Goal: Communication & Community: Participate in discussion

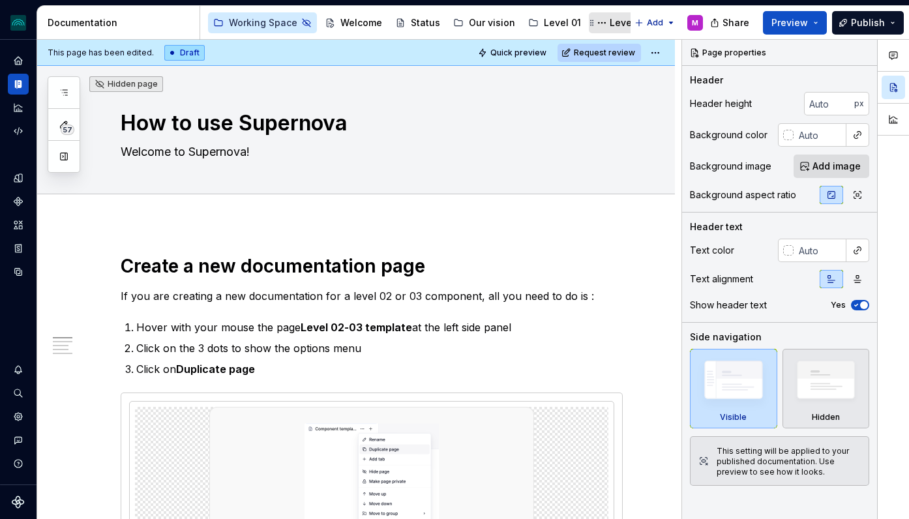
click at [610, 24] on div "Level 02" at bounding box center [629, 22] width 39 height 13
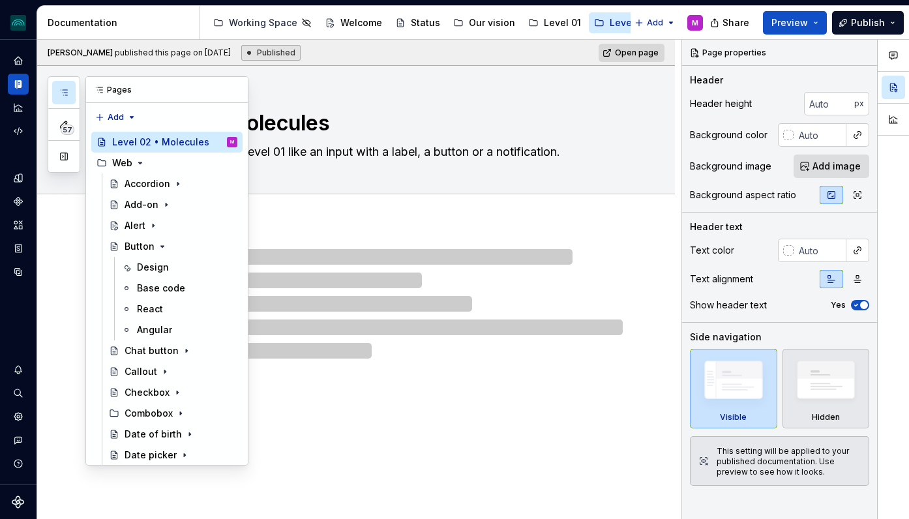
click at [69, 94] on button "button" at bounding box center [63, 92] width 23 height 23
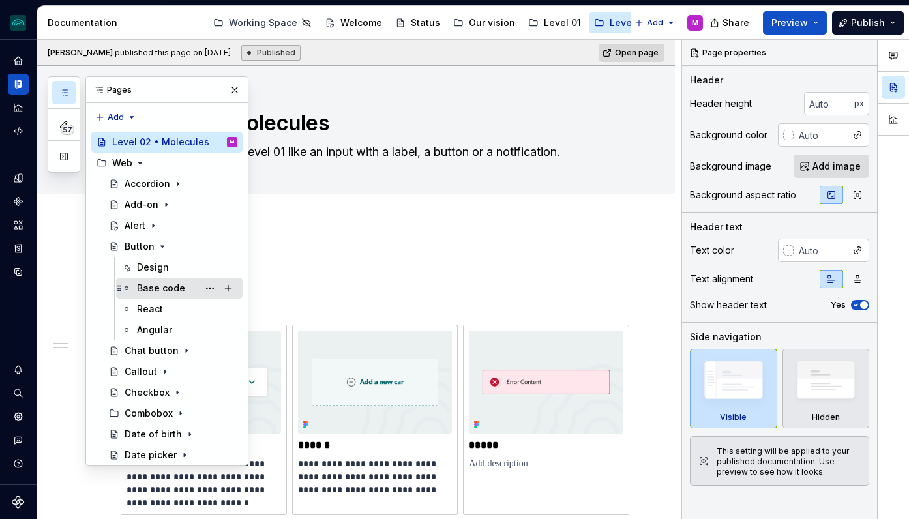
scroll to position [26, 0]
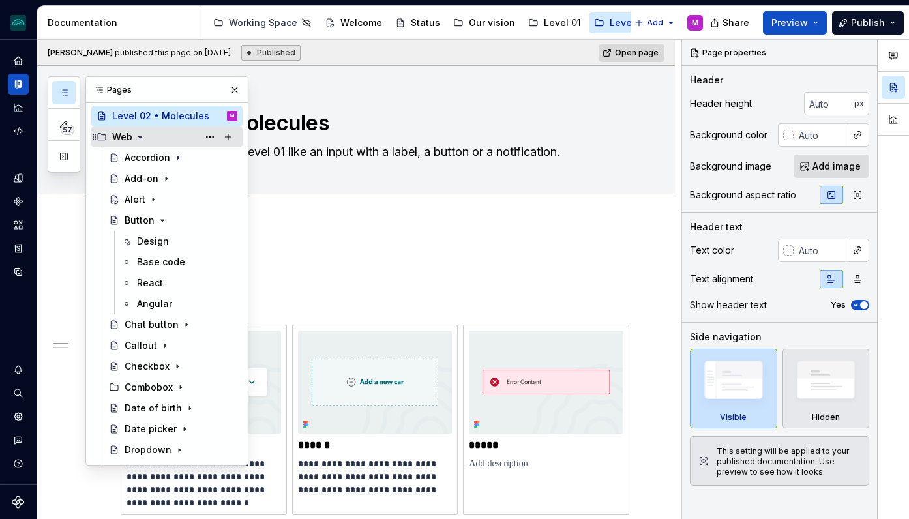
click at [138, 142] on icon "Page tree" at bounding box center [140, 137] width 10 height 10
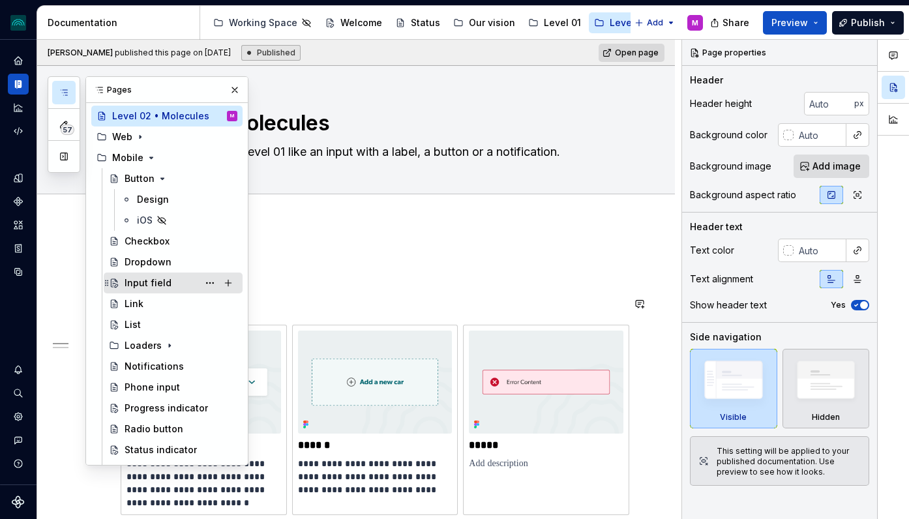
click at [164, 282] on div "Input field" at bounding box center [148, 282] width 47 height 13
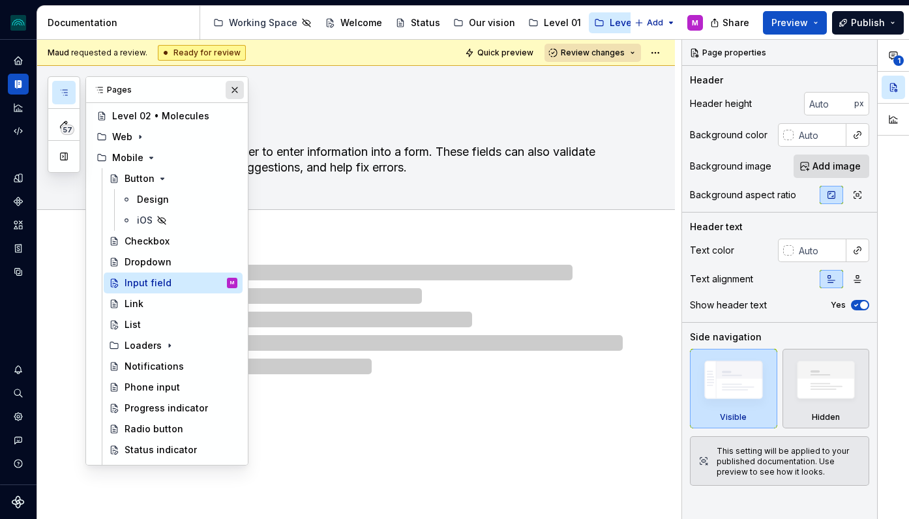
click at [234, 93] on button "button" at bounding box center [235, 90] width 18 height 18
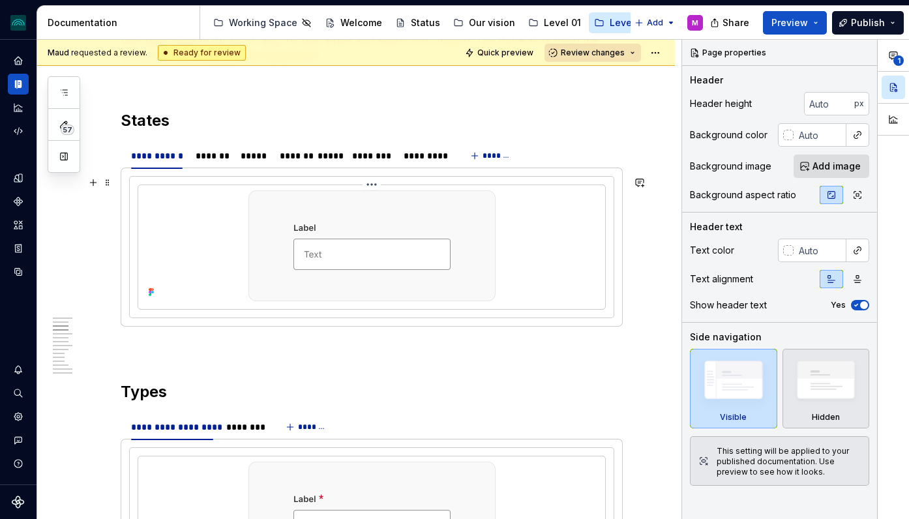
scroll to position [614, 0]
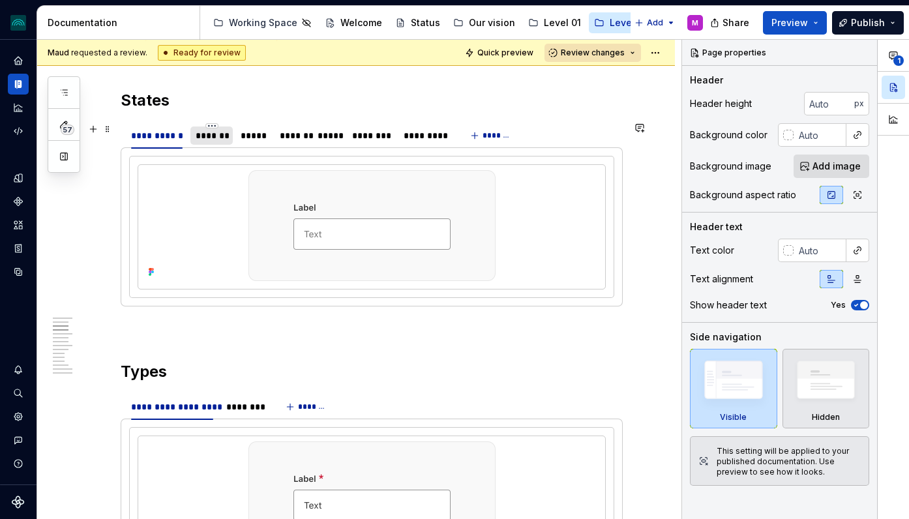
click at [211, 138] on div "*******" at bounding box center [211, 135] width 31 height 13
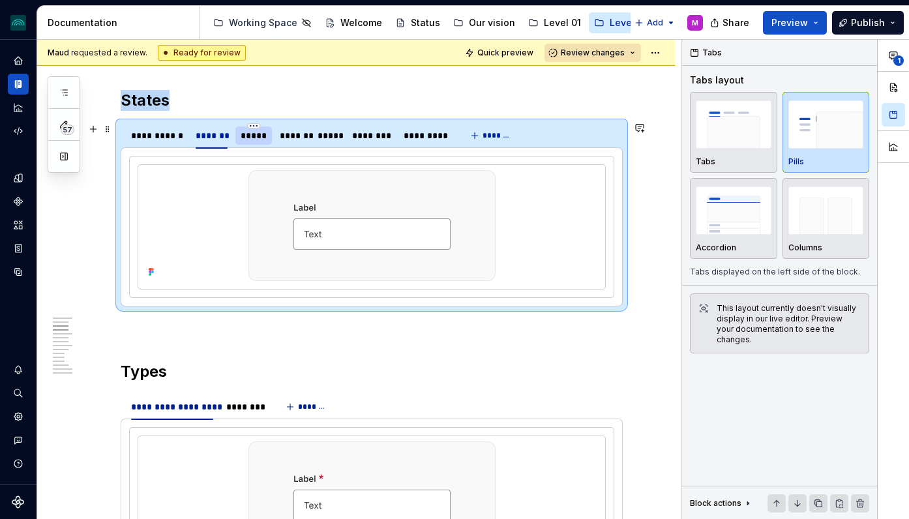
click at [259, 136] on div "*****" at bounding box center [254, 135] width 26 height 13
click at [293, 145] on div "*******" at bounding box center [292, 135] width 35 height 21
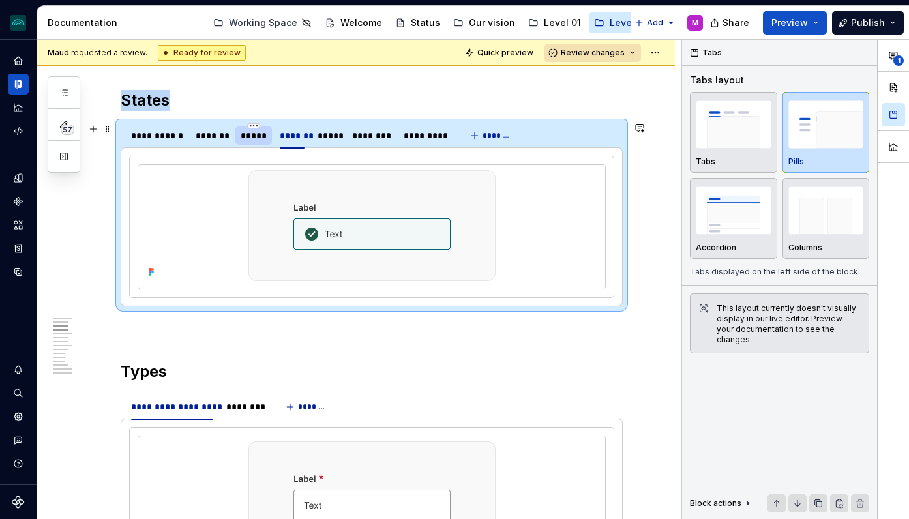
click at [257, 142] on div "*****" at bounding box center [253, 136] width 37 height 18
click at [228, 142] on div "*******" at bounding box center [211, 136] width 42 height 18
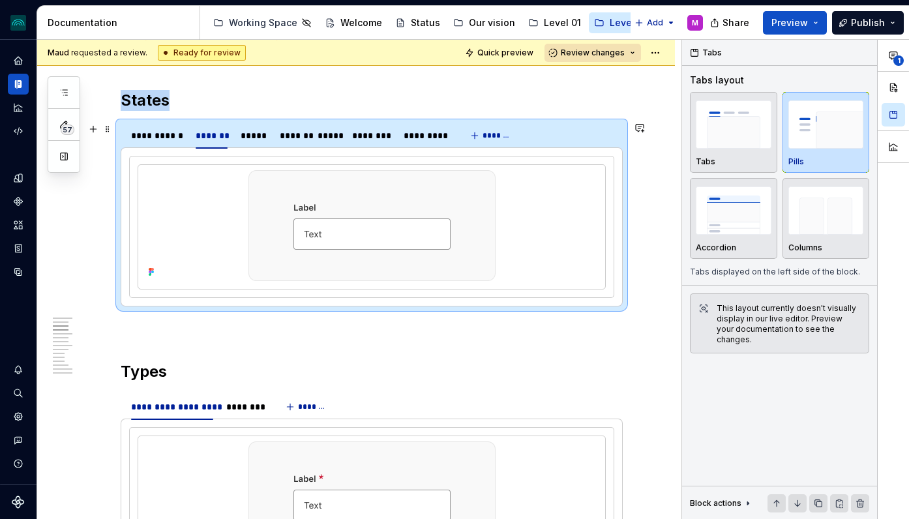
click at [172, 147] on div "**********" at bounding box center [290, 139] width 338 height 33
click at [165, 139] on div "**********" at bounding box center [157, 135] width 52 height 13
click at [193, 139] on div "*******" at bounding box center [211, 136] width 42 height 18
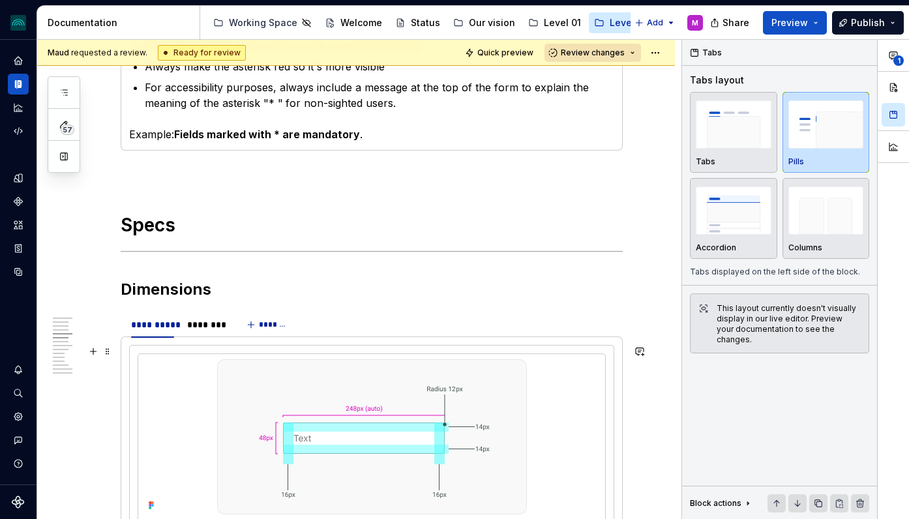
scroll to position [1208, 0]
click at [213, 325] on div "********" at bounding box center [205, 324] width 37 height 13
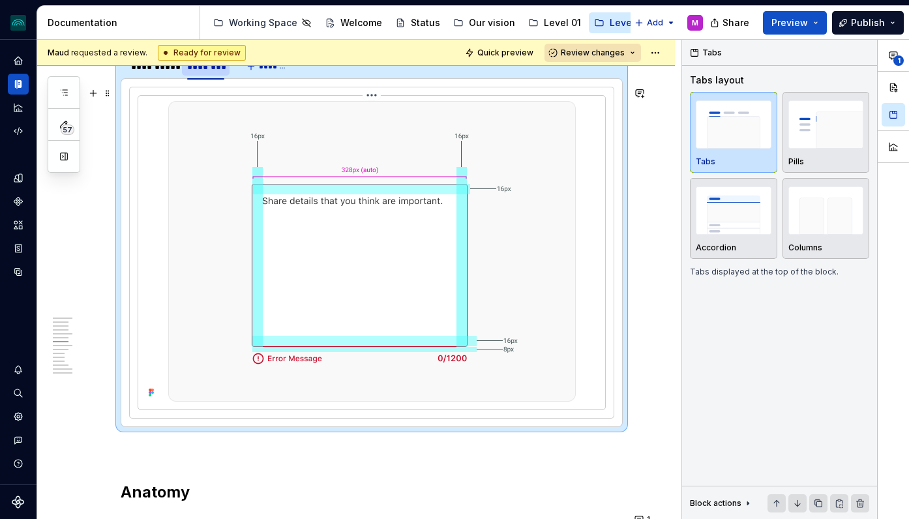
scroll to position [1432, 0]
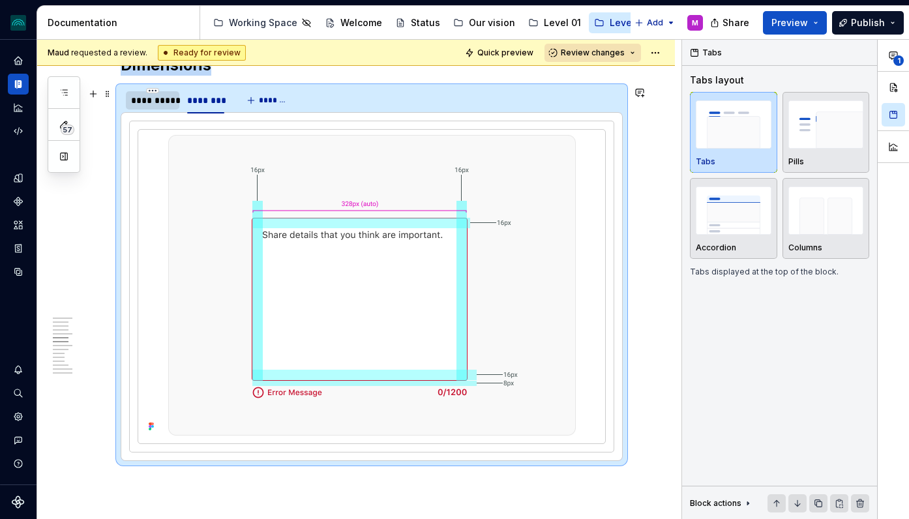
click at [168, 107] on div "**********" at bounding box center [152, 100] width 53 height 18
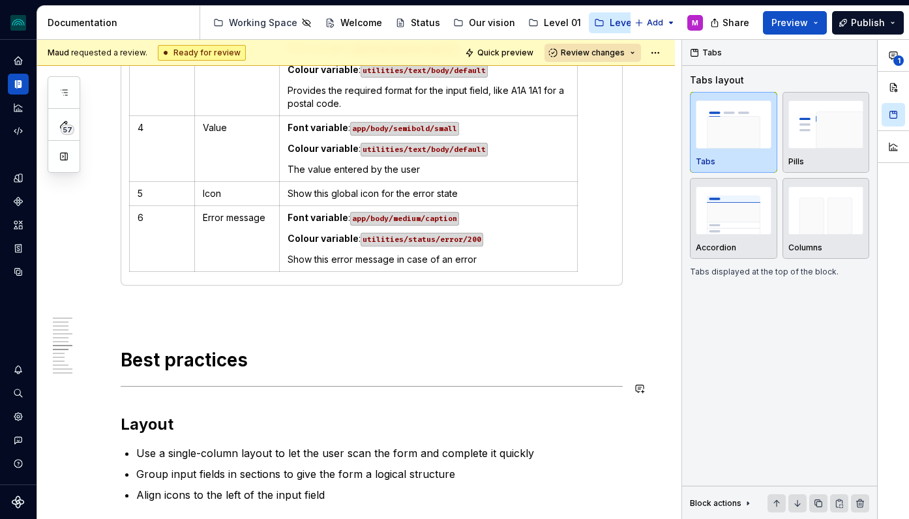
scroll to position [2779, 0]
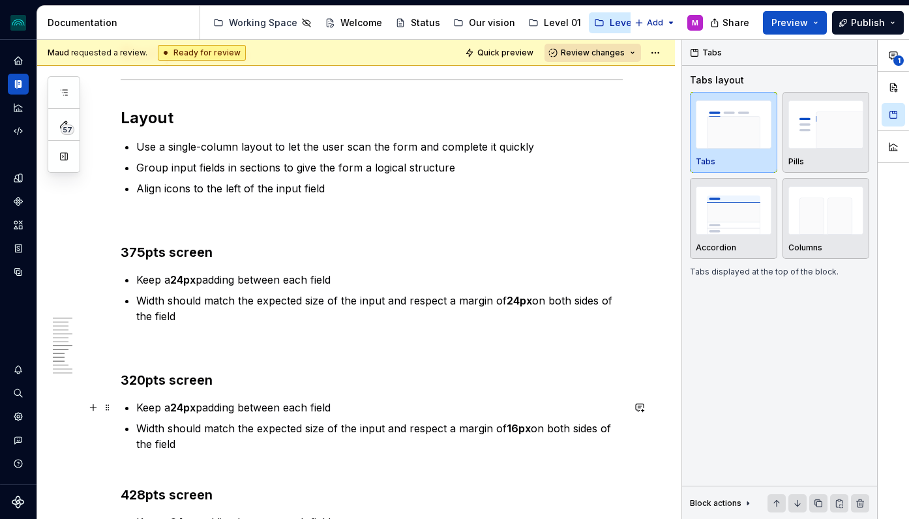
click at [251, 410] on p "Keep a 24px padding between each field" at bounding box center [379, 408] width 486 height 16
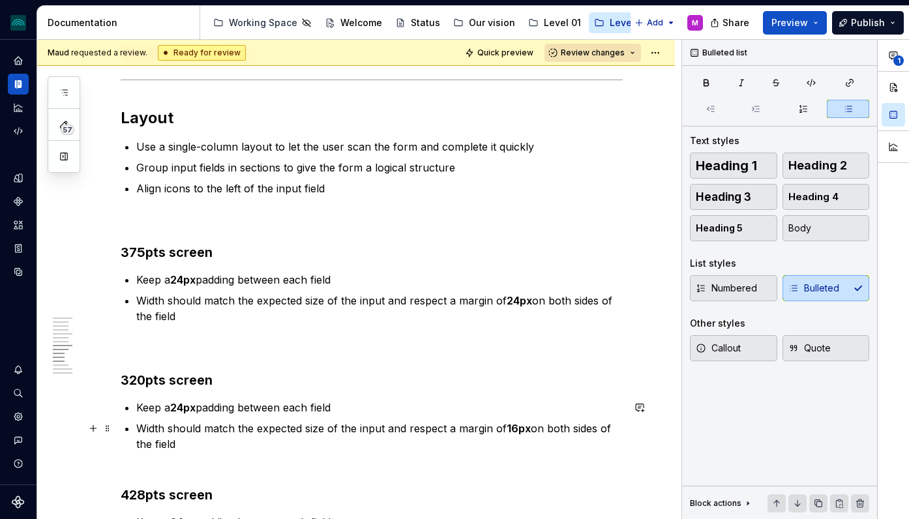
click at [256, 448] on p "Width should match the expected size of the input and respect a margin of 16px …" at bounding box center [379, 436] width 486 height 31
click at [239, 408] on p "Keep a 24px padding between each field" at bounding box center [379, 408] width 486 height 16
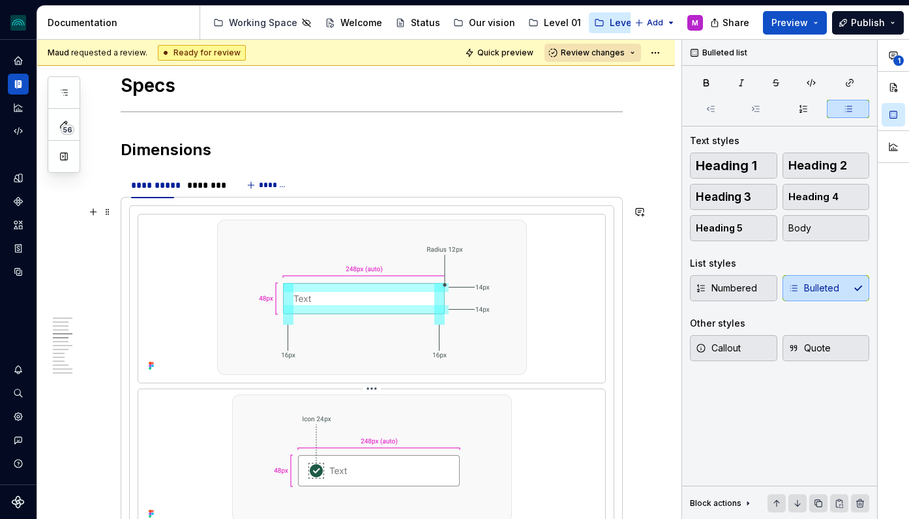
scroll to position [1312, 0]
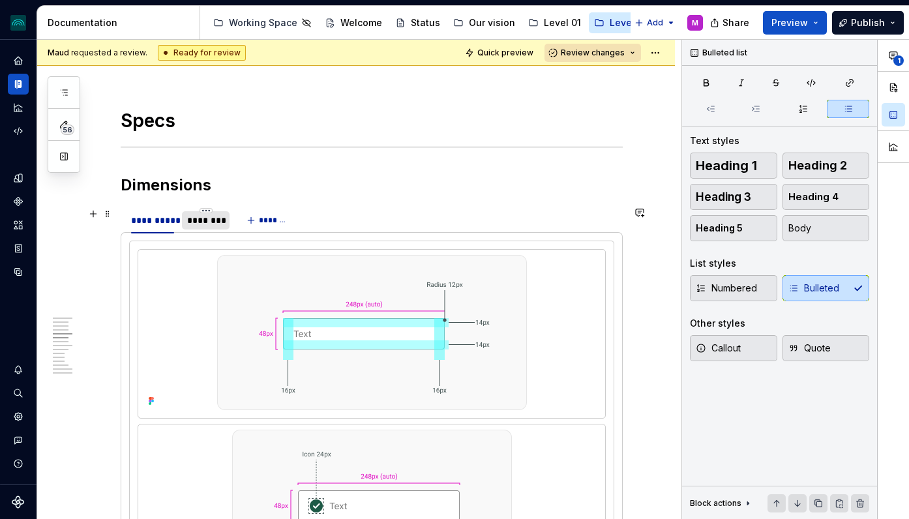
click at [208, 229] on div "********" at bounding box center [206, 220] width 48 height 18
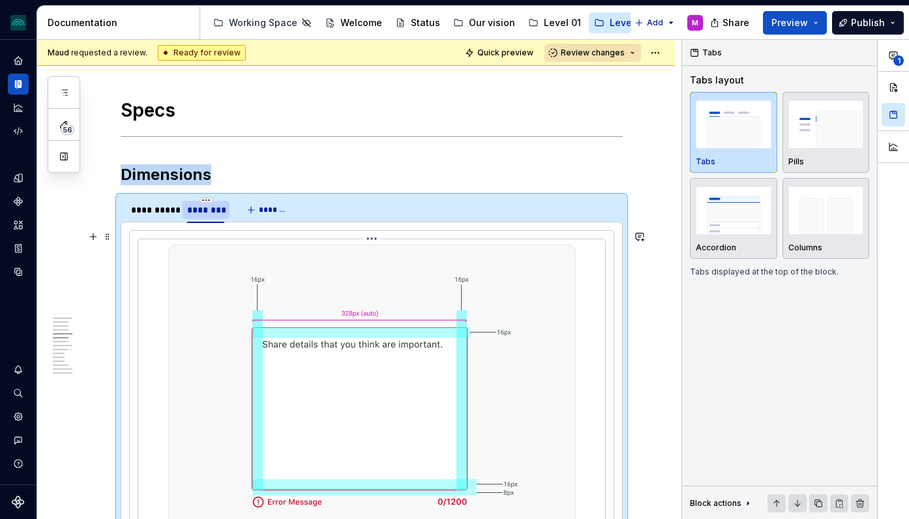
scroll to position [1315, 0]
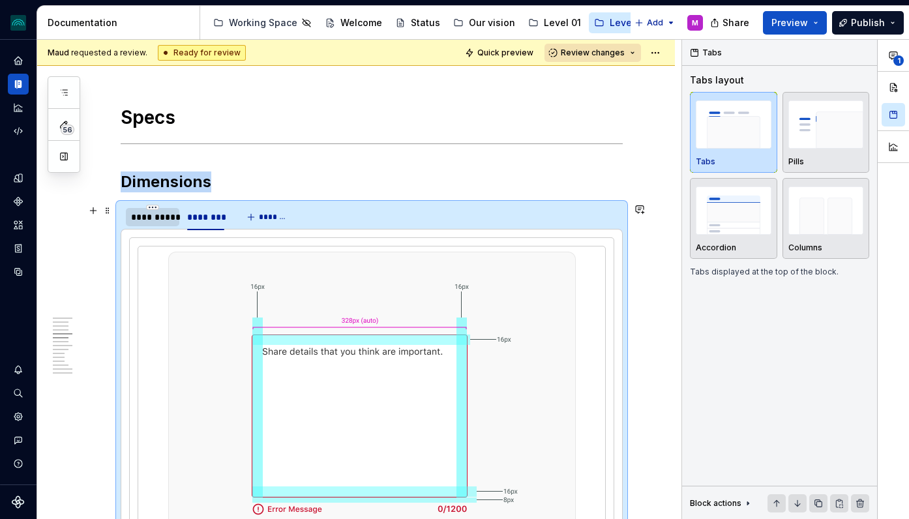
click at [159, 211] on div "**********" at bounding box center [152, 217] width 43 height 13
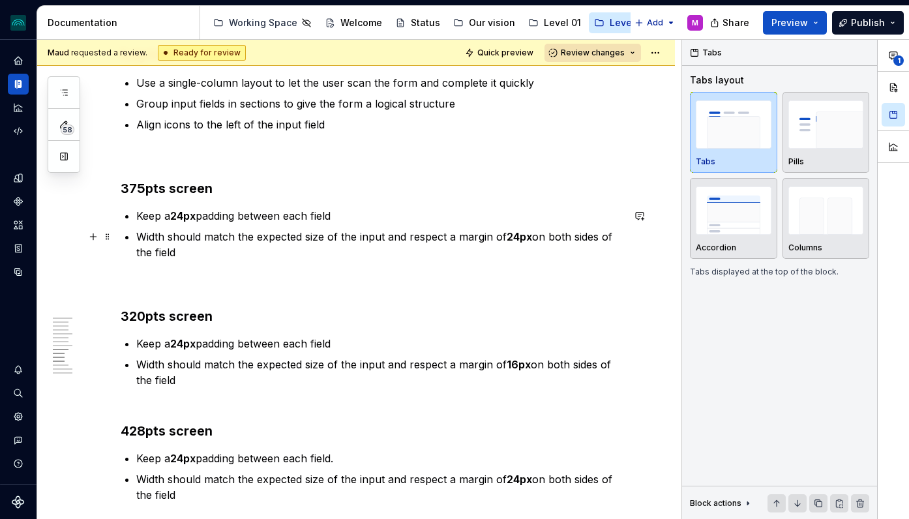
scroll to position [2859, 0]
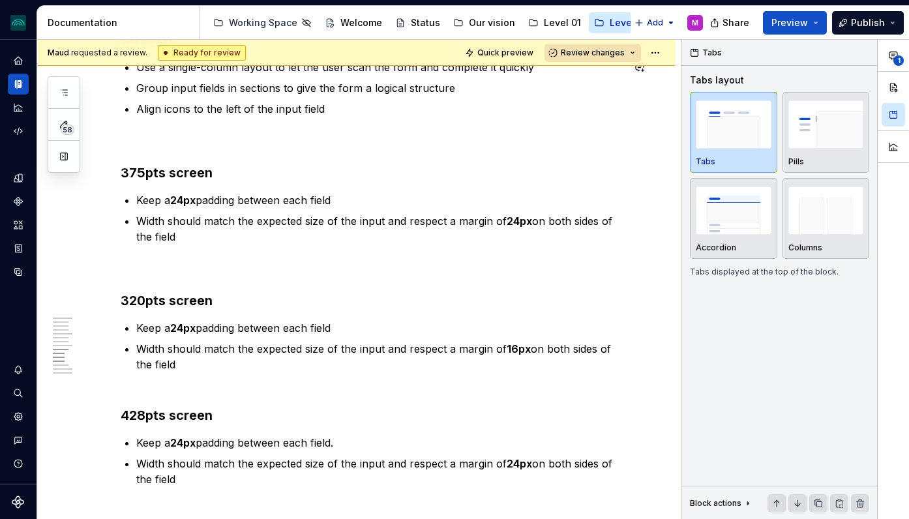
click at [205, 54] on div "Ready for review" at bounding box center [202, 53] width 88 height 16
click at [625, 54] on span "Review changes" at bounding box center [593, 53] width 64 height 10
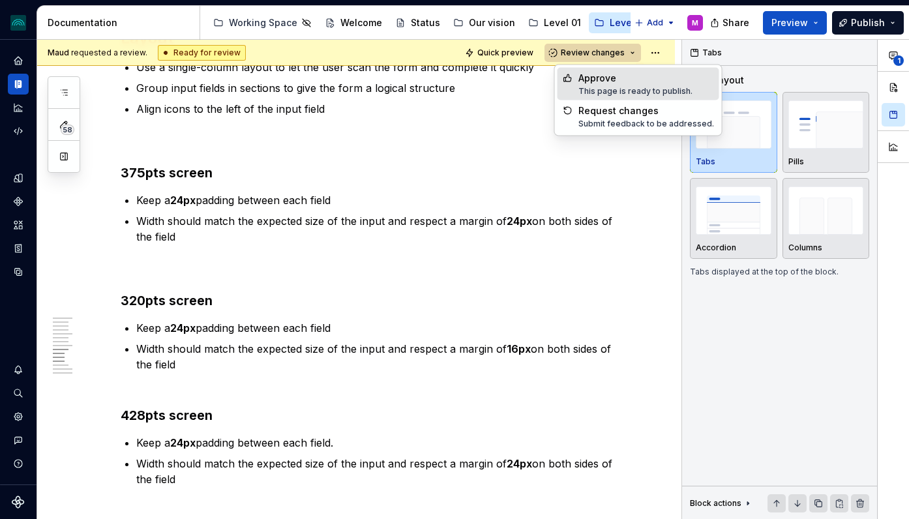
click at [618, 53] on span "Review changes" at bounding box center [593, 53] width 64 height 10
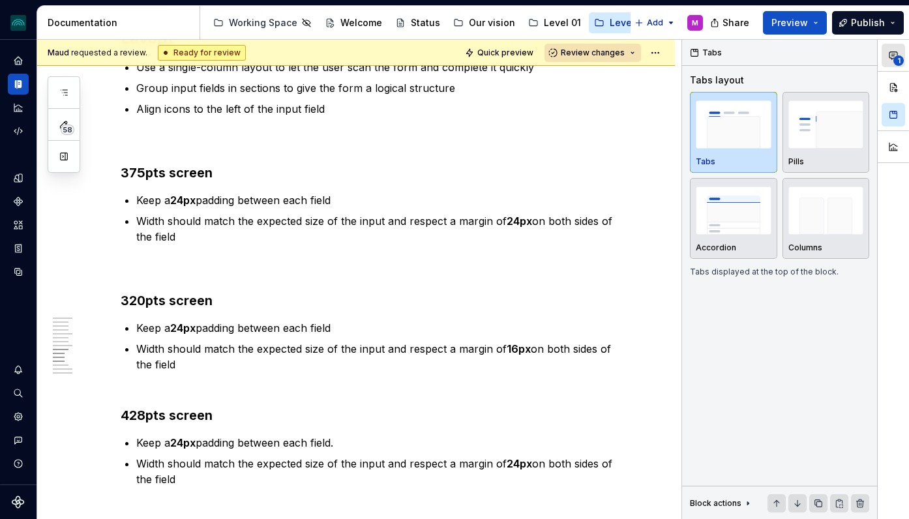
click at [897, 52] on icon "button" at bounding box center [893, 55] width 10 height 10
type textarea "*"
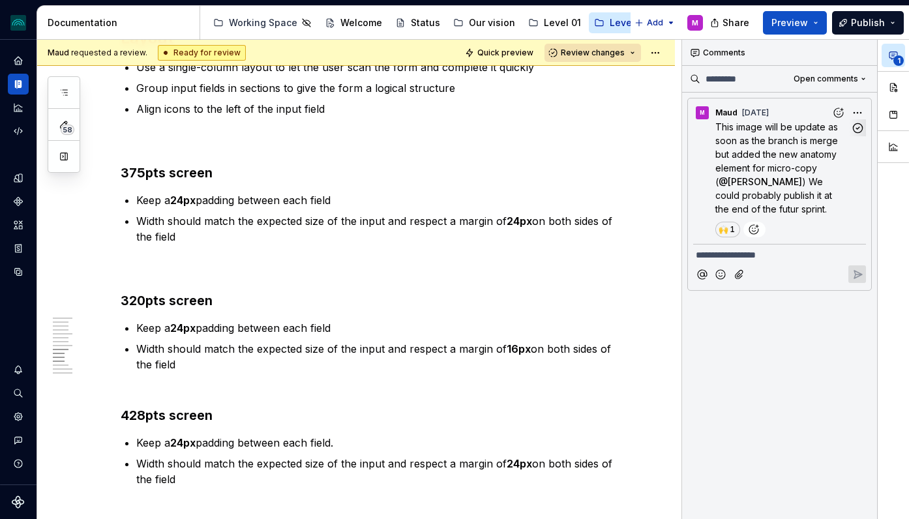
click at [782, 166] on span "This image will be update as soon as the branch is merge but added the new anat…" at bounding box center [777, 154] width 125 height 66
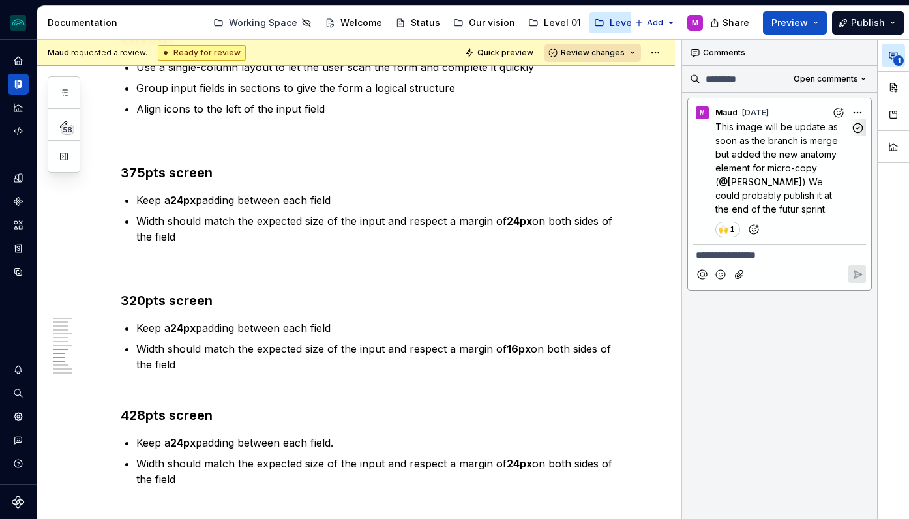
click at [741, 147] on p "This image will be update as soon as the branch is merge but added the new anat…" at bounding box center [782, 168] width 135 height 96
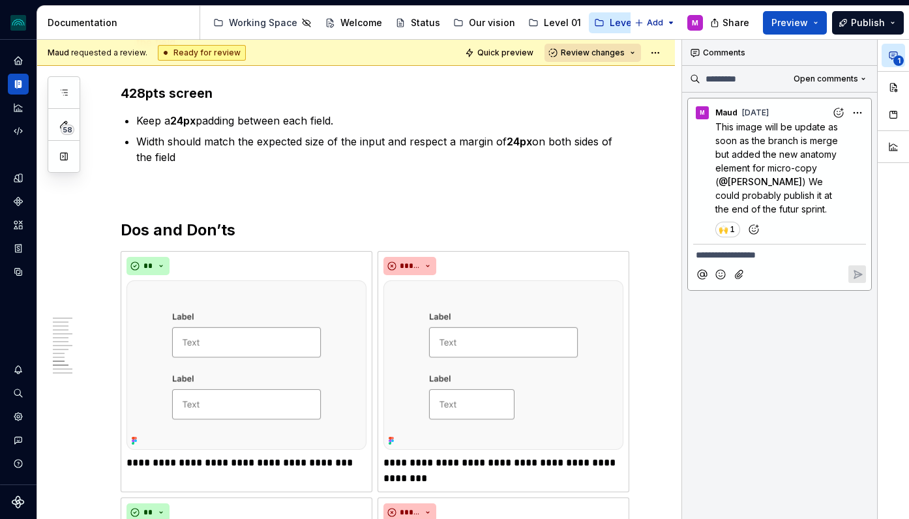
scroll to position [3195, 0]
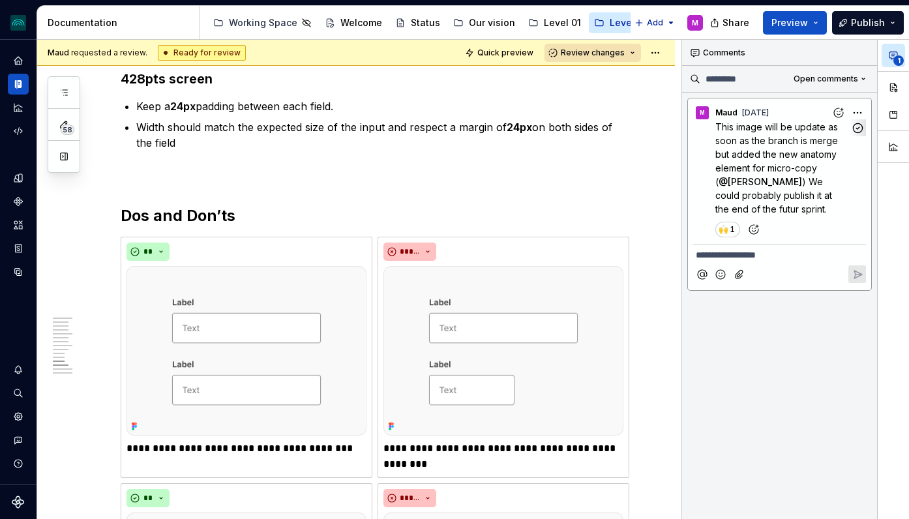
click at [741, 145] on span "This image will be update as soon as the branch is merge but added the new anat…" at bounding box center [777, 154] width 125 height 66
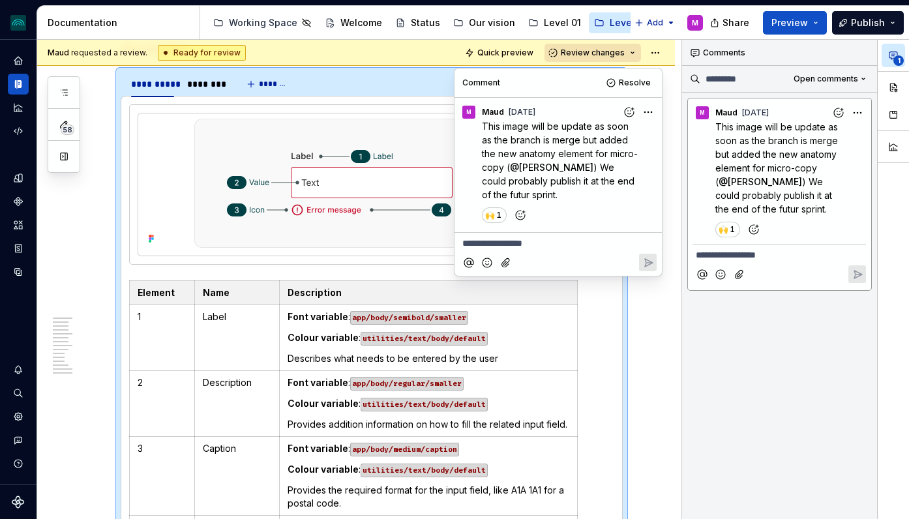
scroll to position [2093, 0]
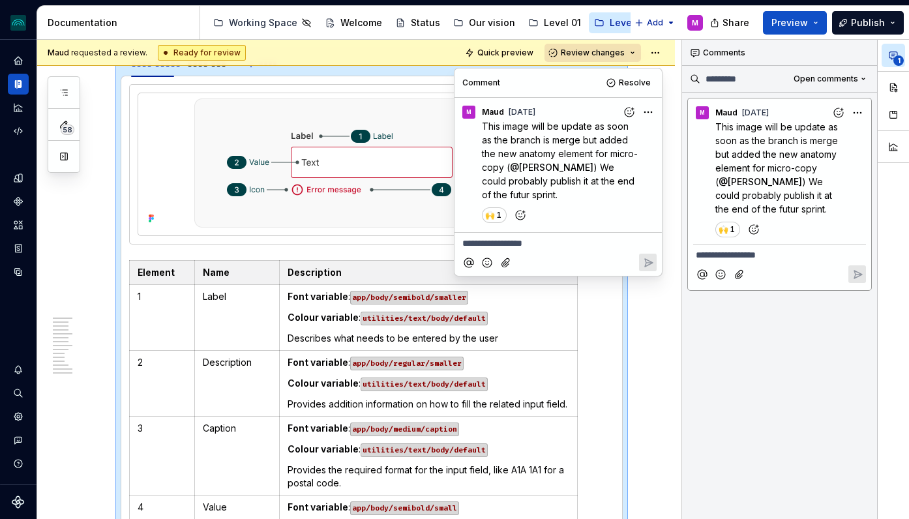
click at [653, 348] on div "**********" at bounding box center [356, 402] width 638 height 4515
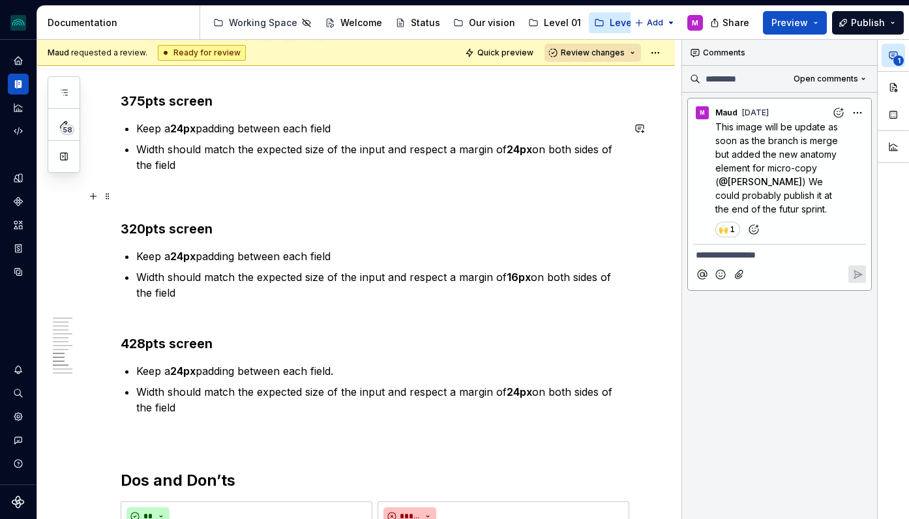
scroll to position [2929, 0]
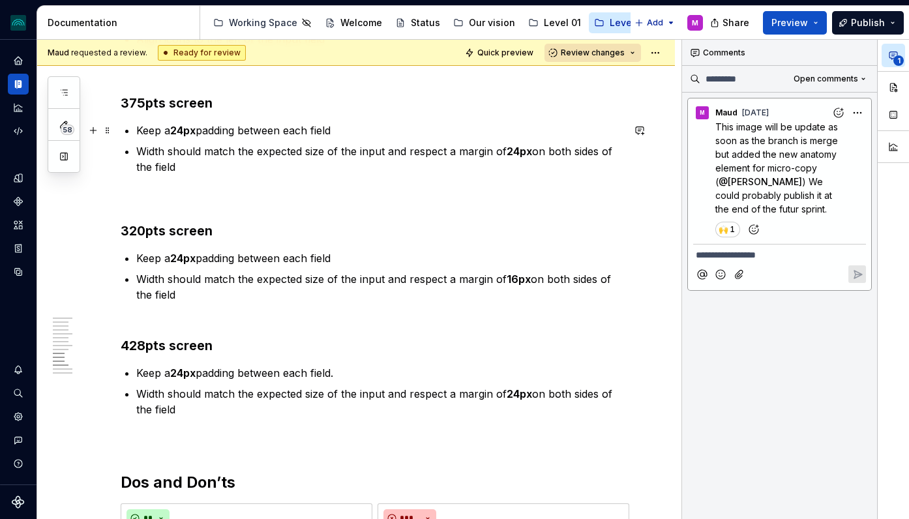
click at [245, 131] on p "Keep a 24px padding between each field" at bounding box center [379, 131] width 486 height 16
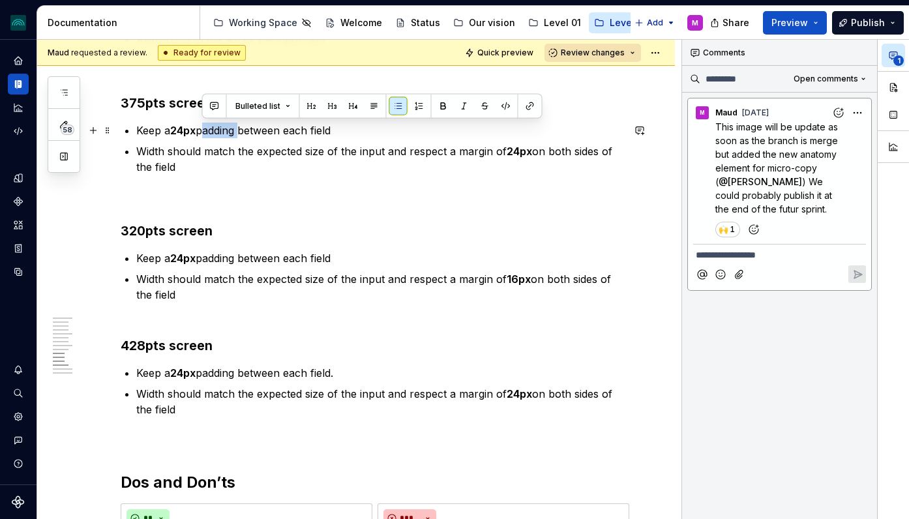
drag, startPoint x: 242, startPoint y: 132, endPoint x: 219, endPoint y: 134, distance: 23.0
click at [201, 132] on p "Keep a 24px padding between each field" at bounding box center [379, 131] width 486 height 16
drag, startPoint x: 222, startPoint y: 130, endPoint x: 203, endPoint y: 130, distance: 18.3
click at [203, 130] on p "Keep a 24px spacing between each field" at bounding box center [379, 131] width 486 height 16
copy p "spacing"
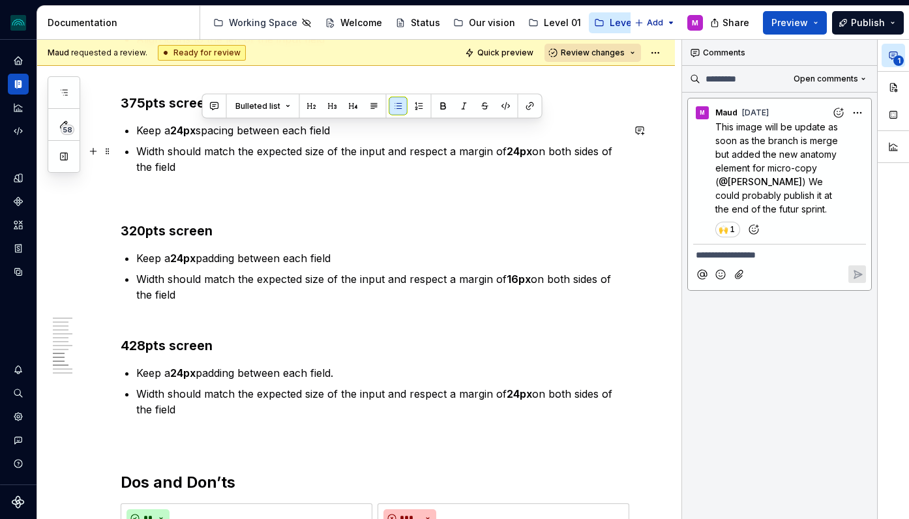
click at [503, 152] on p "Width should match the expected size of the input and respect a margin of 24px …" at bounding box center [379, 158] width 486 height 31
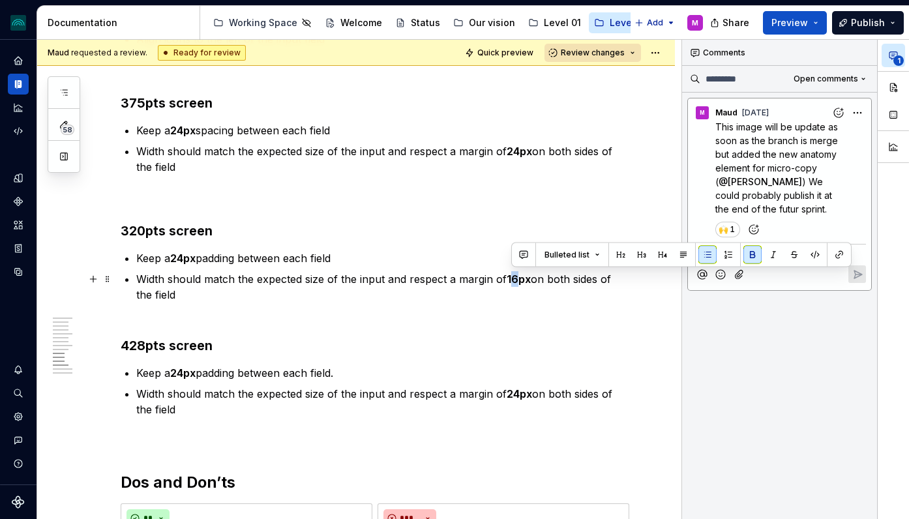
drag, startPoint x: 520, startPoint y: 278, endPoint x: 511, endPoint y: 278, distance: 9.2
click at [511, 278] on strong "16px" at bounding box center [519, 279] width 24 height 13
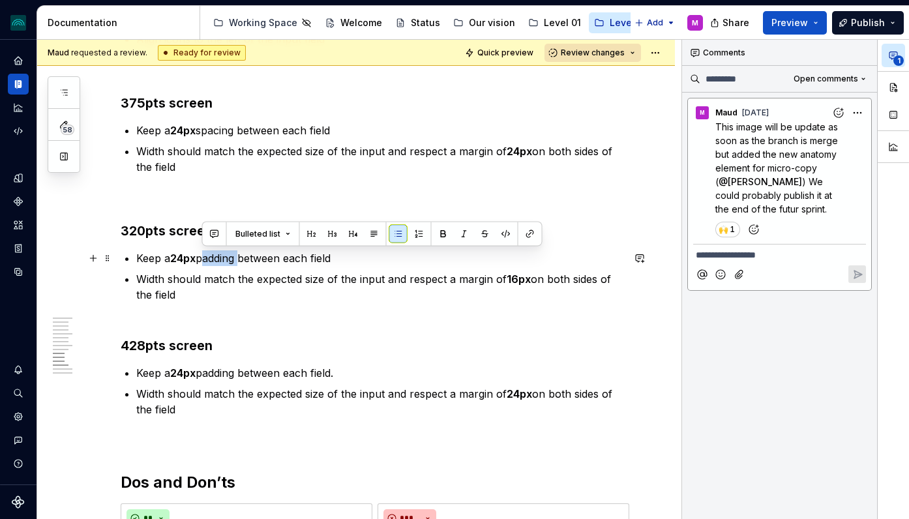
drag, startPoint x: 215, startPoint y: 258, endPoint x: 202, endPoint y: 258, distance: 13.0
click at [202, 258] on p "Keep a 24px padding between each field" at bounding box center [379, 258] width 486 height 16
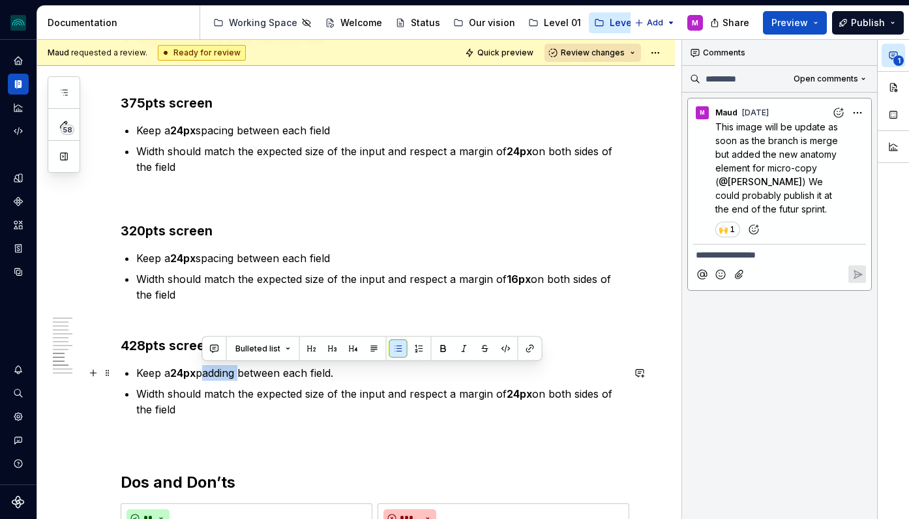
drag, startPoint x: 215, startPoint y: 373, endPoint x: 203, endPoint y: 373, distance: 11.7
click at [203, 373] on p "Keep a 24px padding between each field." at bounding box center [379, 373] width 486 height 16
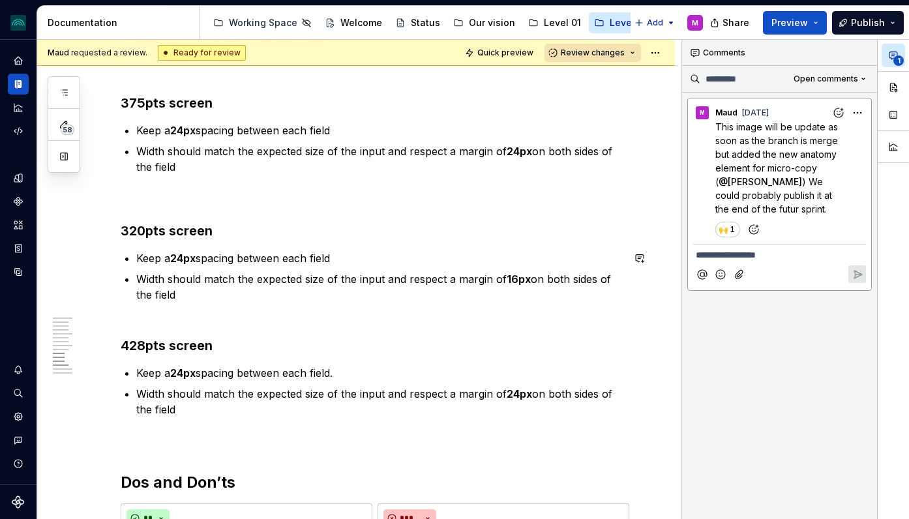
drag, startPoint x: 252, startPoint y: 267, endPoint x: 212, endPoint y: 260, distance: 40.4
click at [250, 267] on ul "Keep a 24px spacing between each field Width should match the expected size of …" at bounding box center [379, 276] width 486 height 52
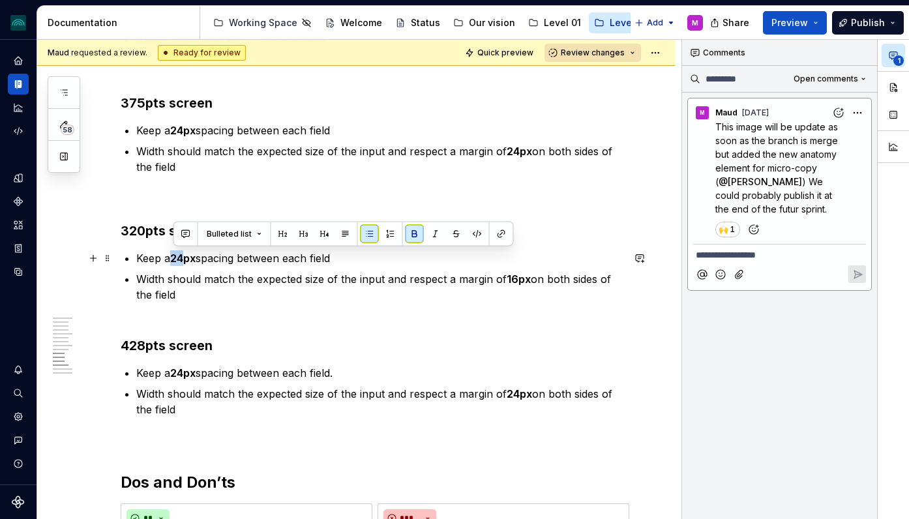
drag, startPoint x: 186, startPoint y: 258, endPoint x: 172, endPoint y: 260, distance: 13.8
click at [172, 260] on p "Keep a 24px spacing between each field" at bounding box center [379, 258] width 486 height 16
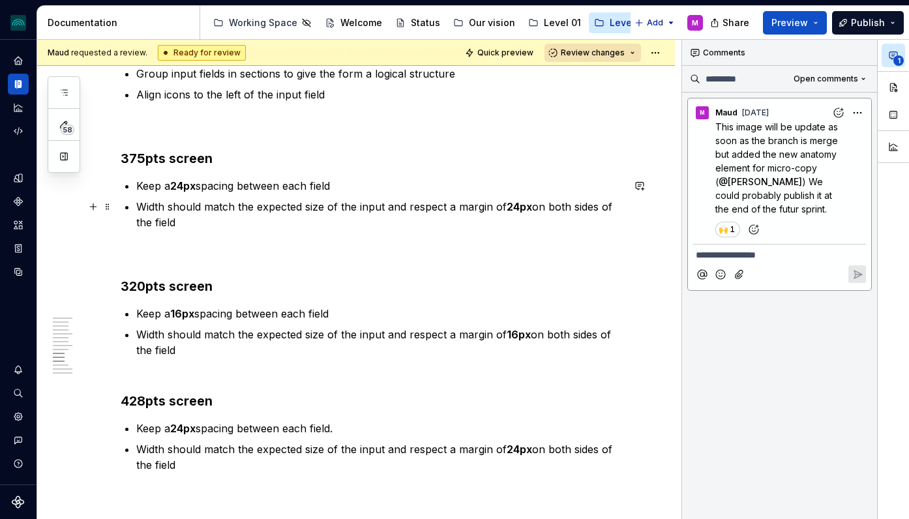
scroll to position [2874, 0]
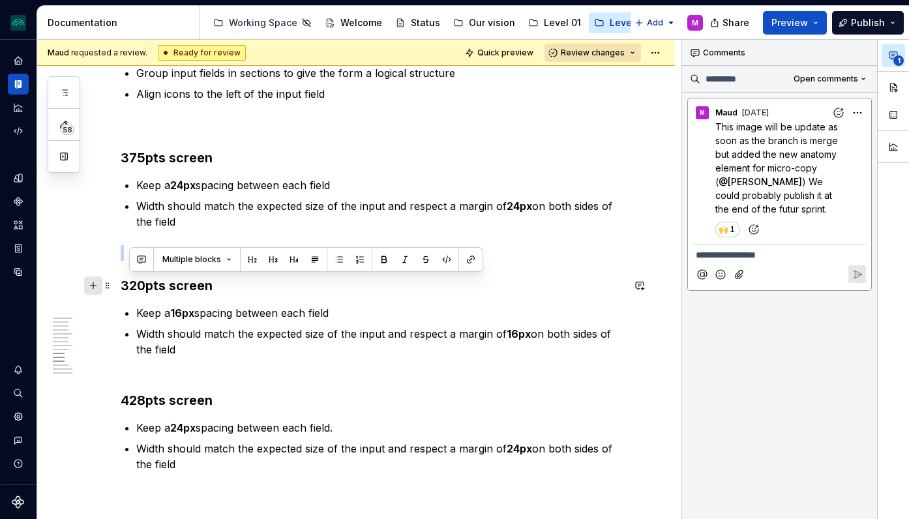
drag, startPoint x: 119, startPoint y: 293, endPoint x: 97, endPoint y: 277, distance: 27.1
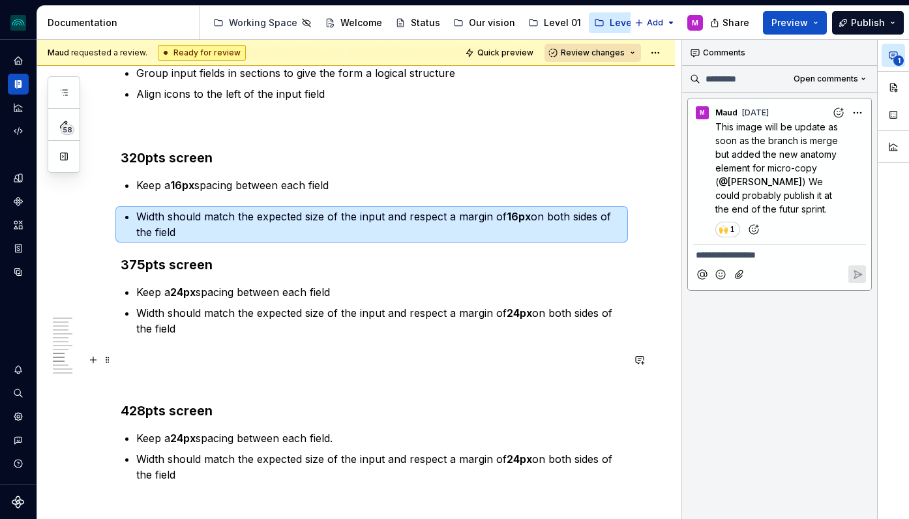
click at [130, 357] on p at bounding box center [372, 360] width 502 height 16
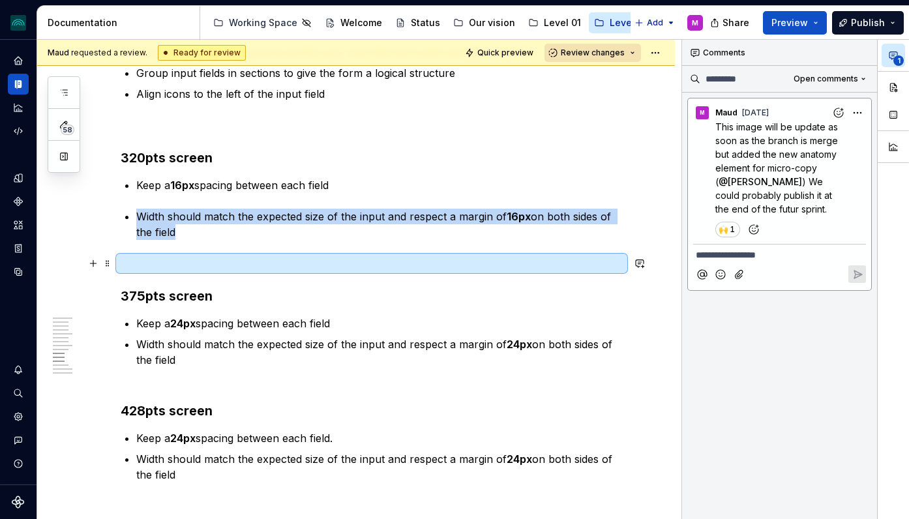
click at [267, 361] on p "Width should match the expected size of the input and respect a margin of 24px …" at bounding box center [379, 351] width 486 height 31
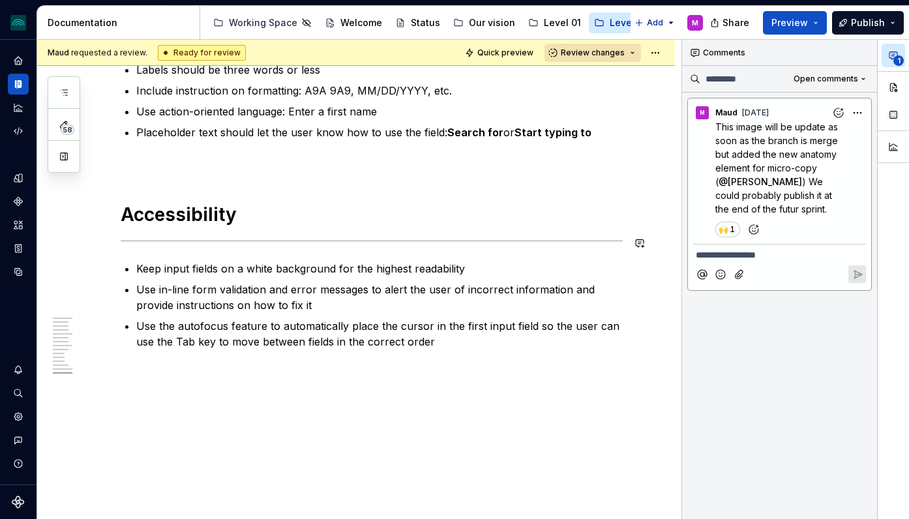
scroll to position [4245, 0]
click at [616, 54] on span "Review changes" at bounding box center [593, 53] width 64 height 10
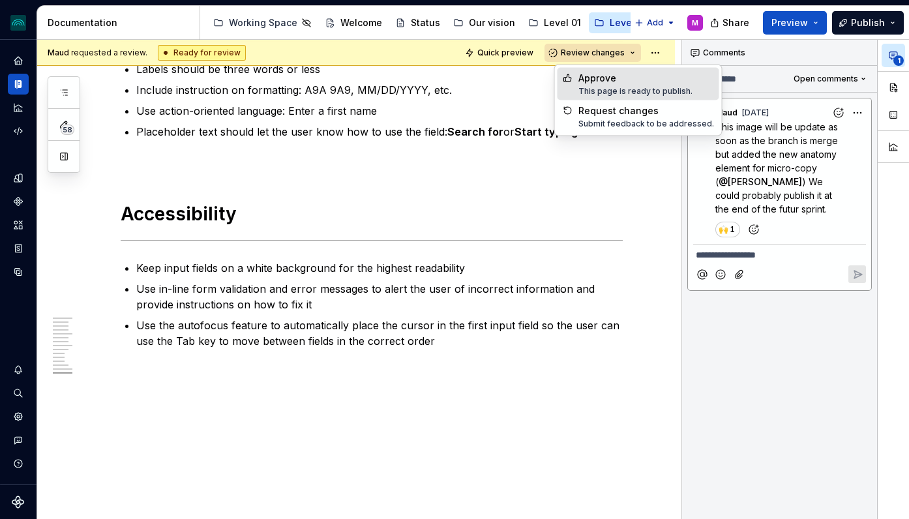
click at [209, 50] on div "Ready for review" at bounding box center [202, 53] width 88 height 16
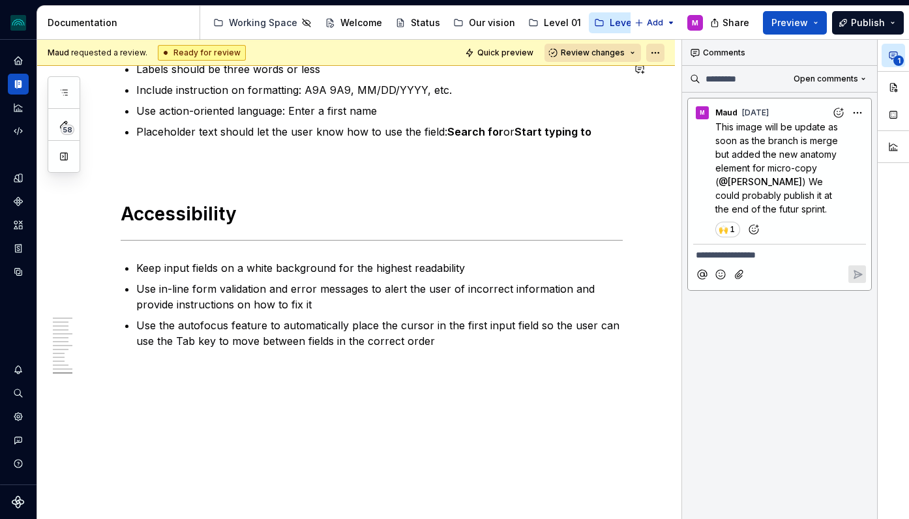
click at [663, 50] on html "iceberg M Design system data Documentation Accessibility guide for tree Page tr…" at bounding box center [454, 259] width 909 height 519
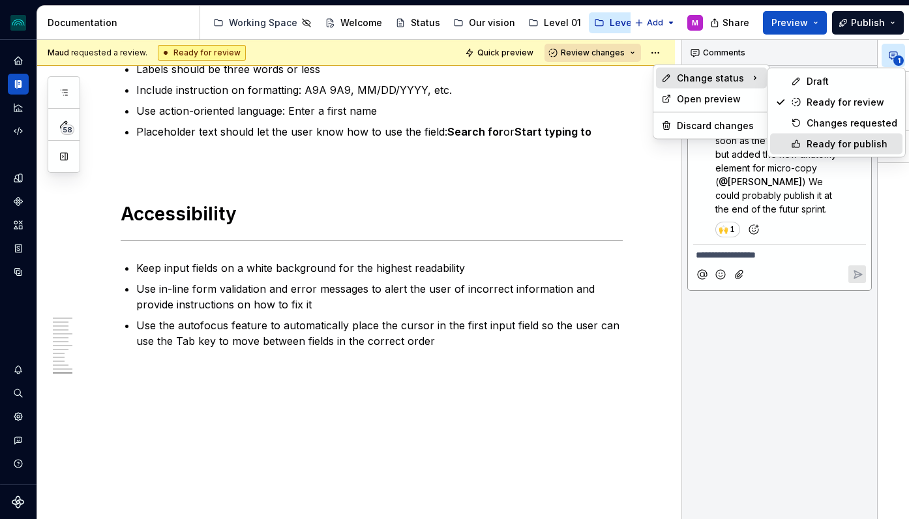
click at [847, 141] on div "Ready for publish" at bounding box center [852, 144] width 91 height 13
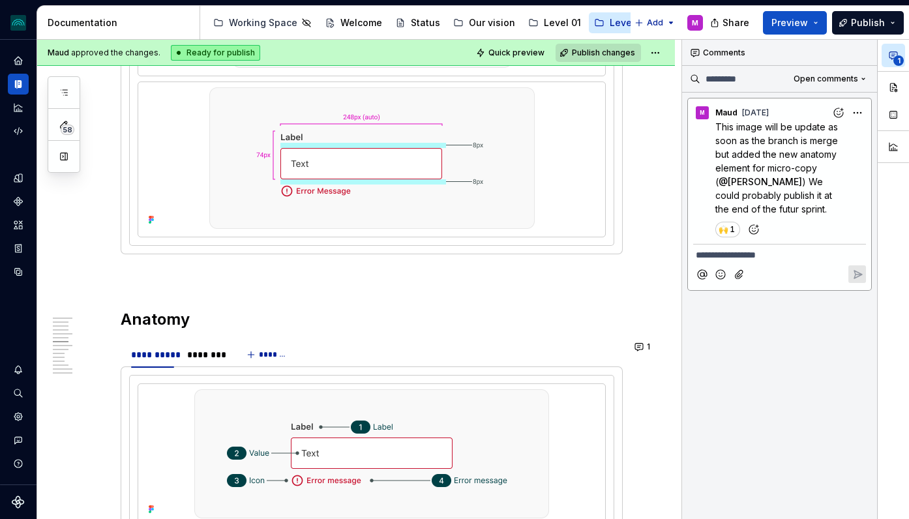
scroll to position [1813, 0]
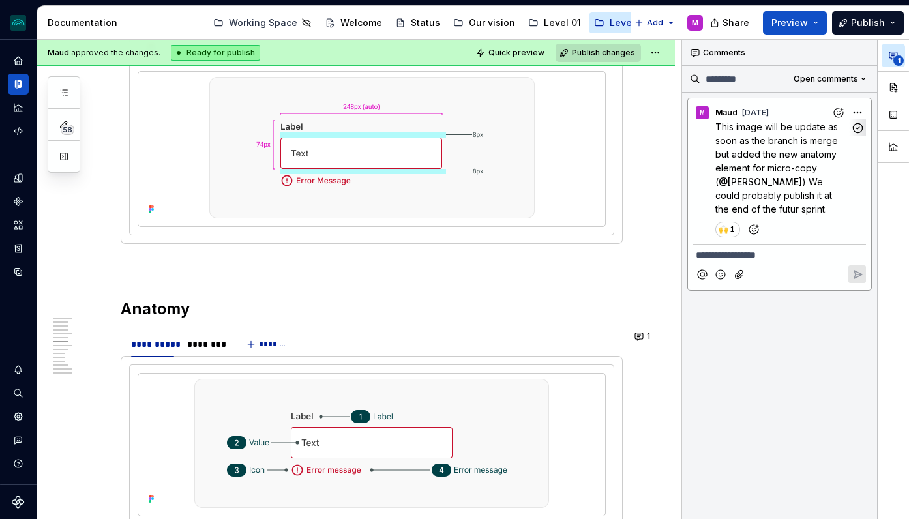
click at [728, 157] on span "This image will be update as soon as the branch is merge but added the new anat…" at bounding box center [777, 154] width 125 height 66
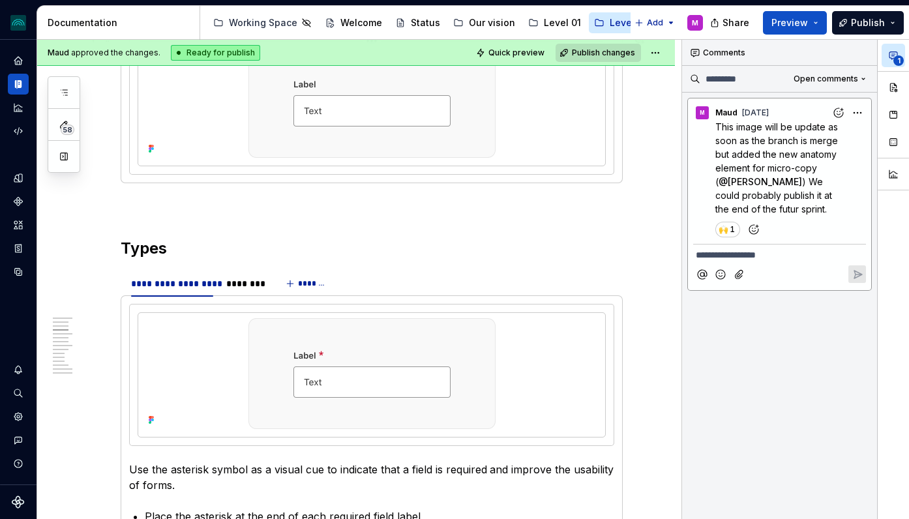
scroll to position [778, 0]
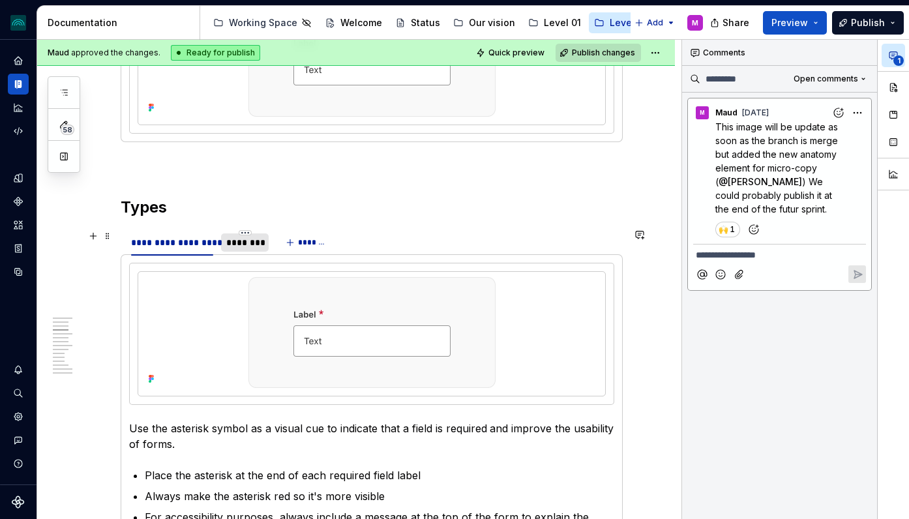
click at [245, 243] on div "********" at bounding box center [244, 242] width 37 height 13
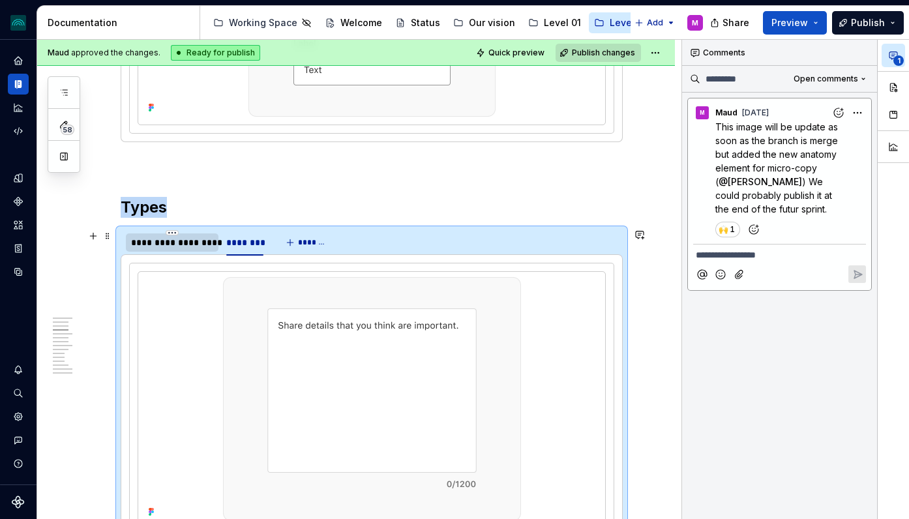
click at [175, 246] on div "**********" at bounding box center [172, 242] width 82 height 13
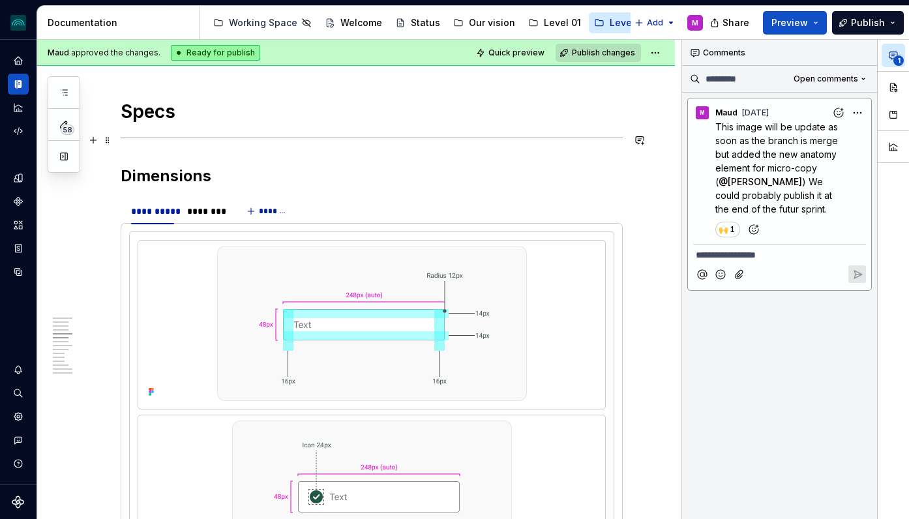
scroll to position [1327, 0]
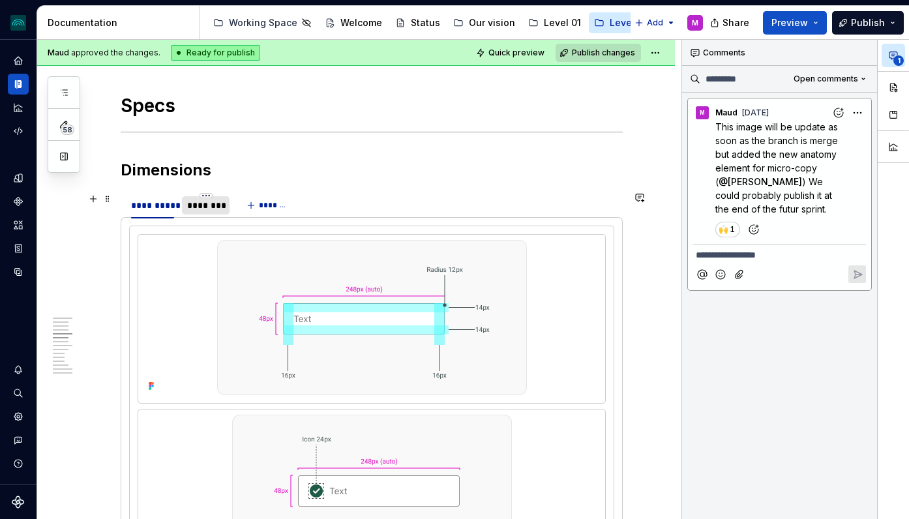
click at [202, 213] on div "********" at bounding box center [206, 205] width 48 height 18
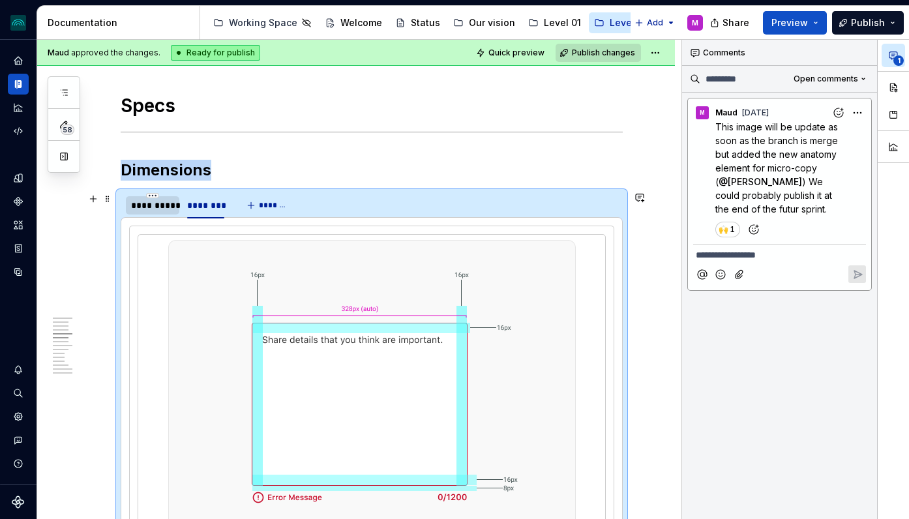
click at [150, 214] on div "**********" at bounding box center [152, 205] width 53 height 18
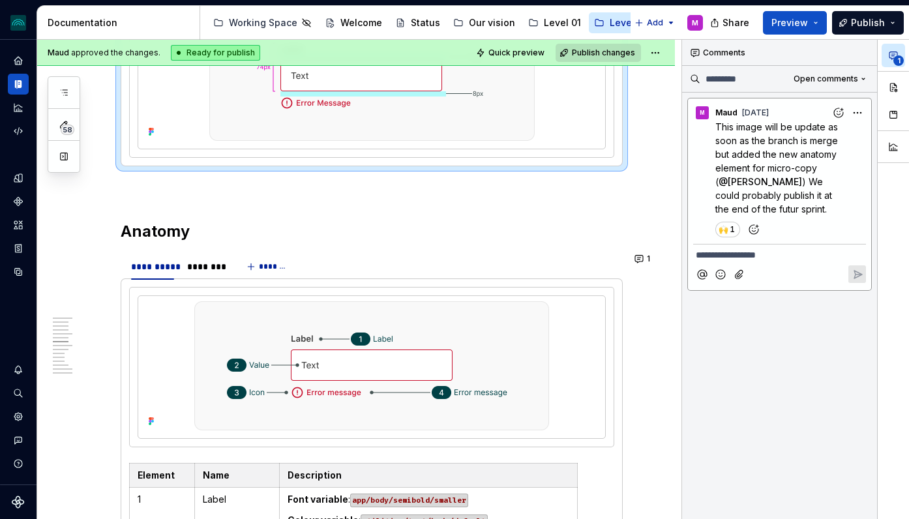
scroll to position [1893, 0]
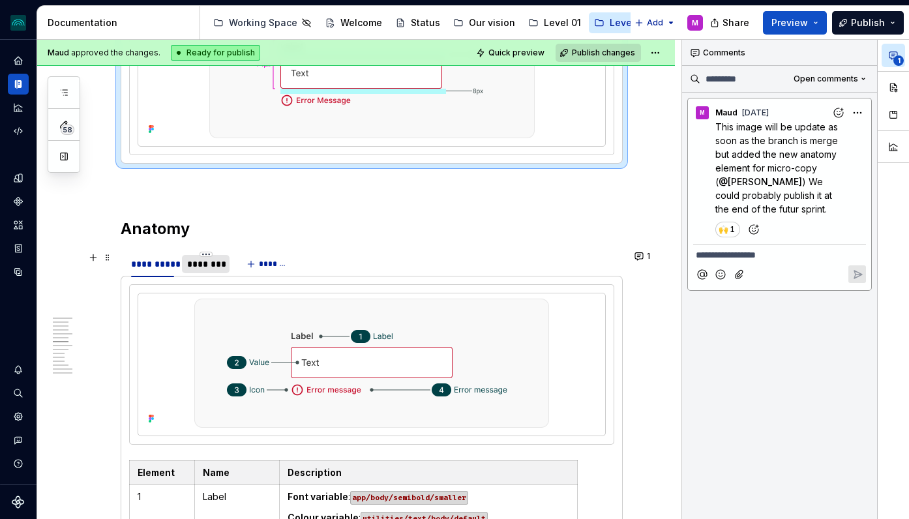
click at [216, 260] on div "********" at bounding box center [205, 264] width 37 height 13
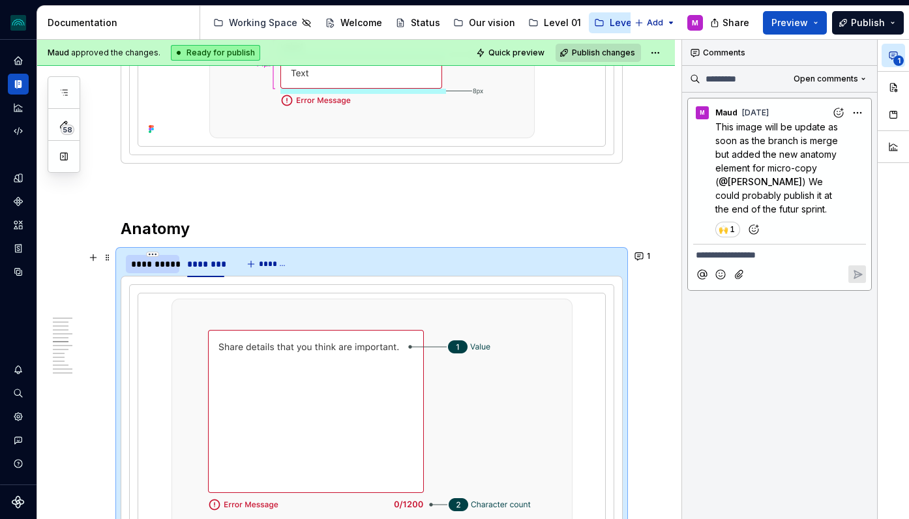
click at [143, 267] on div "**********" at bounding box center [152, 264] width 43 height 13
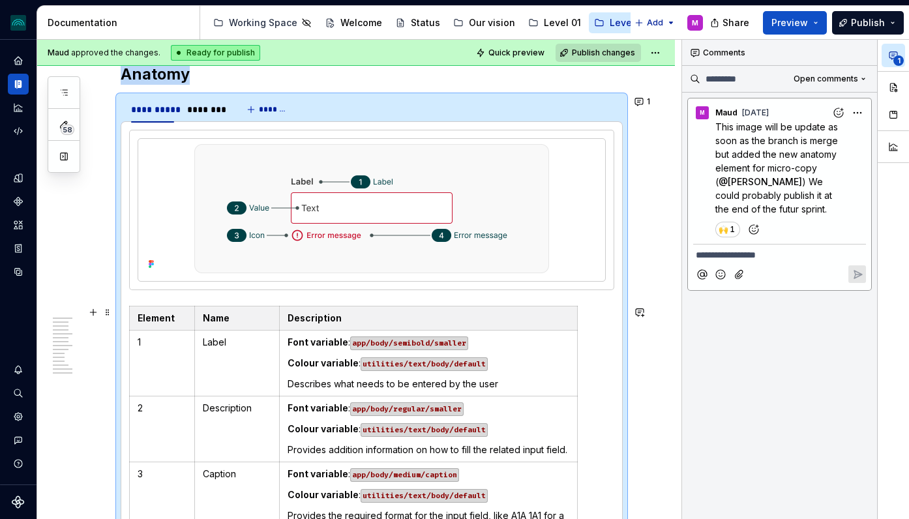
scroll to position [2039, 0]
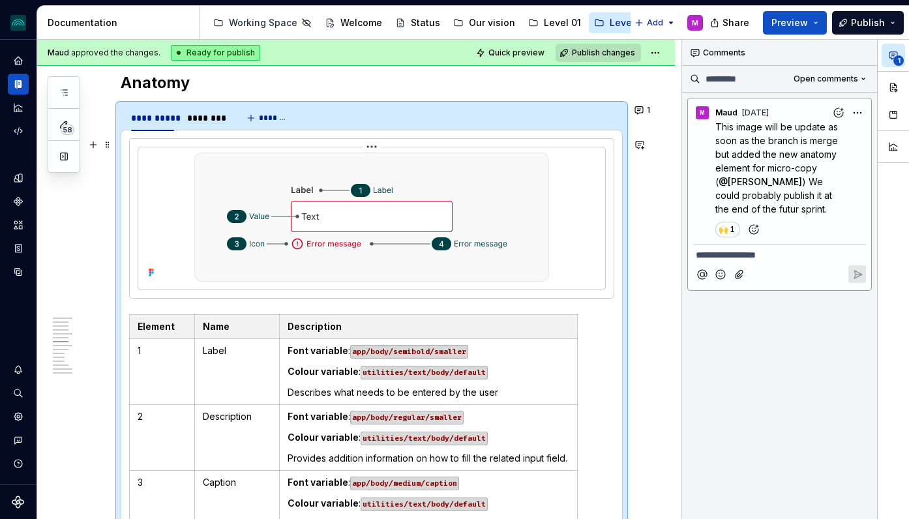
click at [383, 240] on img at bounding box center [371, 217] width 355 height 129
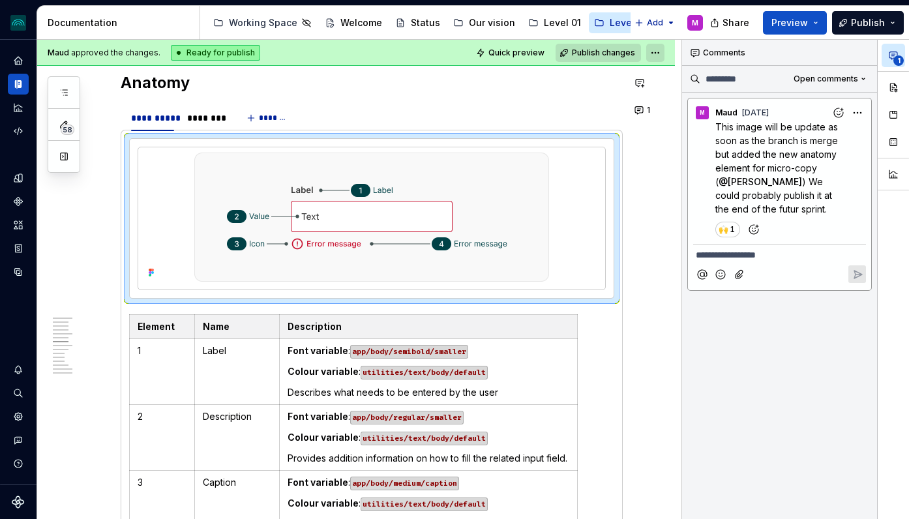
click at [661, 51] on html "iceberg M Design system data Documentation Accessibility guide for tree Page tr…" at bounding box center [454, 259] width 909 height 519
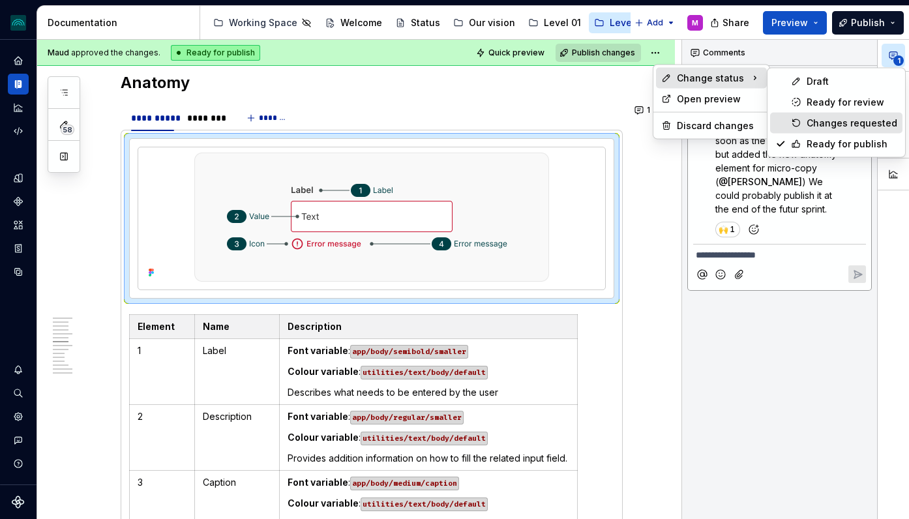
click at [834, 122] on div "Changes requested" at bounding box center [852, 123] width 91 height 13
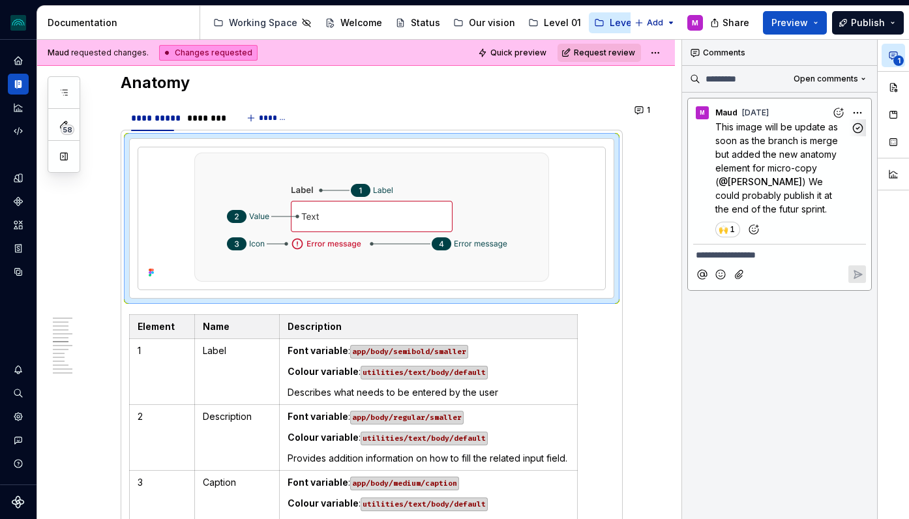
scroll to position [1812, 0]
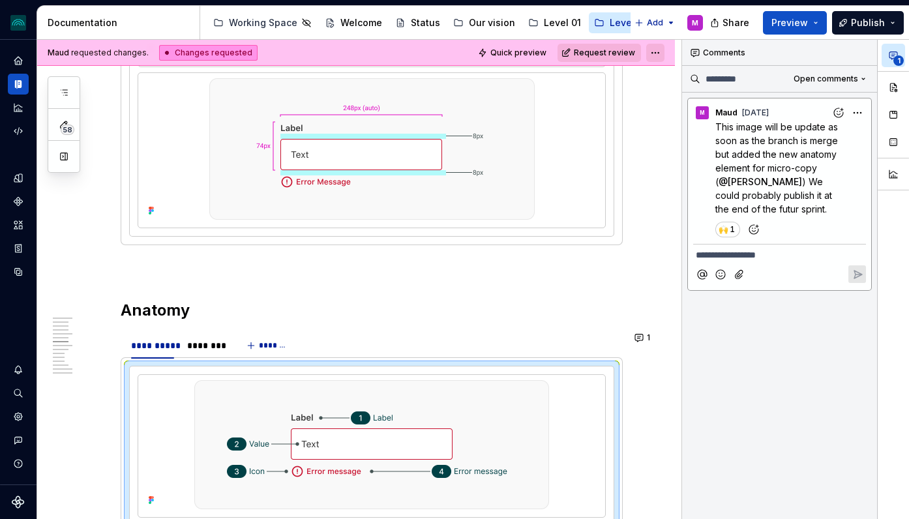
click at [657, 54] on html "iceberg M Design system data Documentation Accessibility guide for tree Page tr…" at bounding box center [454, 259] width 909 height 519
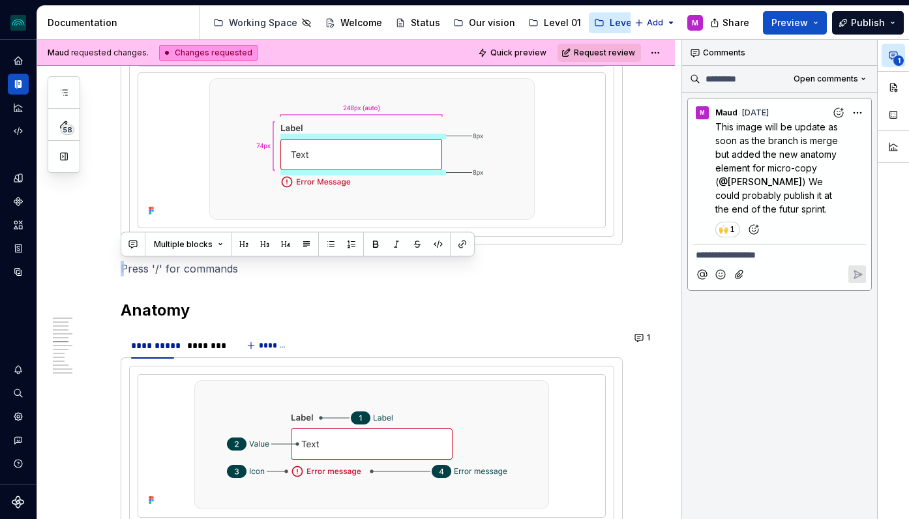
type textarea "*"
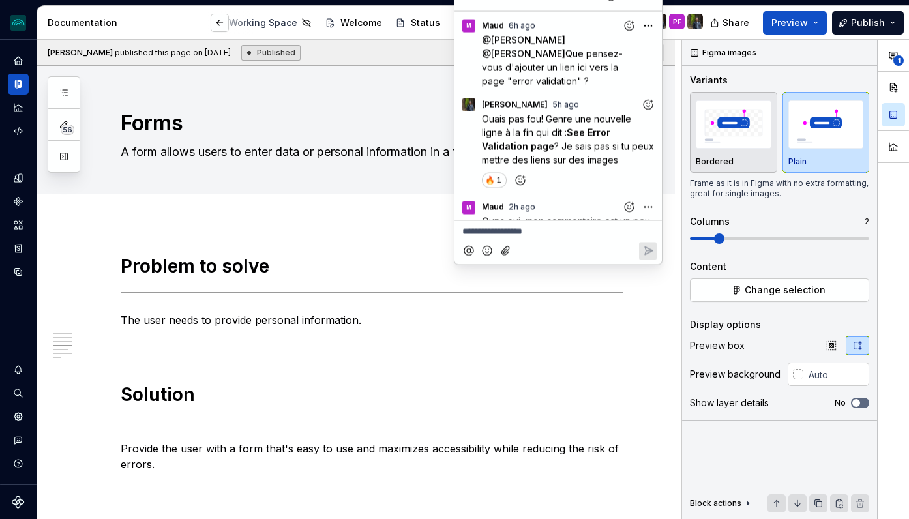
scroll to position [65, 0]
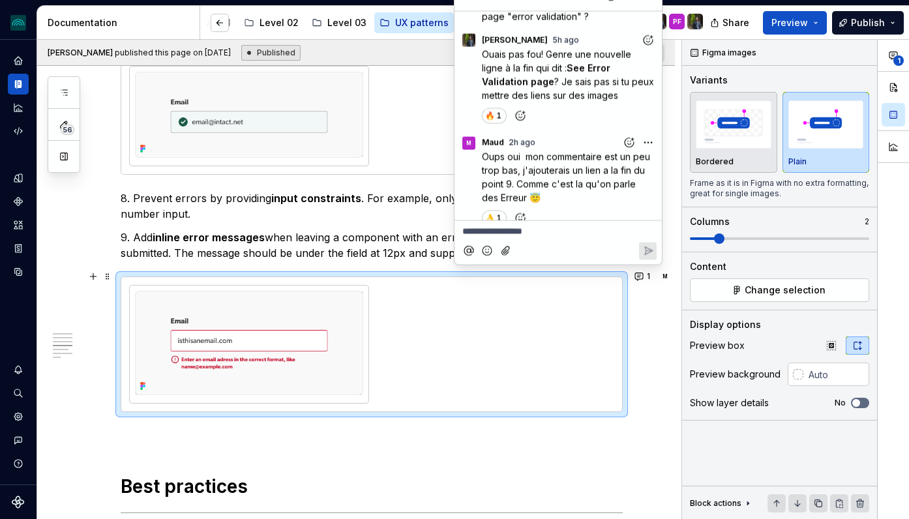
click at [336, 222] on div "Problem to solve The user needs to provide personal information. Solution Provi…" at bounding box center [372, 107] width 502 height 3092
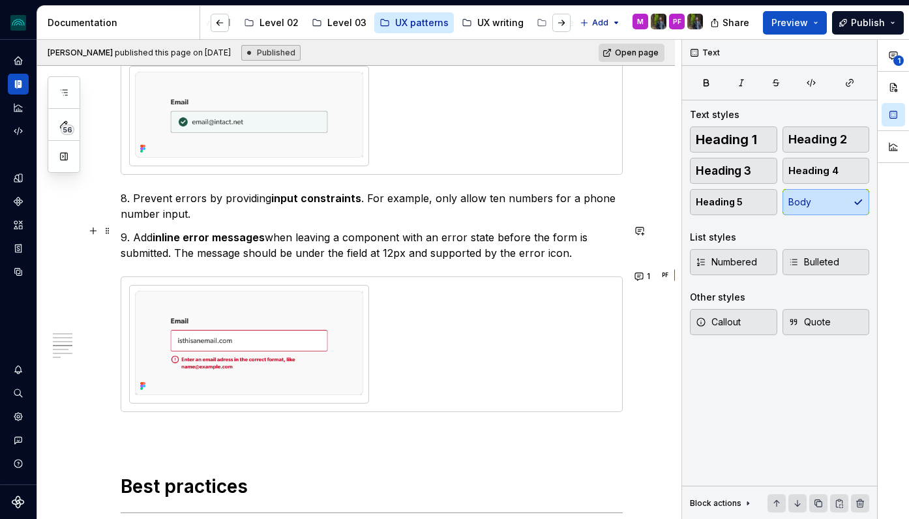
click at [573, 243] on p "9. Add inline error messages when leaving a component with an error state befor…" at bounding box center [372, 245] width 502 height 31
click at [395, 22] on div "UX patterns" at bounding box center [421, 22] width 53 height 13
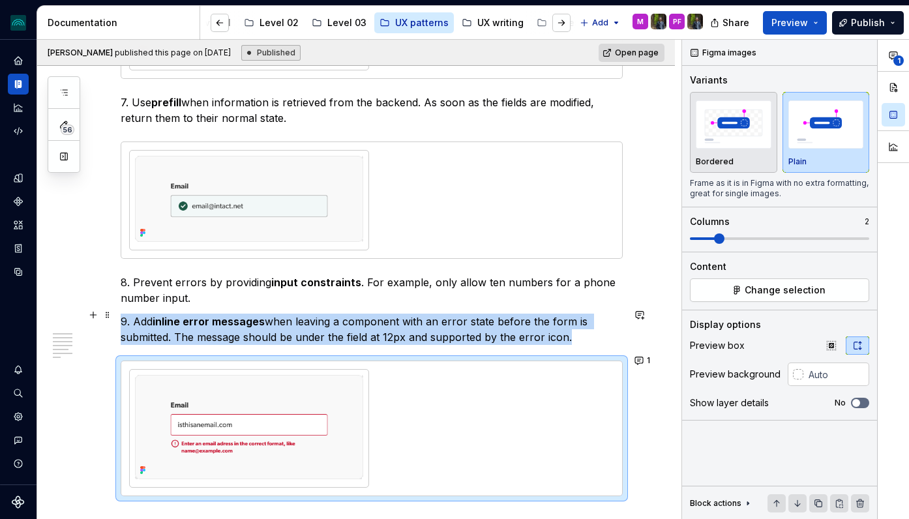
scroll to position [1640, 0]
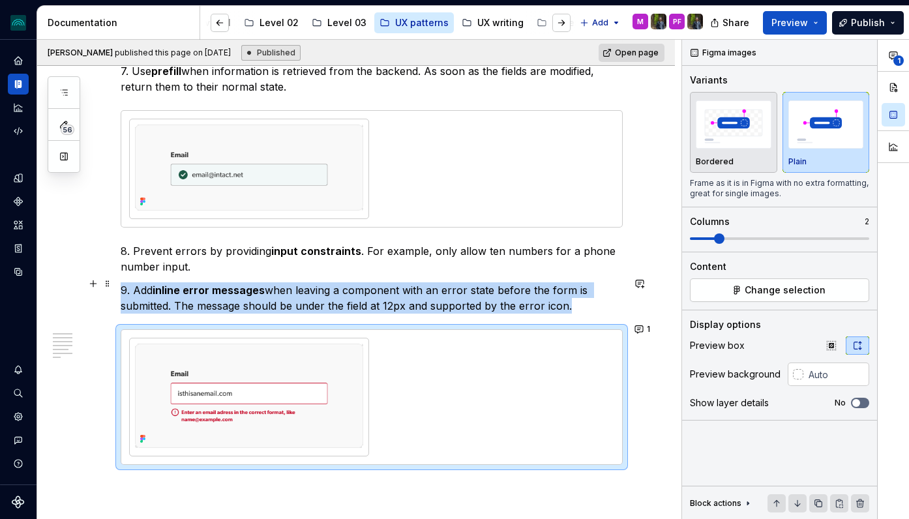
click at [579, 301] on p "9. Add inline error messages when leaving a component with an error state befor…" at bounding box center [372, 297] width 502 height 31
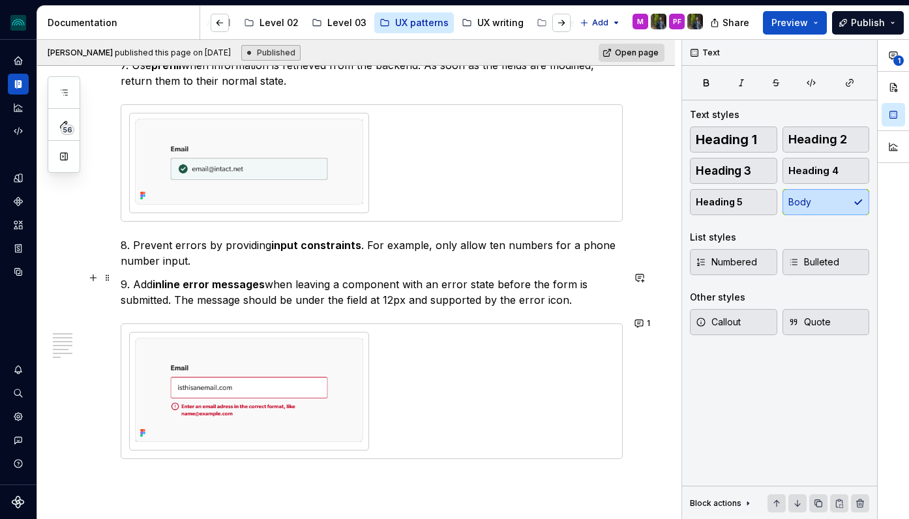
scroll to position [1587, 0]
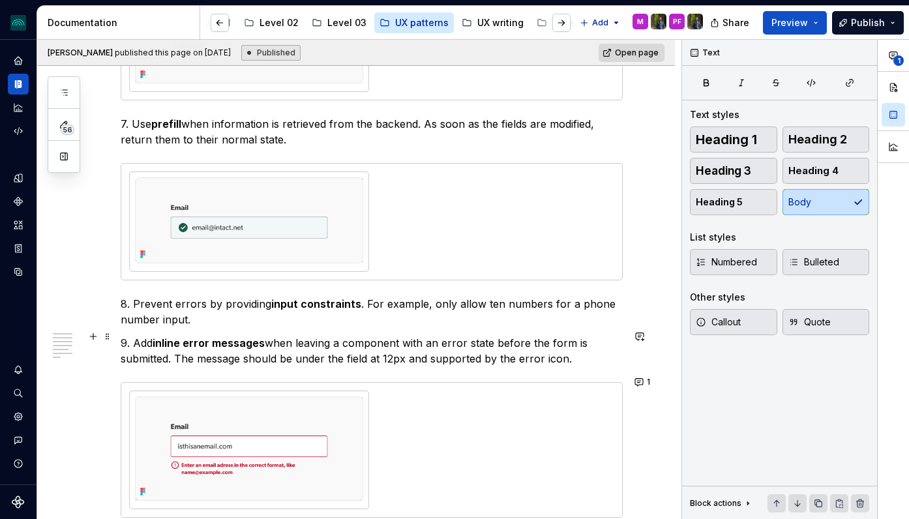
click at [575, 346] on p "9. Add inline error messages when leaving a component with an error state befor…" at bounding box center [372, 350] width 502 height 31
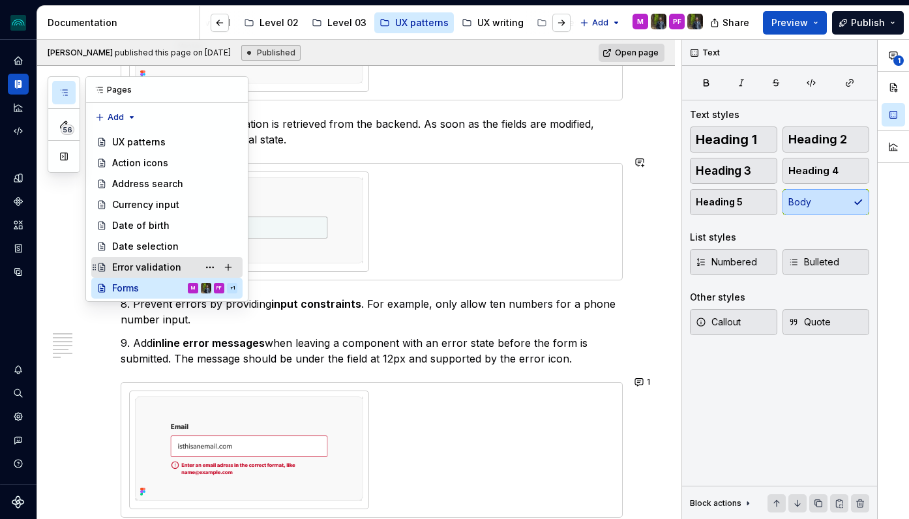
click at [160, 263] on div "Error validation" at bounding box center [146, 267] width 69 height 13
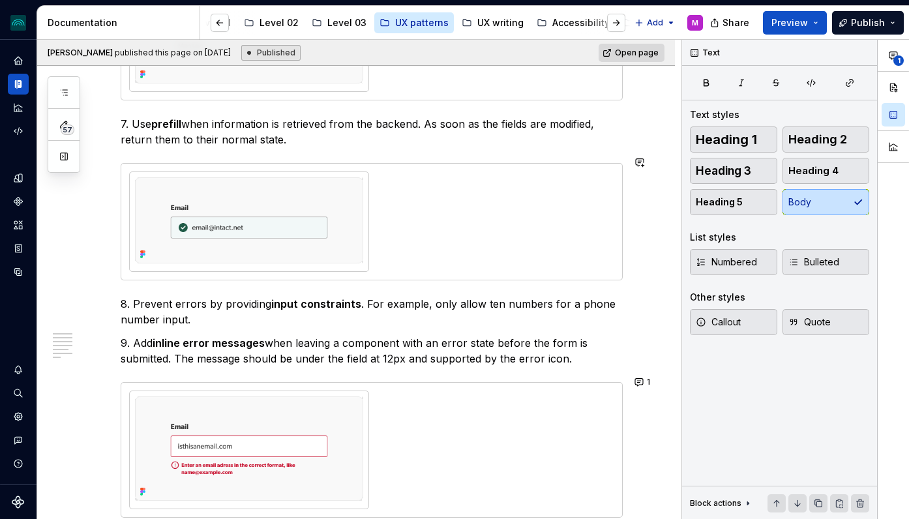
type textarea "*"
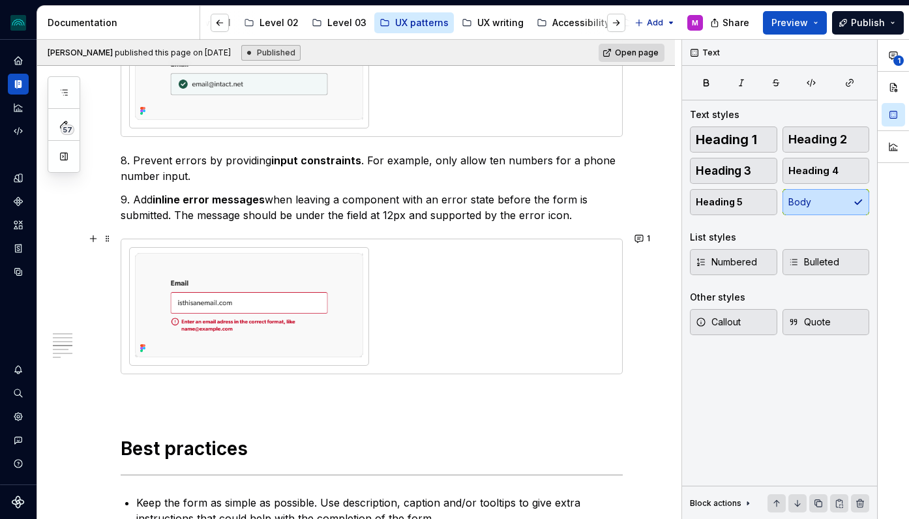
scroll to position [1744, 0]
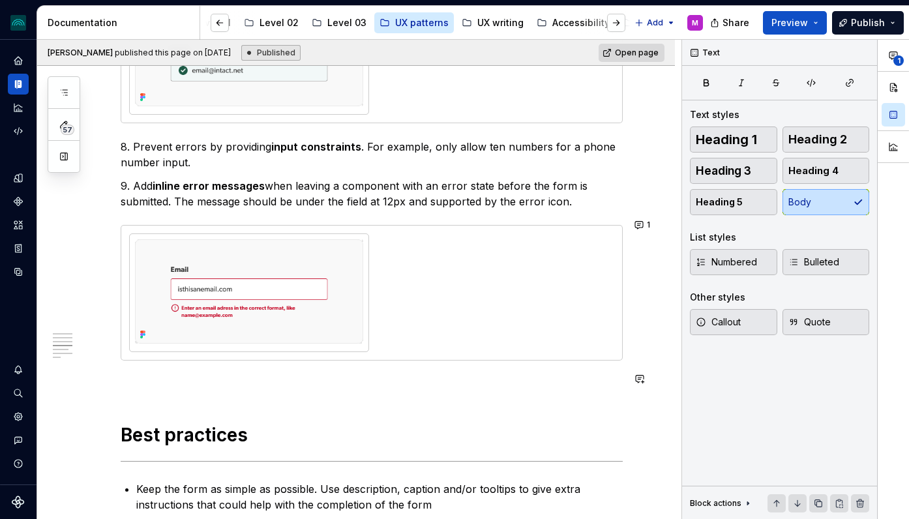
click at [264, 391] on div "Problem to solve The user needs to provide personal information. Solution Provi…" at bounding box center [372, 56] width 502 height 3092
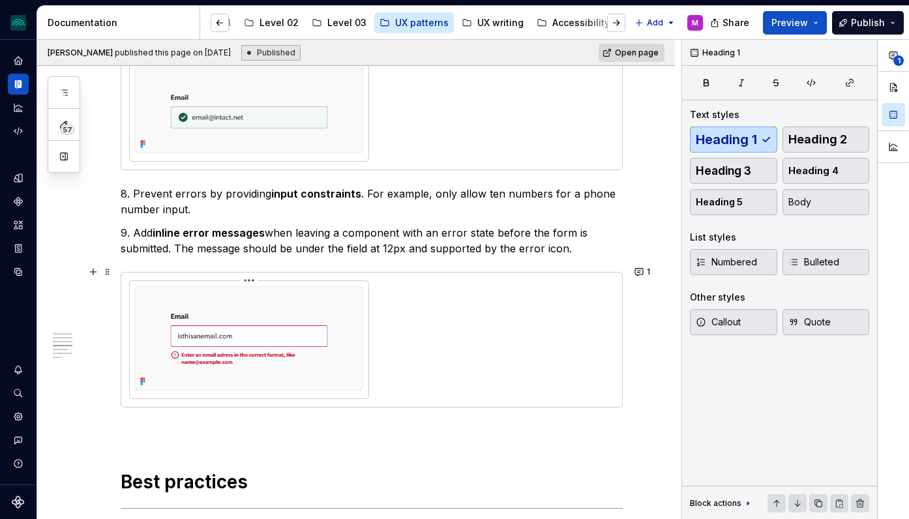
scroll to position [1698, 0]
click at [179, 423] on p at bounding box center [372, 431] width 502 height 16
click at [571, 240] on p "9. Add inline error messages when leaving a component with an error state befor…" at bounding box center [372, 239] width 502 height 31
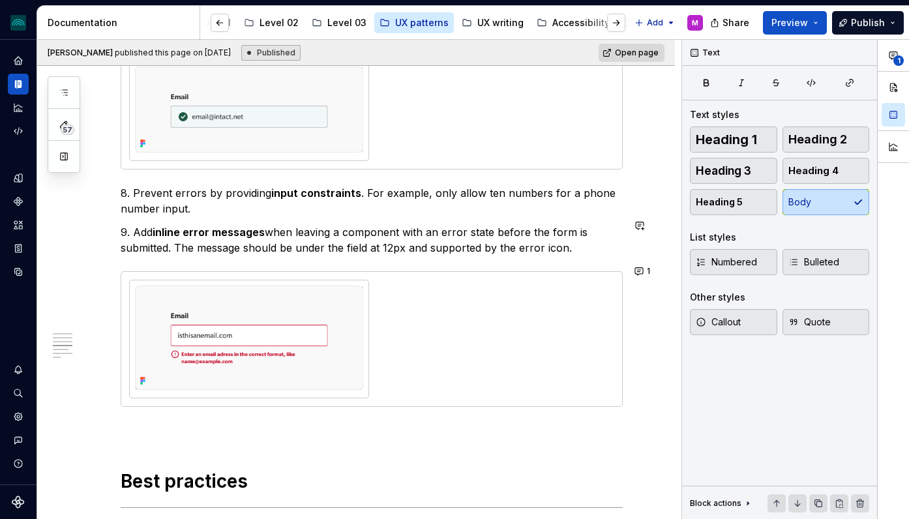
click at [275, 250] on div "Problem to solve The user needs to provide personal information. Solution Provi…" at bounding box center [372, 102] width 502 height 3092
click at [94, 224] on button "button" at bounding box center [93, 225] width 18 height 18
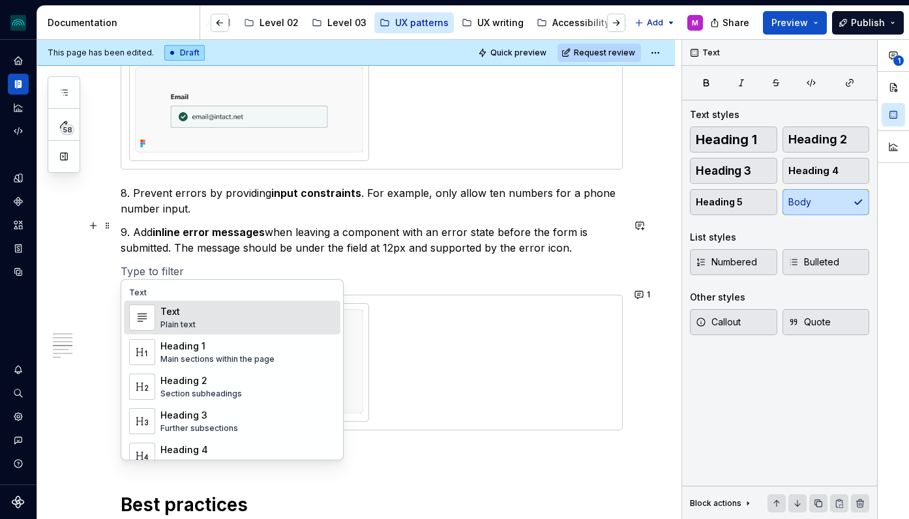
click at [487, 237] on p "9. Add inline error messages when leaving a component with an error state befor…" at bounding box center [372, 239] width 502 height 31
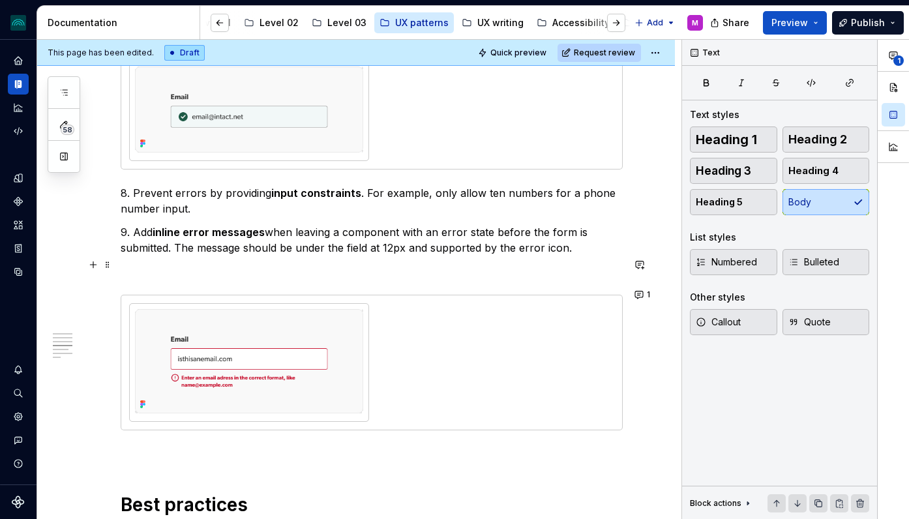
click at [407, 267] on p at bounding box center [372, 271] width 502 height 16
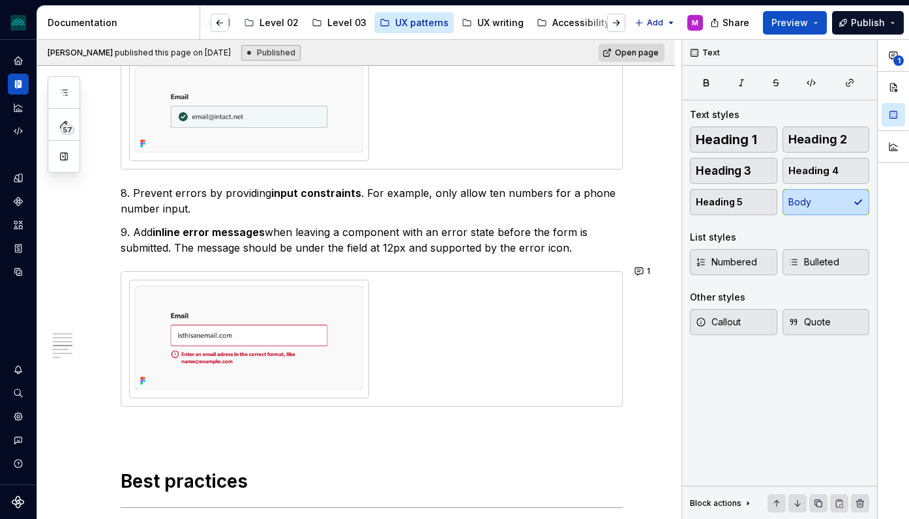
click at [358, 412] on div "Problem to solve The user needs to provide personal information. Solution Provi…" at bounding box center [372, 102] width 502 height 3092
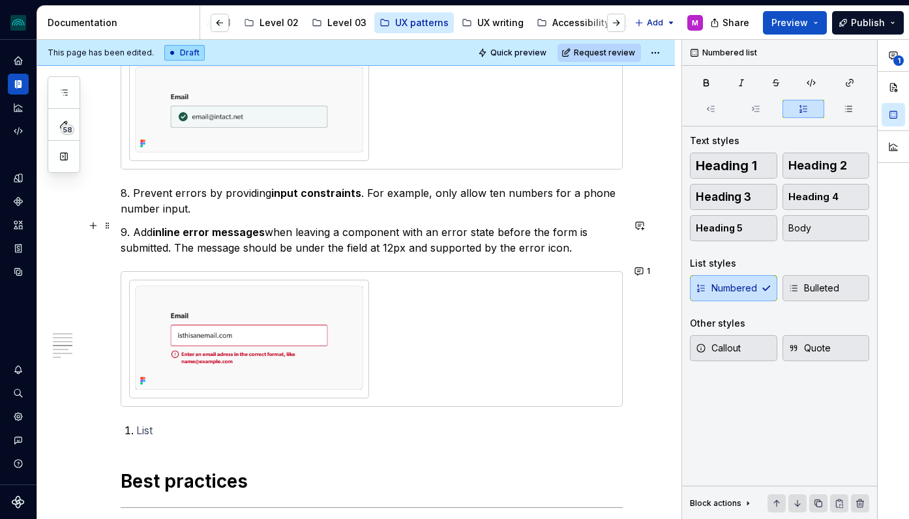
click at [143, 226] on p "9. Add inline error messages when leaving a component with an error state befor…" at bounding box center [372, 239] width 502 height 31
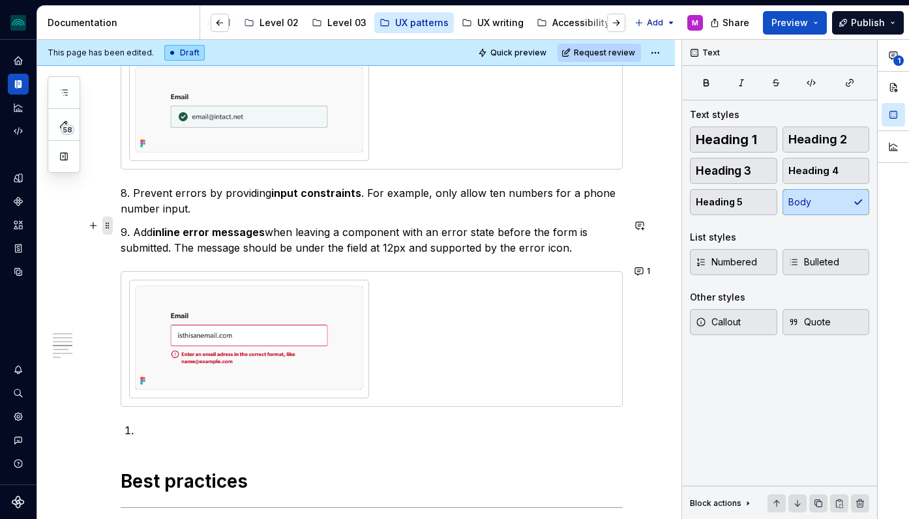
click at [111, 226] on span at bounding box center [107, 225] width 10 height 18
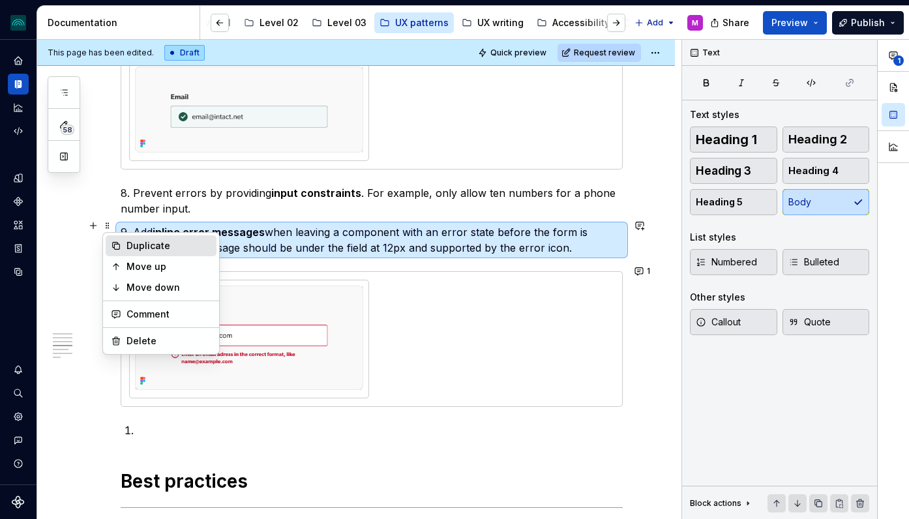
click at [138, 249] on div "Duplicate" at bounding box center [169, 245] width 85 height 13
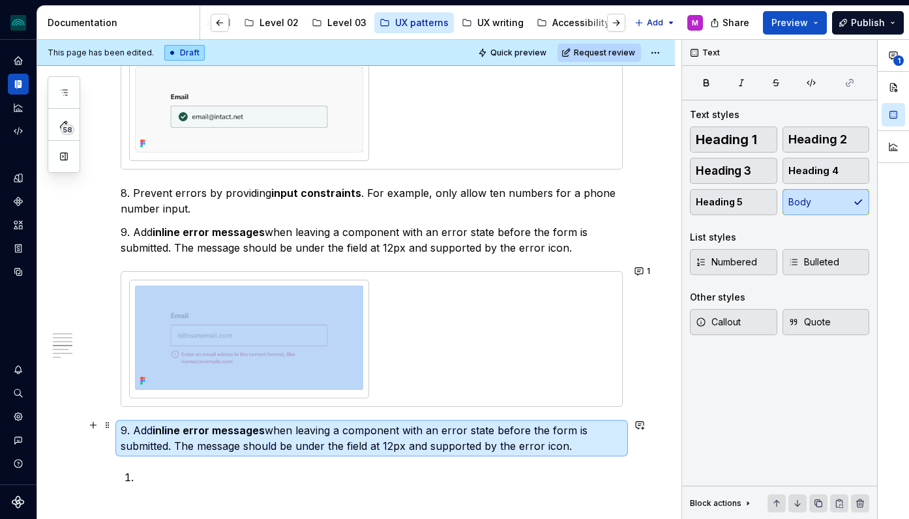
click at [127, 426] on p "9. Add inline error messages when leaving a component with an error state befor…" at bounding box center [372, 438] width 502 height 31
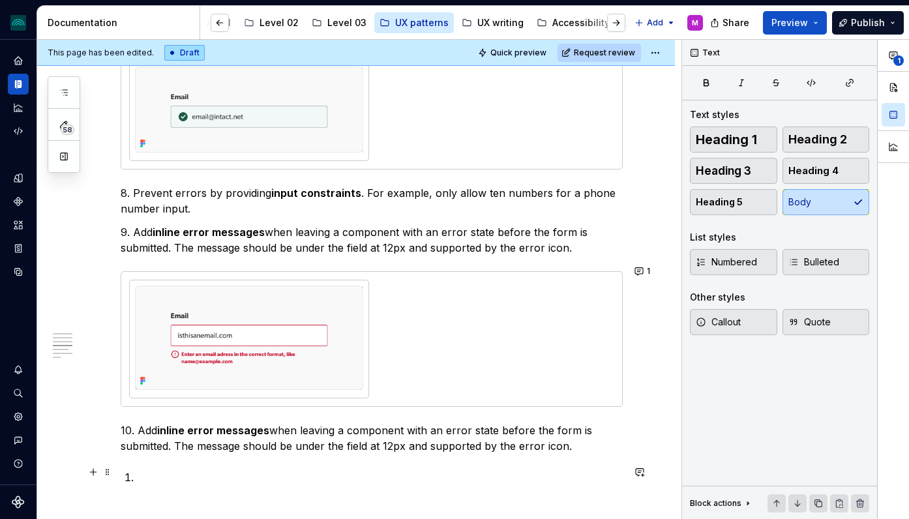
click at [142, 470] on p at bounding box center [379, 478] width 486 height 16
click at [213, 446] on p "10. Add inline error messages when leaving a component with an error state befo…" at bounding box center [372, 438] width 502 height 31
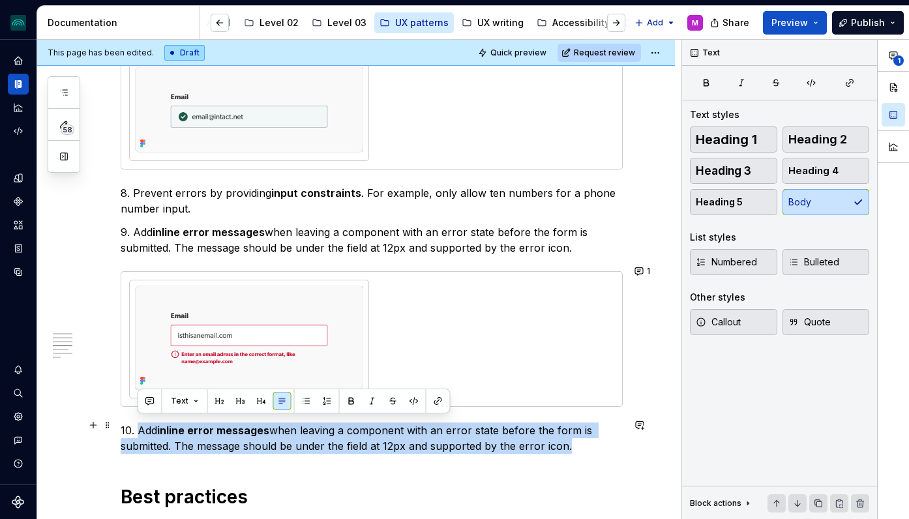
drag, startPoint x: 569, startPoint y: 440, endPoint x: 138, endPoint y: 424, distance: 432.0
click at [138, 424] on p "10. Add inline error messages when leaving a component with an error state befo…" at bounding box center [372, 438] width 502 height 31
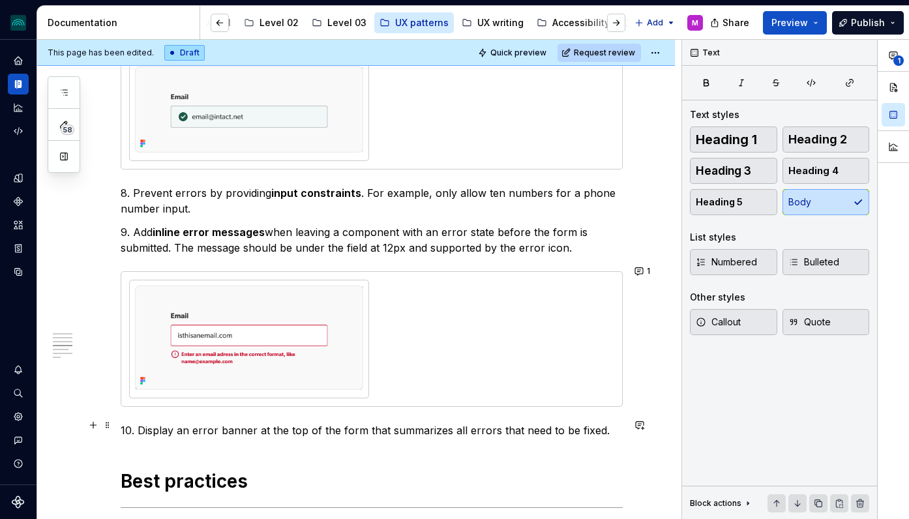
click at [142, 426] on p "10. Display an error banner at the top of the form that summarizes all errors t…" at bounding box center [372, 431] width 502 height 16
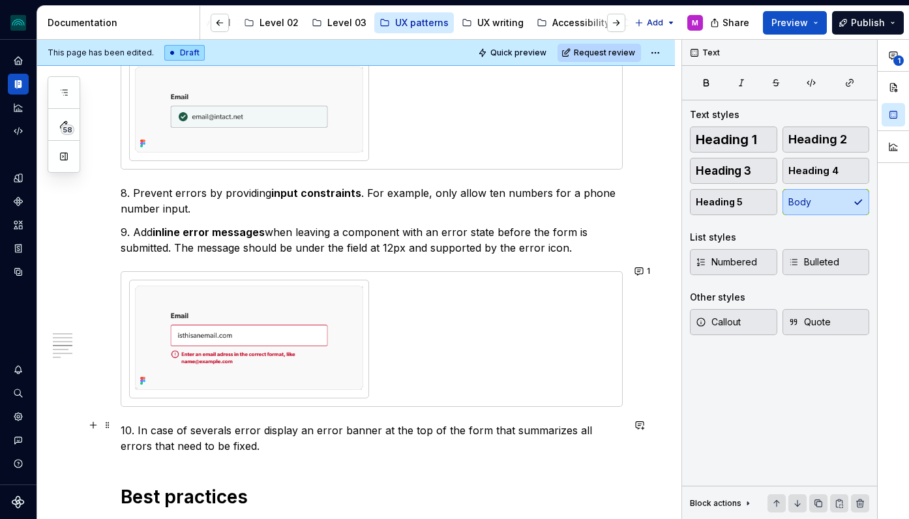
click at [244, 436] on p "10. In case of severals error display an error banner at the top of the form th…" at bounding box center [372, 438] width 502 height 31
type textarea "*"
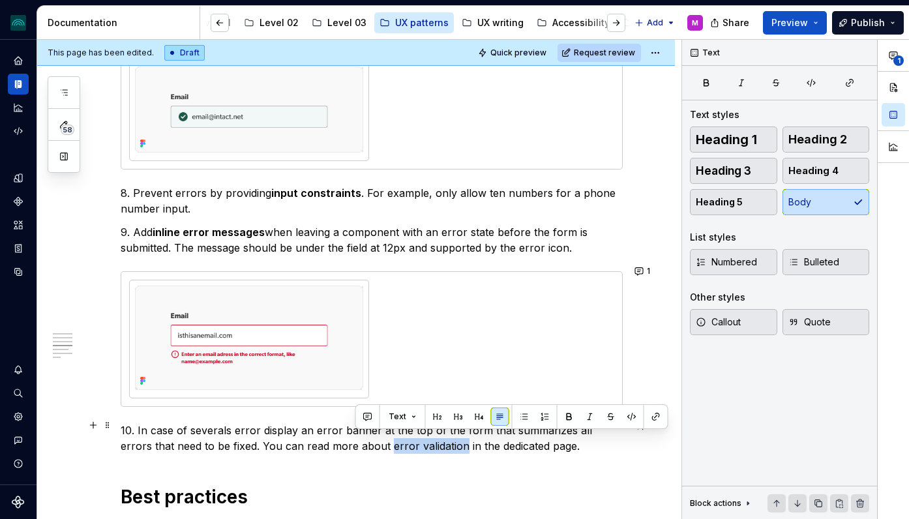
drag, startPoint x: 429, startPoint y: 441, endPoint x: 355, endPoint y: 444, distance: 73.7
click at [355, 444] on p "10. In case of severals error display an error banner at the top of the form th…" at bounding box center [372, 438] width 502 height 31
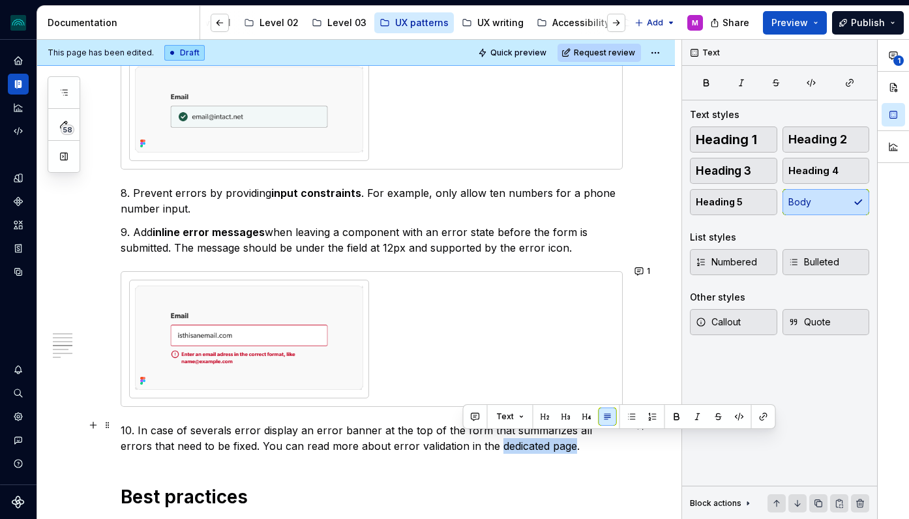
drag, startPoint x: 539, startPoint y: 441, endPoint x: 462, endPoint y: 445, distance: 77.0
click at [462, 445] on p "10. In case of severals error display an error banner at the top of the form th…" at bounding box center [372, 438] width 502 height 31
click at [759, 421] on button "button" at bounding box center [763, 417] width 18 height 18
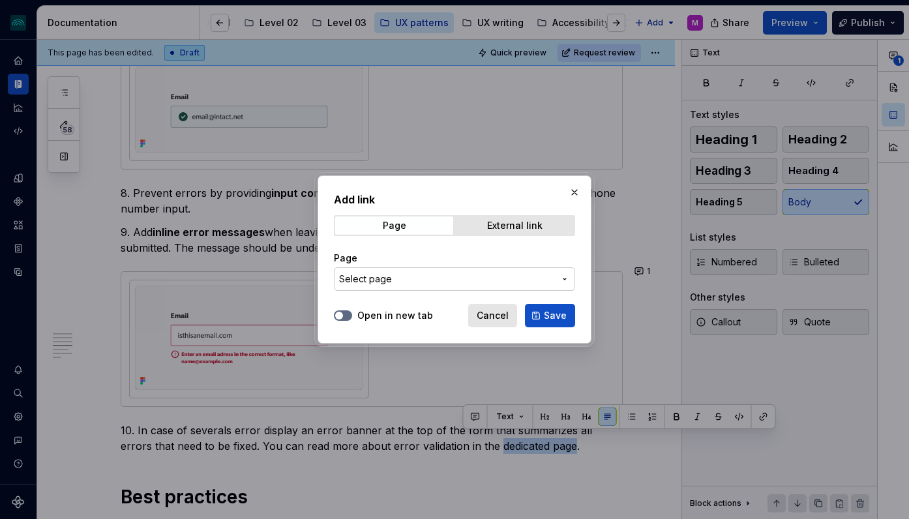
click at [529, 270] on button "Select page" at bounding box center [454, 278] width 241 height 23
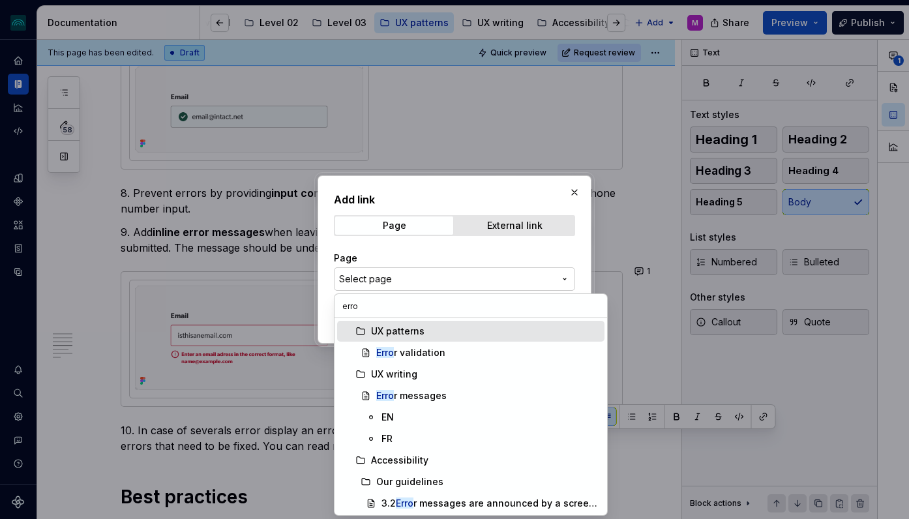
type input "error"
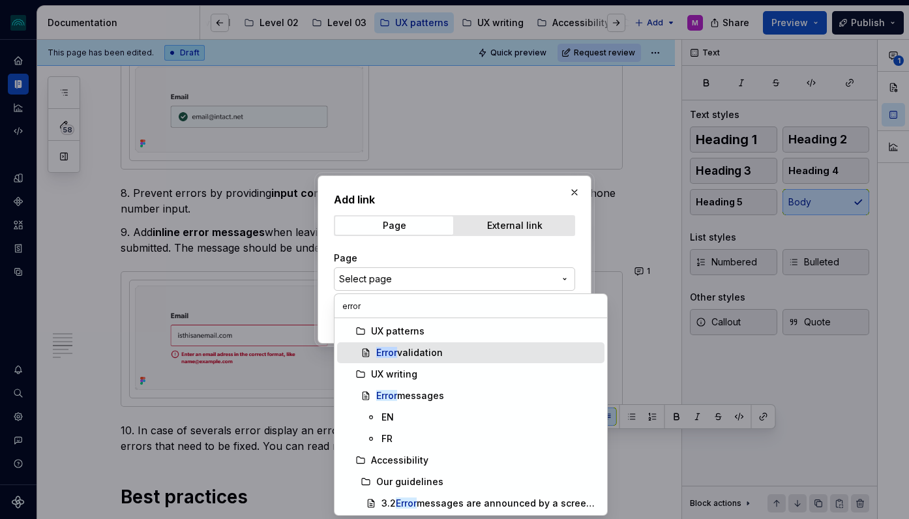
click at [494, 354] on div "Error validation" at bounding box center [487, 352] width 223 height 13
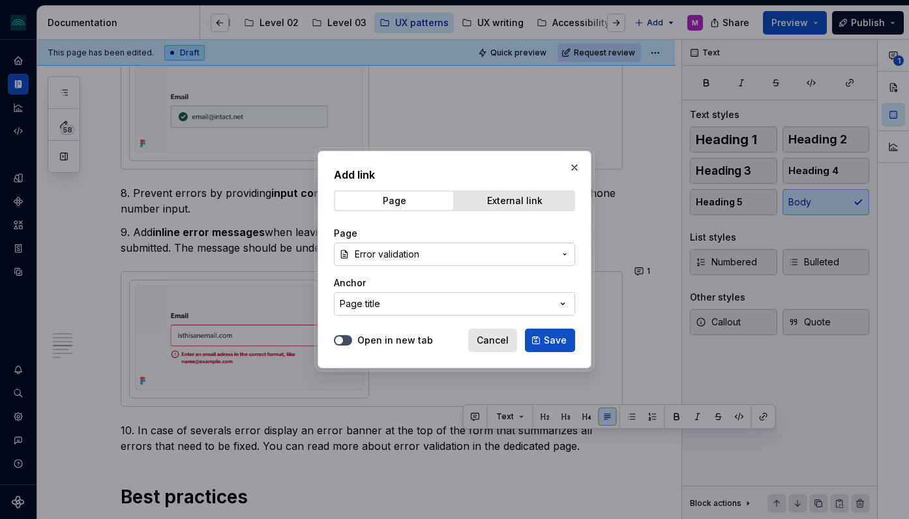
click at [346, 343] on button "Open in new tab" at bounding box center [343, 340] width 18 height 10
click at [550, 340] on span "Save" at bounding box center [555, 340] width 23 height 13
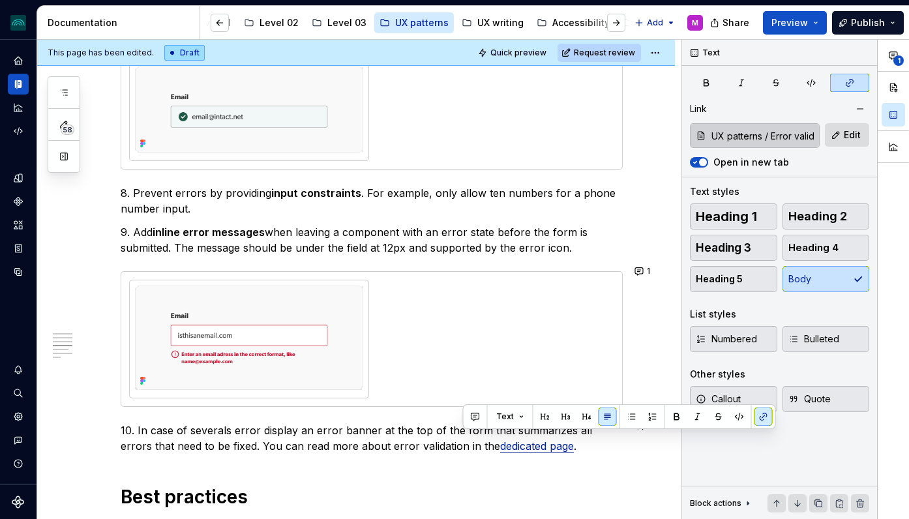
click at [571, 452] on div "Problem to solve The user needs to provide personal information. Solution Provi…" at bounding box center [372, 110] width 502 height 3108
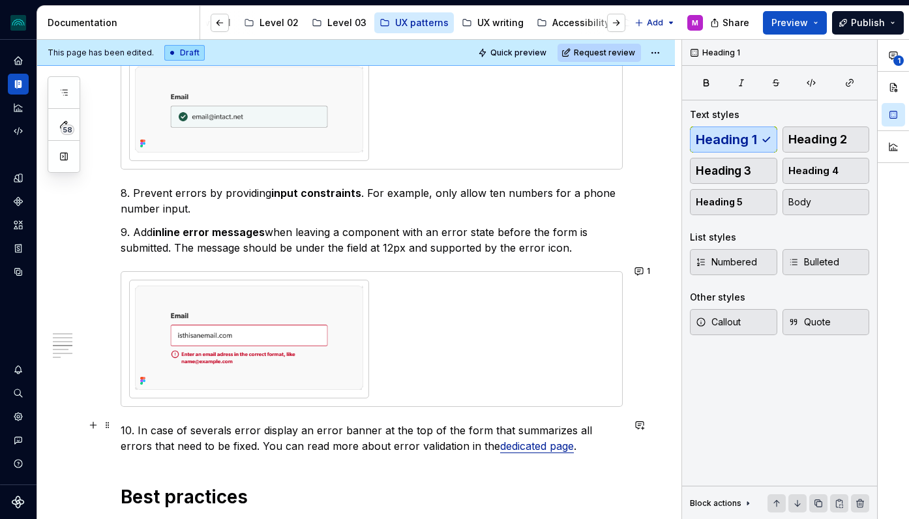
click at [561, 445] on p "10. In case of severals error display an error banner at the top of the form th…" at bounding box center [372, 438] width 502 height 31
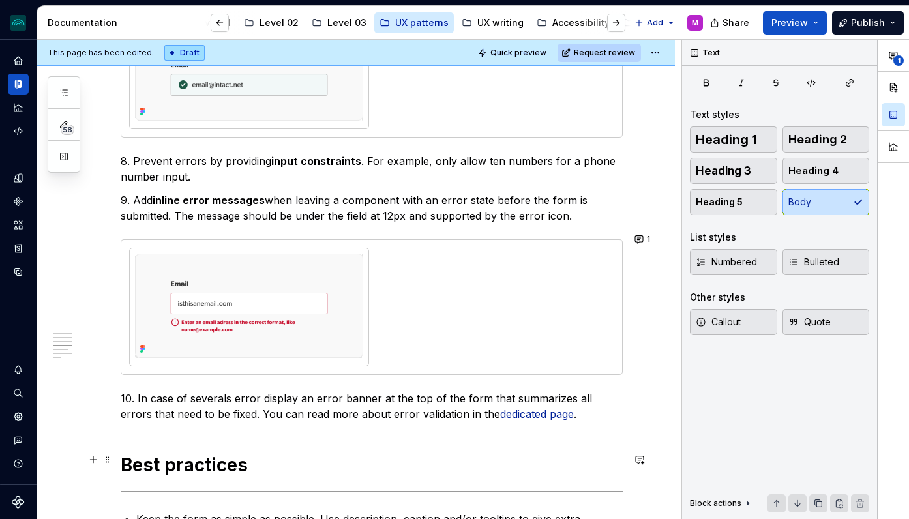
scroll to position [1722, 0]
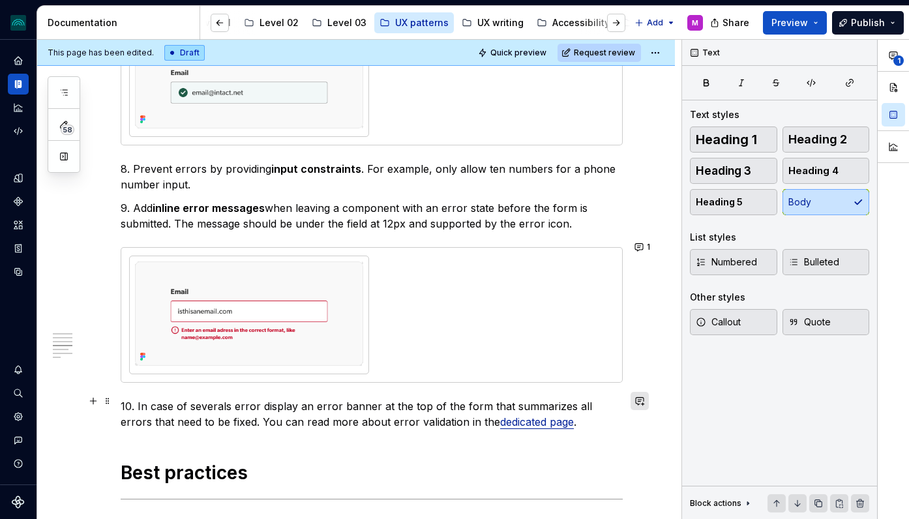
click at [648, 402] on button "button" at bounding box center [640, 401] width 18 height 18
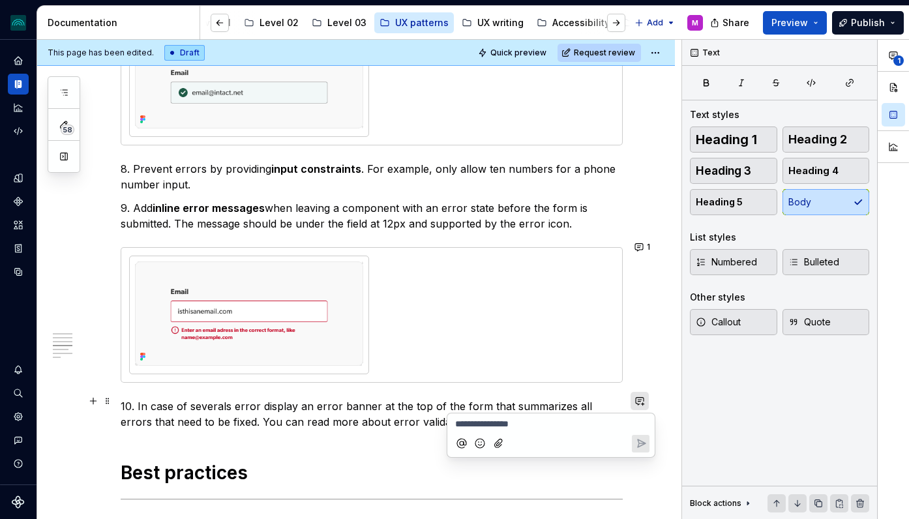
click at [648, 402] on button "button" at bounding box center [640, 401] width 18 height 18
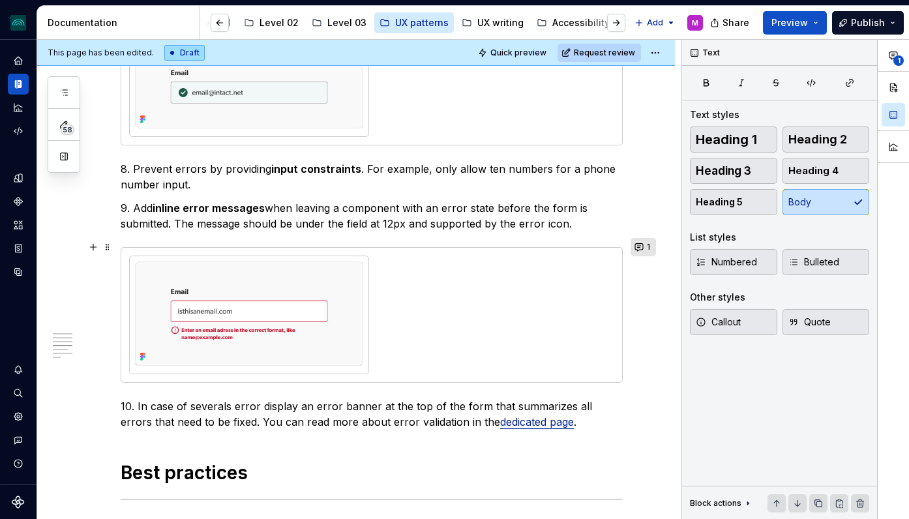
click at [650, 246] on button "1" at bounding box center [643, 247] width 25 height 18
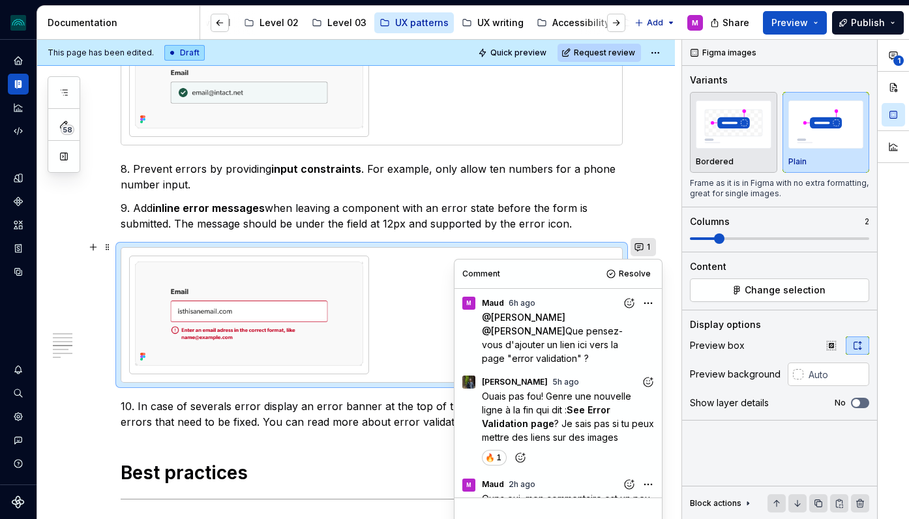
scroll to position [65, 0]
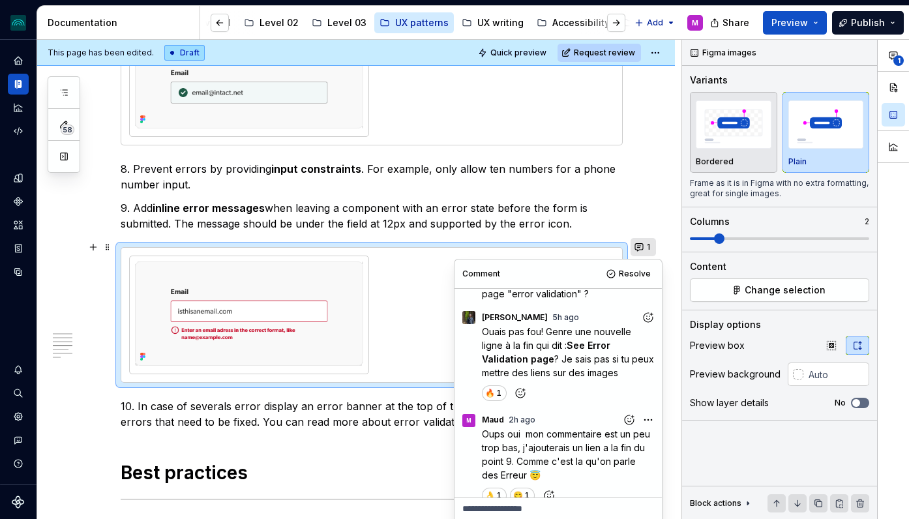
type textarea "*"
click at [395, 413] on p "10. In case of severals error display an error banner at the top of the form th…" at bounding box center [372, 413] width 502 height 31
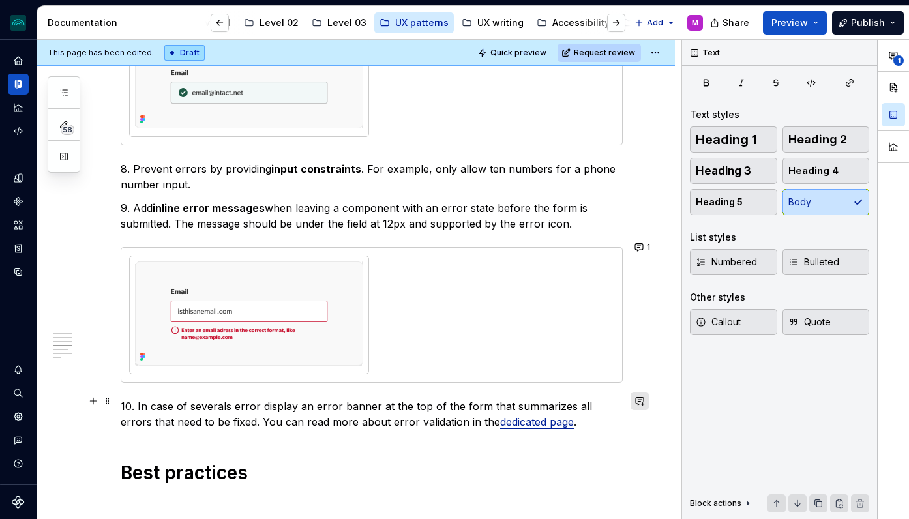
click at [648, 395] on button "button" at bounding box center [640, 401] width 18 height 18
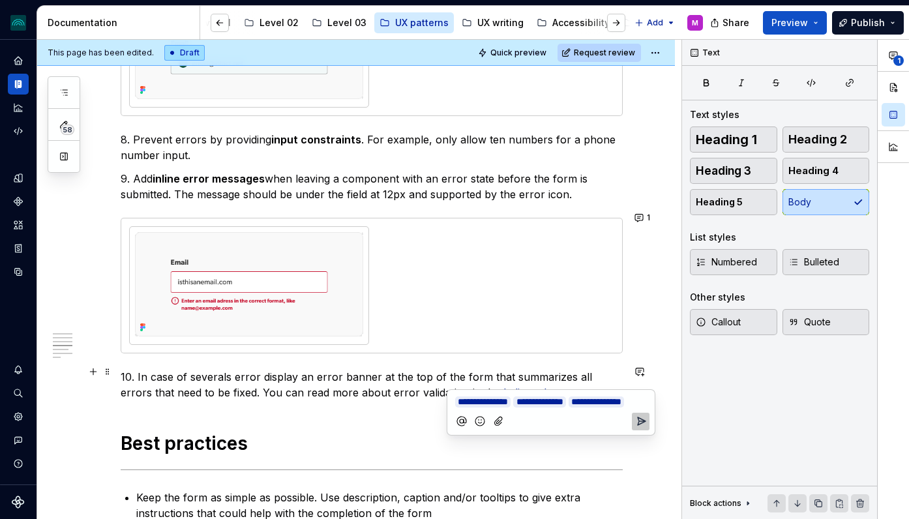
scroll to position [1753, 0]
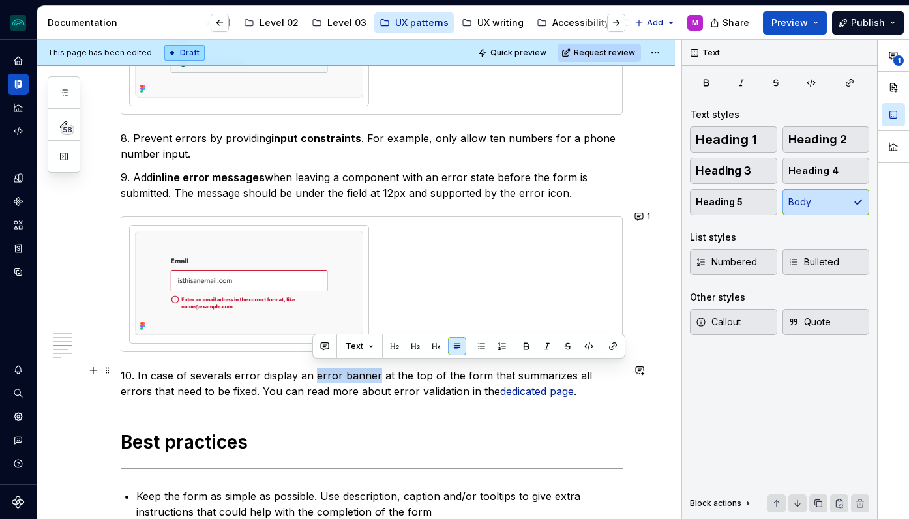
drag, startPoint x: 313, startPoint y: 371, endPoint x: 374, endPoint y: 368, distance: 61.4
click at [374, 368] on p "10. In case of severals error display an error banner at the top of the form th…" at bounding box center [372, 383] width 502 height 31
click at [418, 378] on p "10. In case of severals error display an error banner at the top of the form th…" at bounding box center [372, 383] width 502 height 31
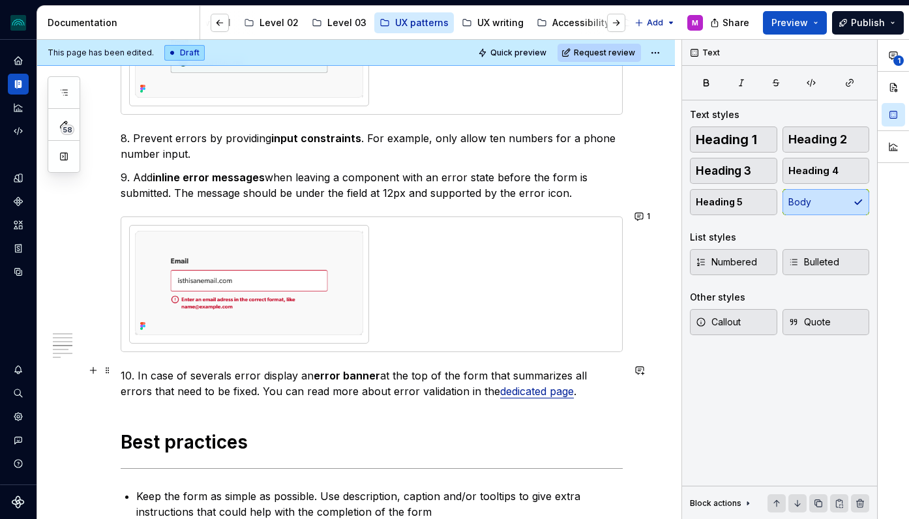
click at [371, 371] on strong "error banner" at bounding box center [347, 375] width 67 height 13
click at [530, 385] on p "10. In case of severals error display an error alert at the top of the form tha…" at bounding box center [372, 383] width 502 height 31
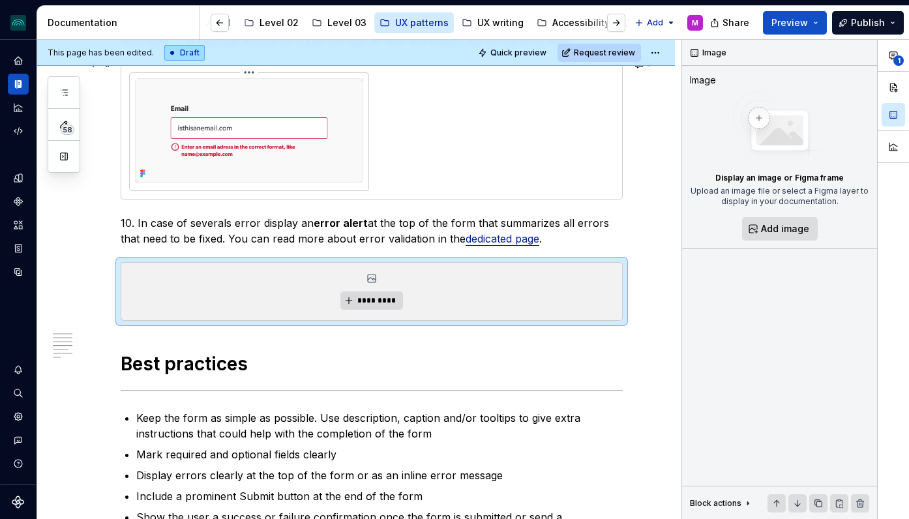
scroll to position [1909, 0]
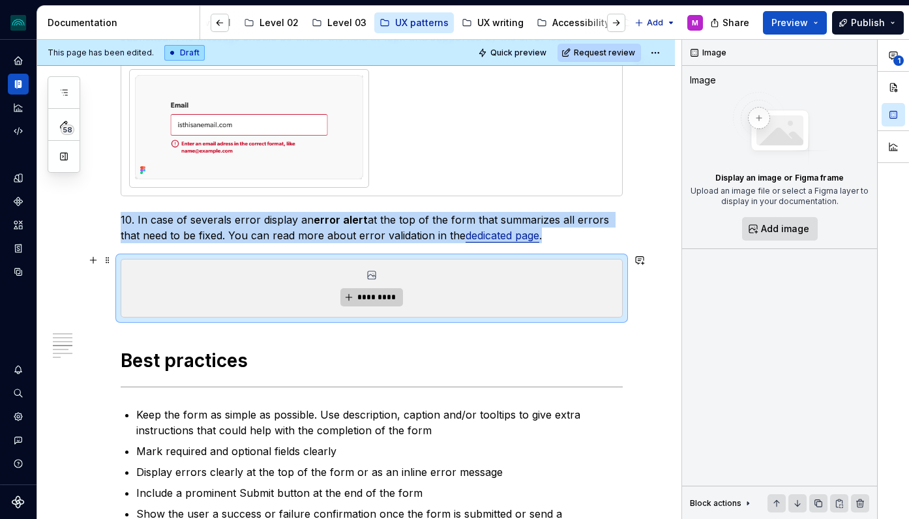
click at [375, 292] on span "*********" at bounding box center [377, 297] width 40 height 10
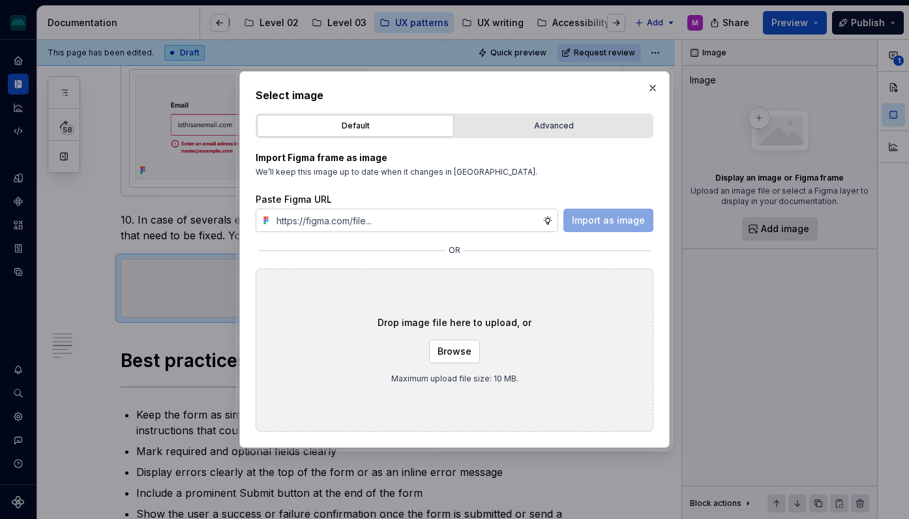
type textarea "*"
click at [554, 130] on div "Advanced" at bounding box center [554, 125] width 188 height 13
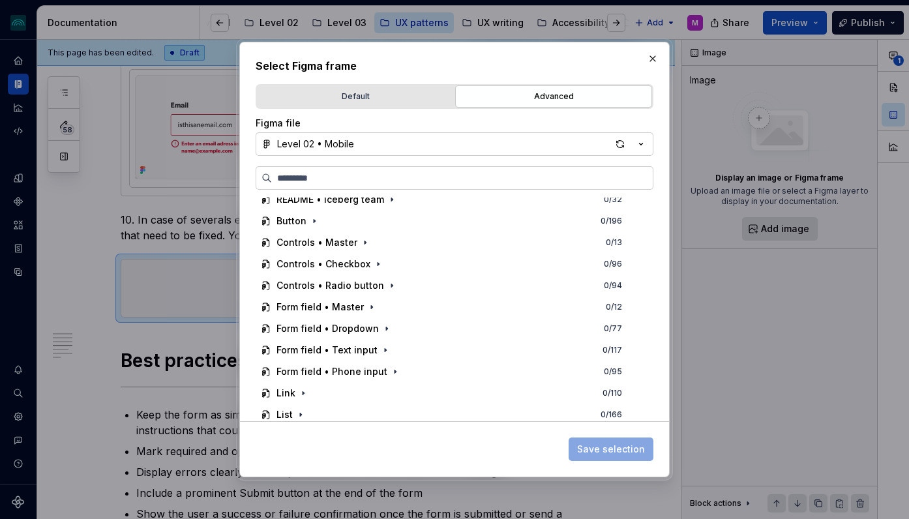
scroll to position [0, 0]
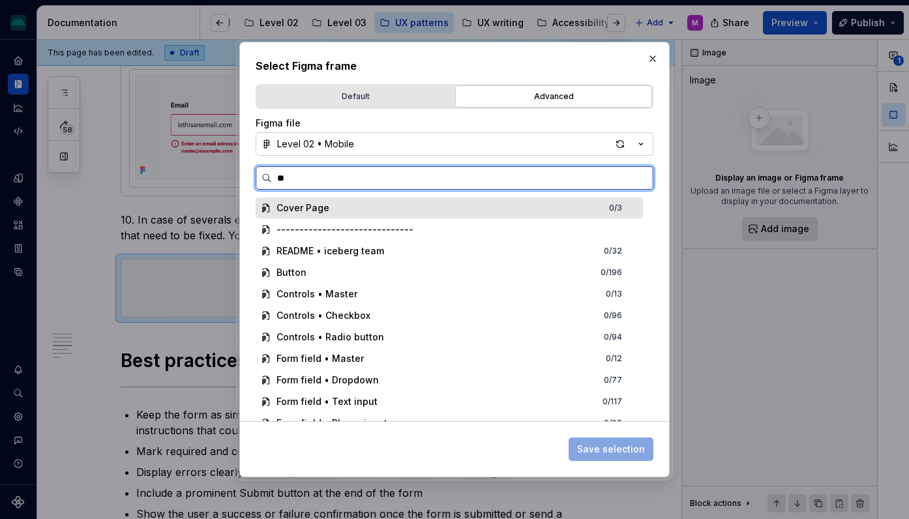
type input "*"
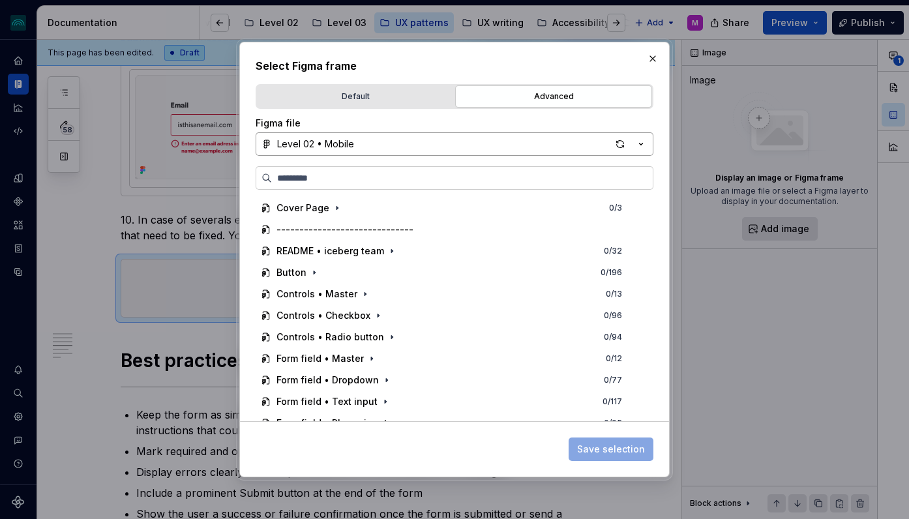
click at [565, 150] on button "Level 02 • Mobile" at bounding box center [455, 143] width 398 height 23
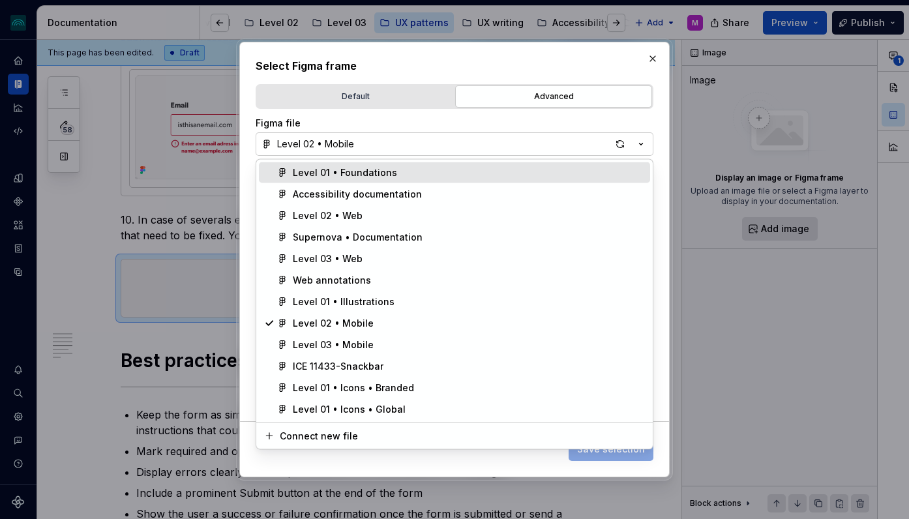
click at [533, 118] on div "Select Figma frame Default Advanced Import Figma frame as image We’ll keep this…" at bounding box center [454, 259] width 909 height 519
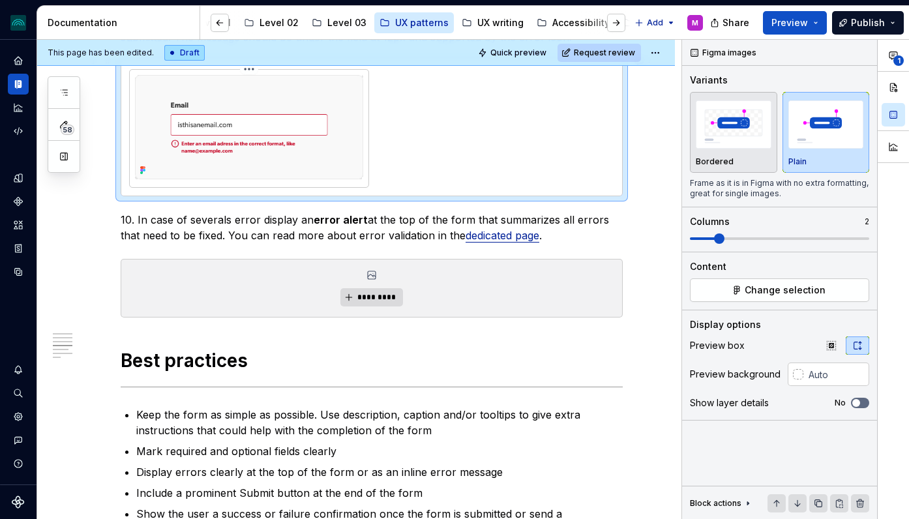
click at [239, 128] on img at bounding box center [249, 127] width 228 height 104
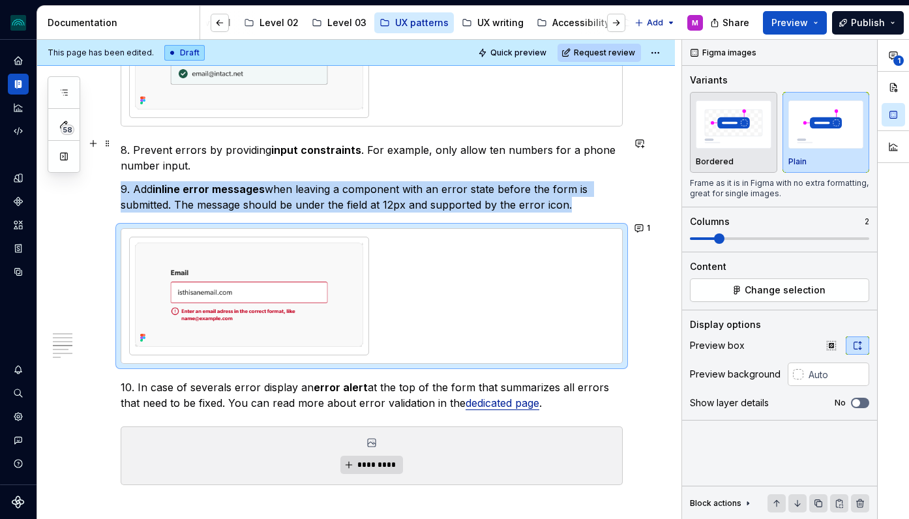
scroll to position [1724, 0]
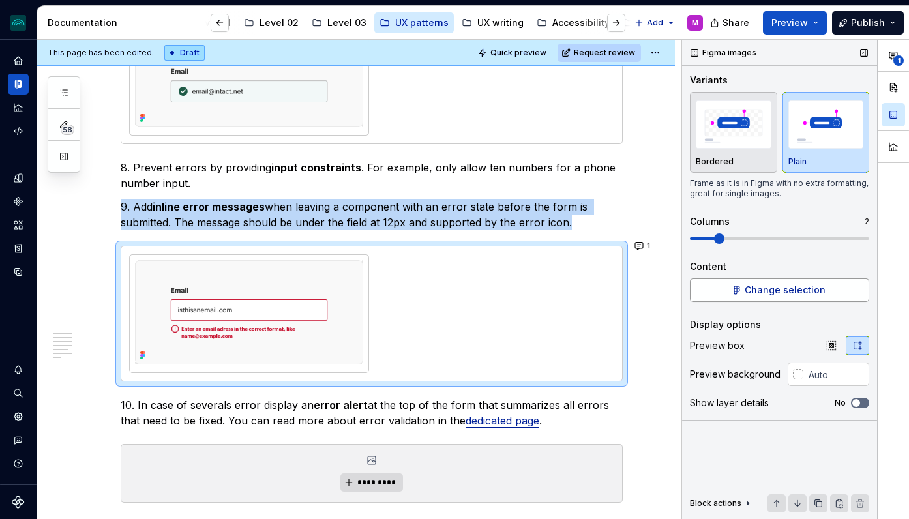
click at [755, 291] on span "Change selection" at bounding box center [785, 290] width 81 height 13
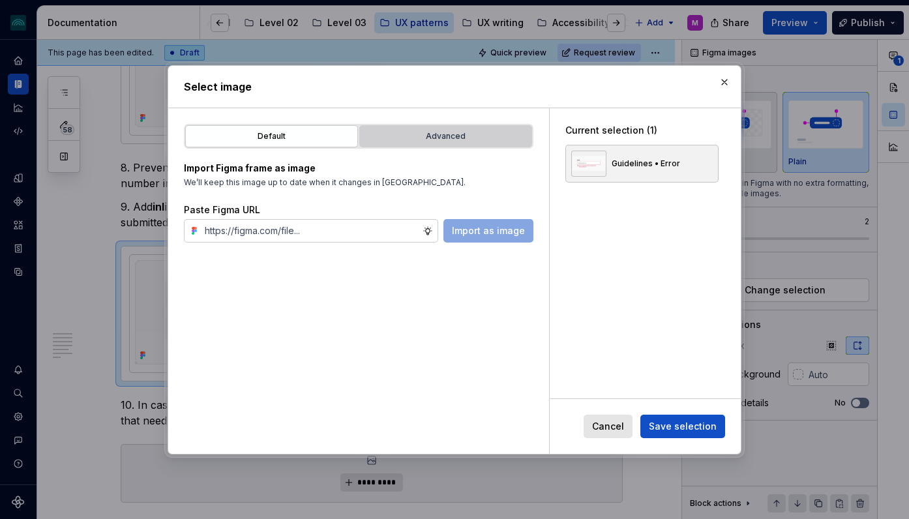
click at [475, 128] on button "Advanced" at bounding box center [445, 136] width 173 height 22
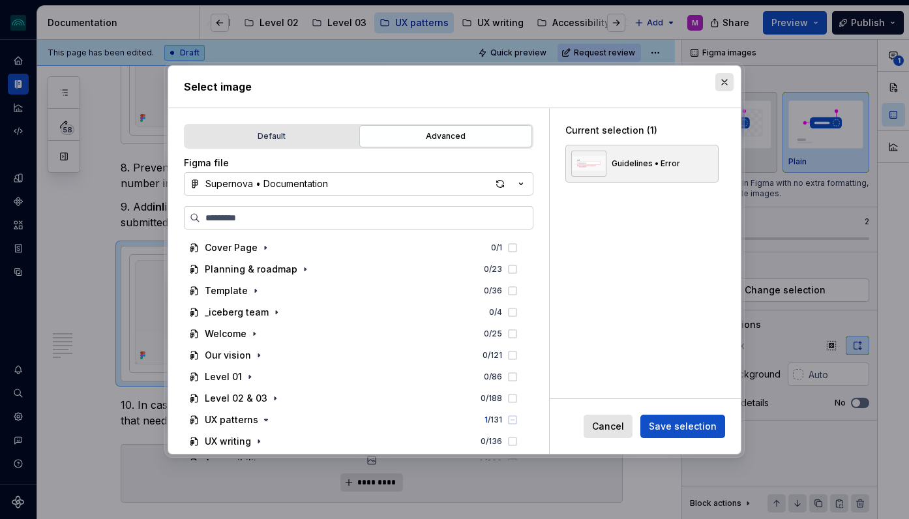
click at [723, 80] on button "button" at bounding box center [724, 82] width 18 height 18
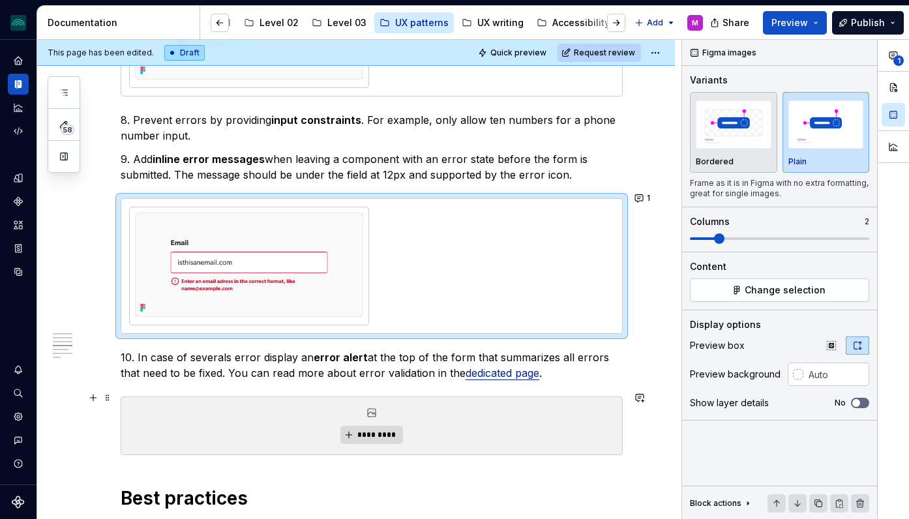
scroll to position [1781, 0]
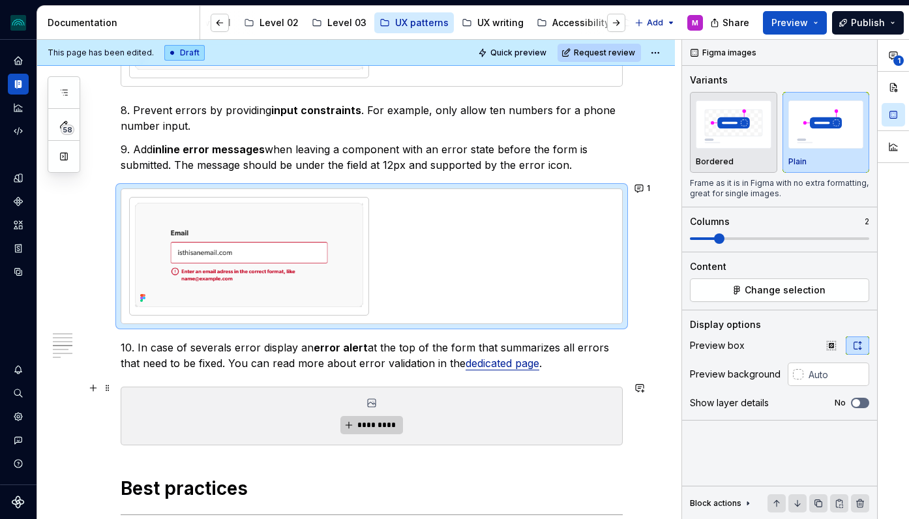
click at [379, 416] on button "*********" at bounding box center [371, 425] width 62 height 18
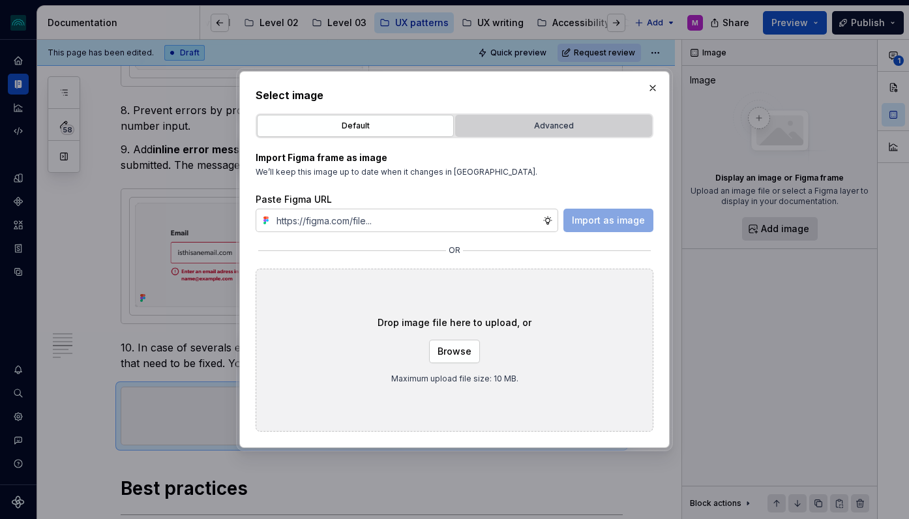
click at [531, 128] on div "Advanced" at bounding box center [554, 125] width 188 height 13
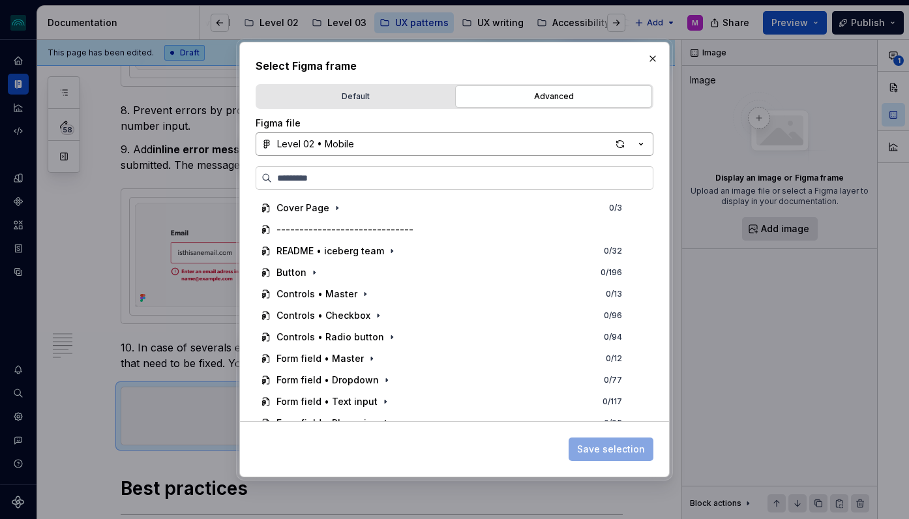
click at [405, 145] on button "Level 02 • Mobile" at bounding box center [455, 143] width 398 height 23
click at [353, 145] on div "Select Figma frame Default Advanced Import Figma frame as image We’ll keep this…" at bounding box center [454, 259] width 909 height 519
click at [394, 145] on button "Level 02 • Mobile" at bounding box center [455, 143] width 398 height 23
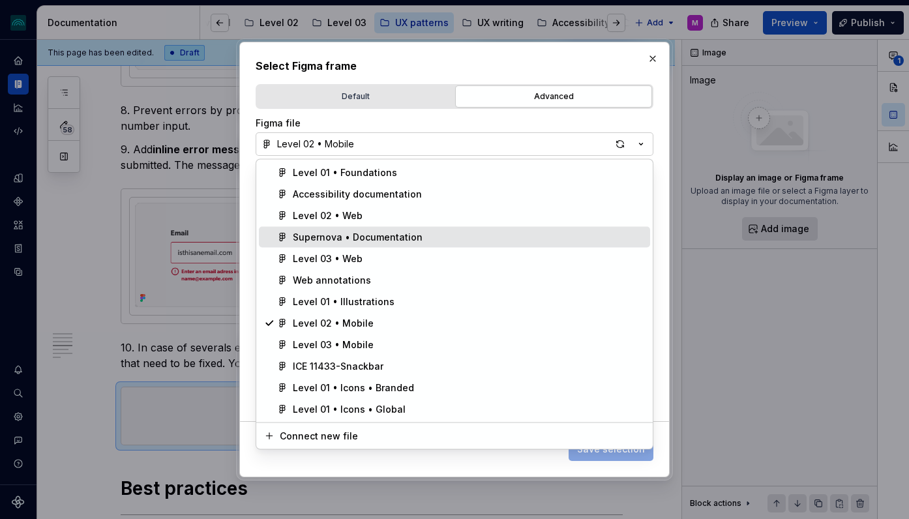
click at [376, 231] on div "Supernova • Documentation" at bounding box center [358, 237] width 130 height 13
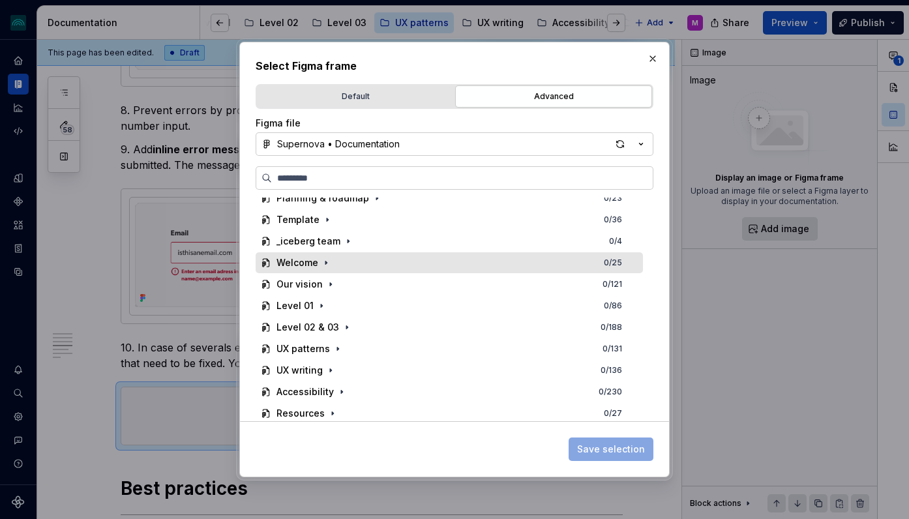
scroll to position [35, 0]
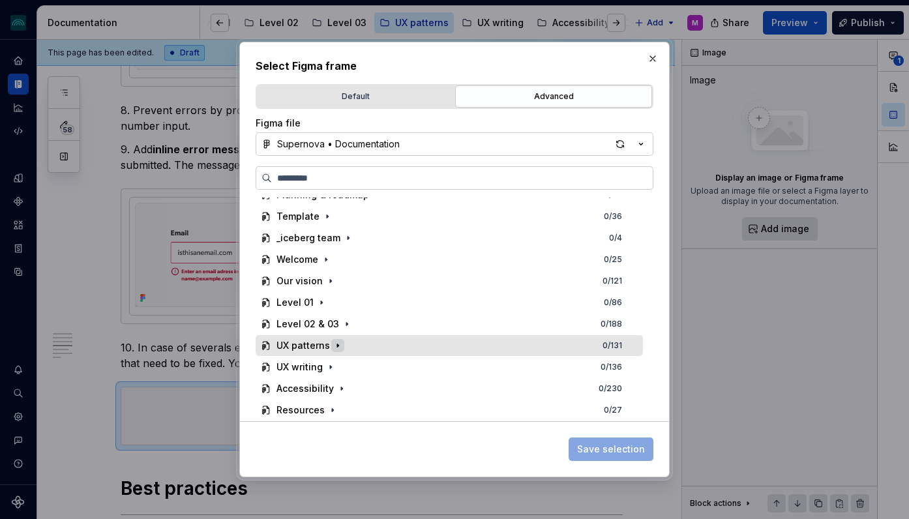
click at [335, 348] on icon "button" at bounding box center [338, 345] width 10 height 10
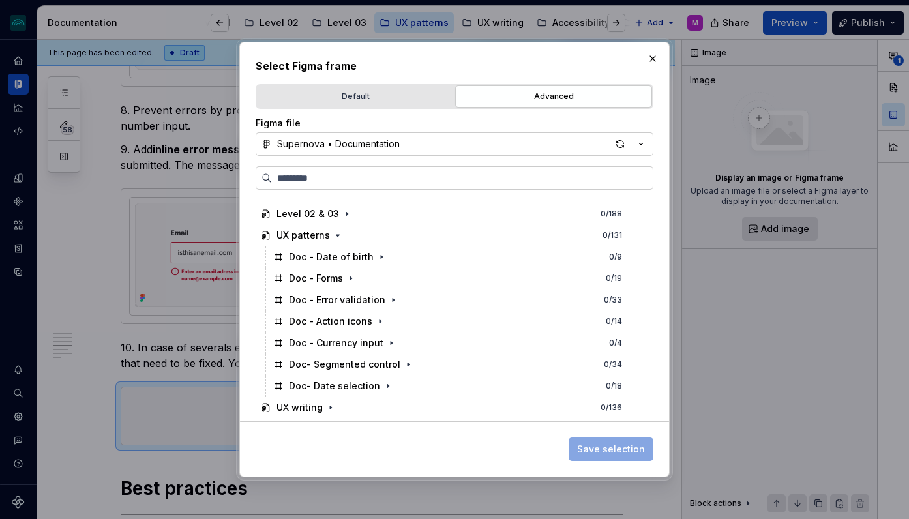
scroll to position [185, 0]
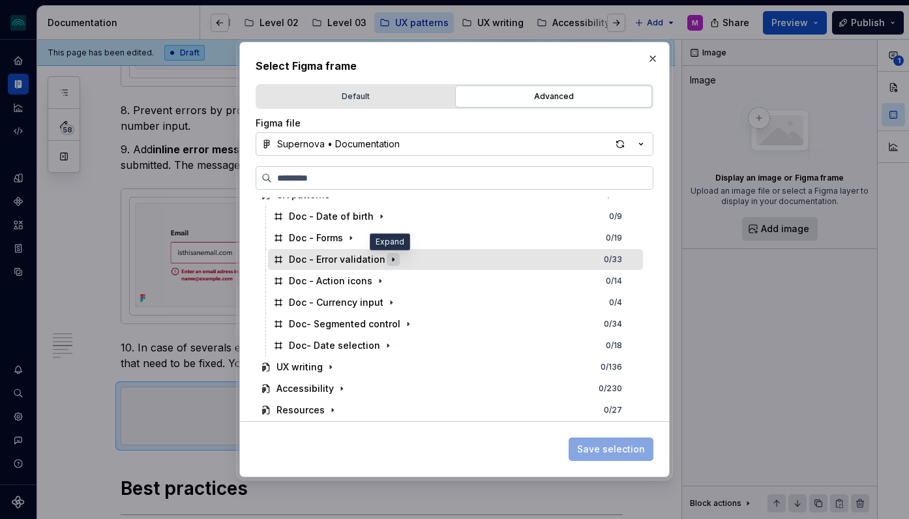
click at [388, 261] on icon "button" at bounding box center [393, 259] width 10 height 10
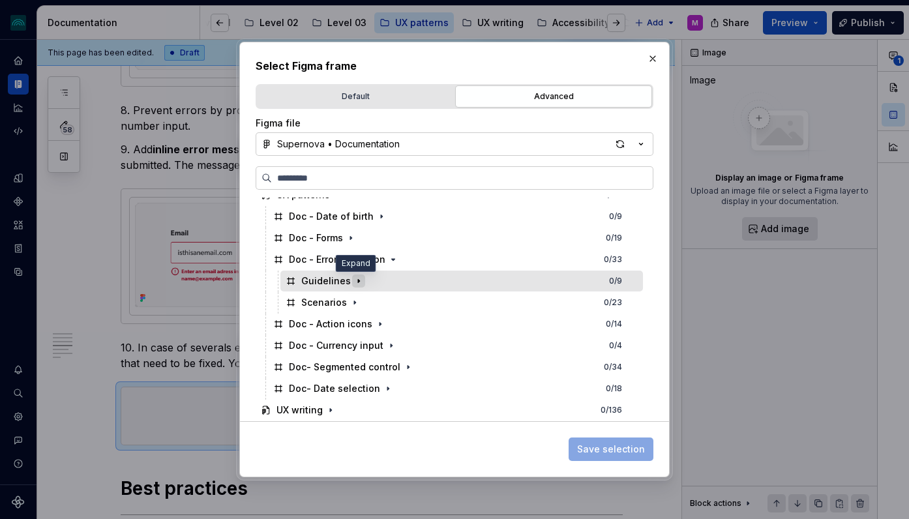
click at [355, 282] on icon "button" at bounding box center [358, 281] width 10 height 10
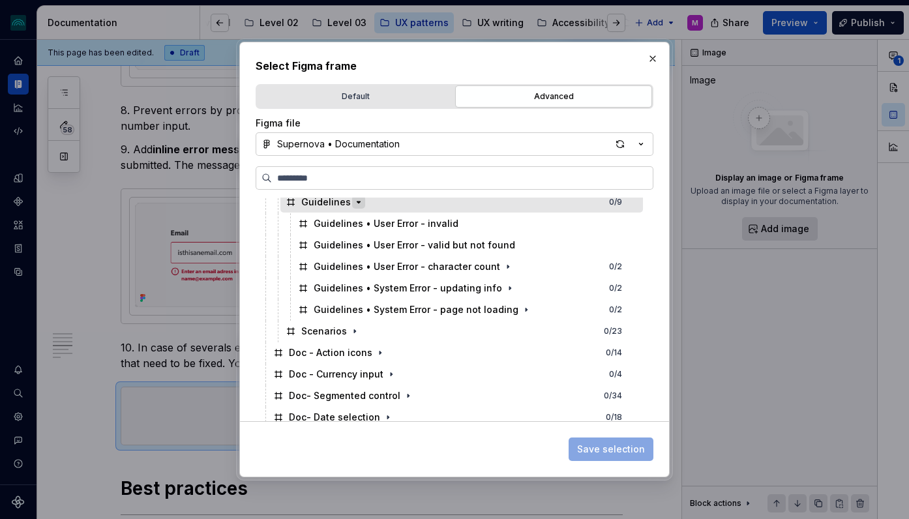
scroll to position [282, 0]
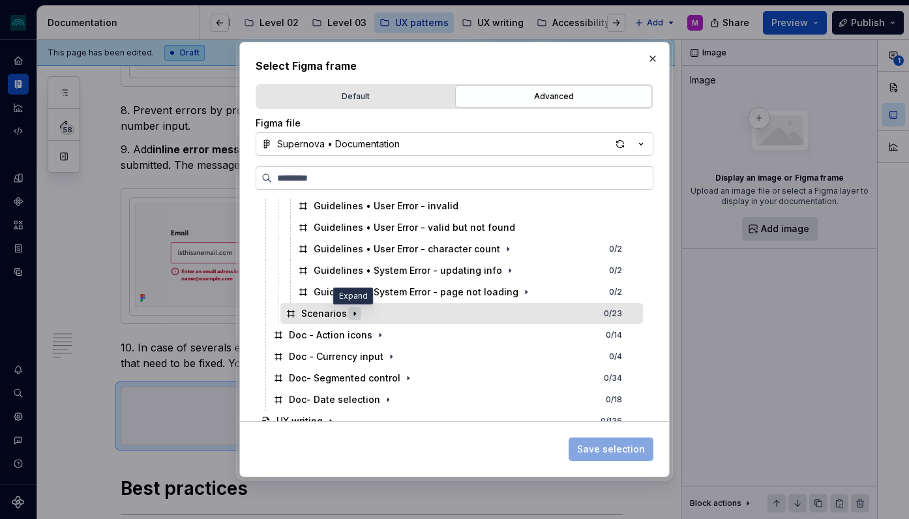
click at [351, 315] on icon "button" at bounding box center [355, 313] width 10 height 10
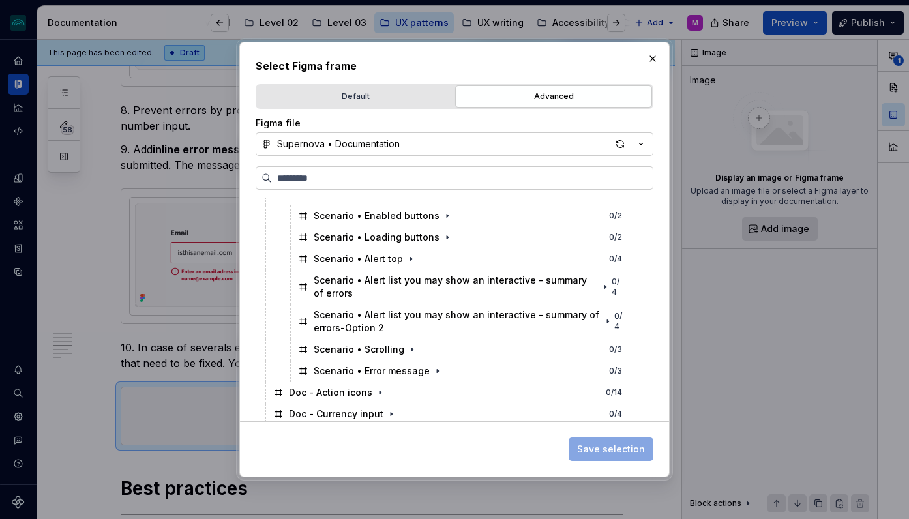
scroll to position [402, 0]
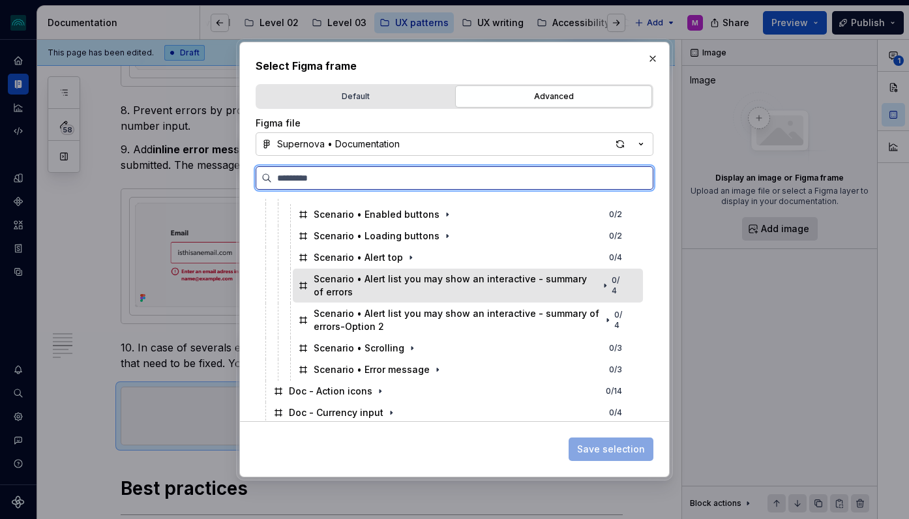
click at [453, 278] on div "Scenario • Alert list you may show an interactive - summary of errors" at bounding box center [456, 286] width 284 height 26
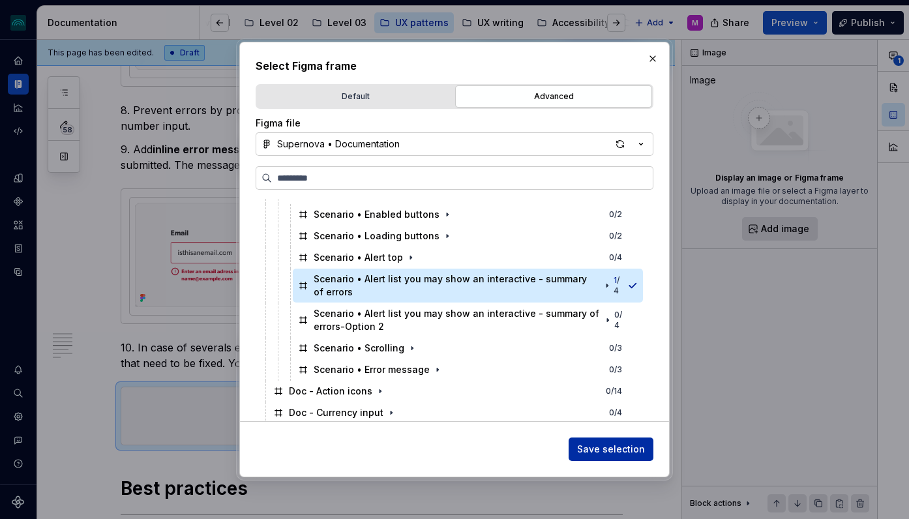
click at [618, 449] on span "Save selection" at bounding box center [611, 449] width 68 height 13
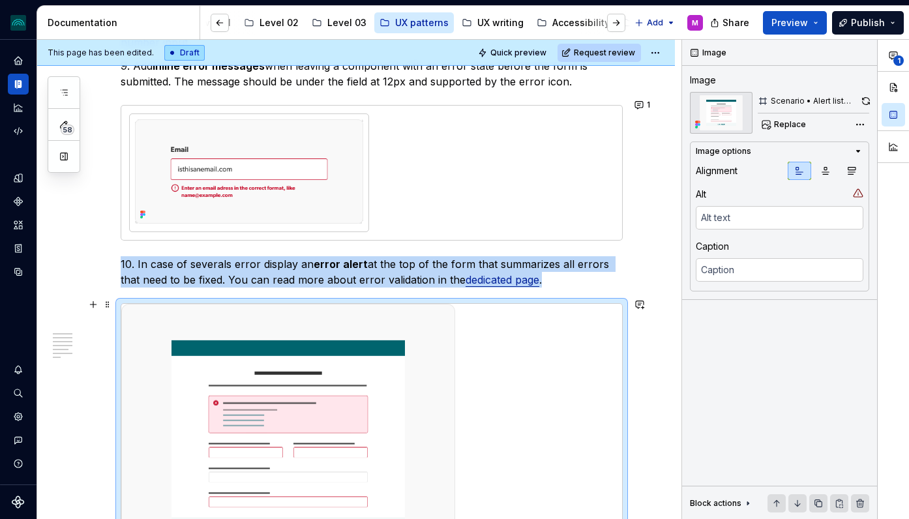
scroll to position [1873, 0]
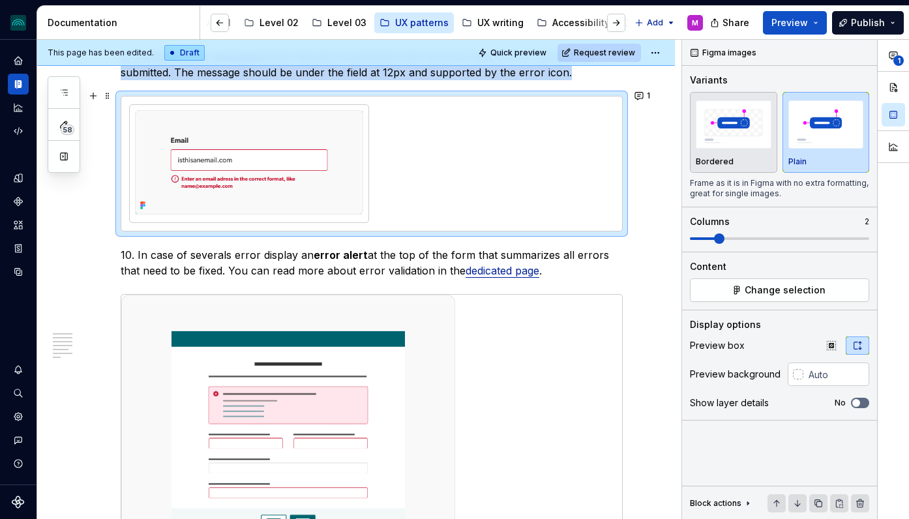
click at [475, 172] on div at bounding box center [371, 163] width 485 height 119
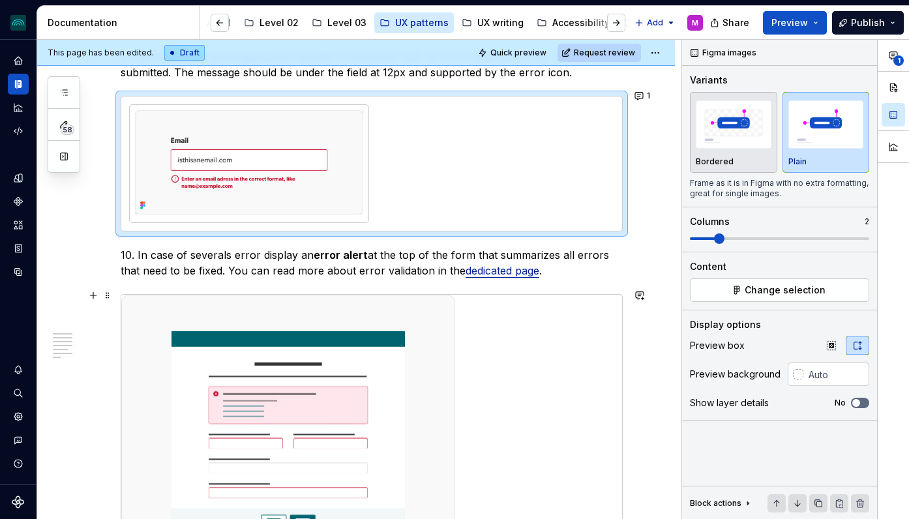
click at [494, 395] on div at bounding box center [371, 431] width 501 height 273
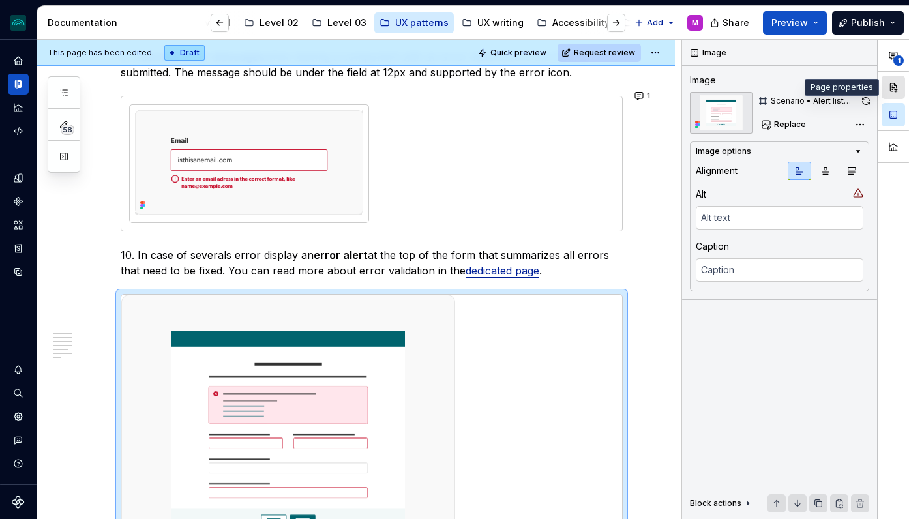
click at [895, 86] on button "button" at bounding box center [893, 87] width 23 height 23
click at [535, 334] on div at bounding box center [371, 431] width 501 height 273
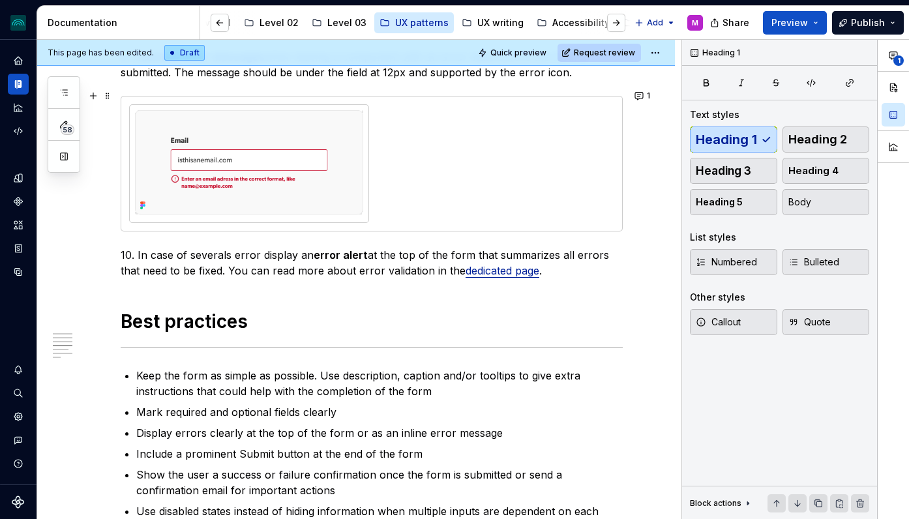
click at [492, 198] on div at bounding box center [371, 163] width 485 height 119
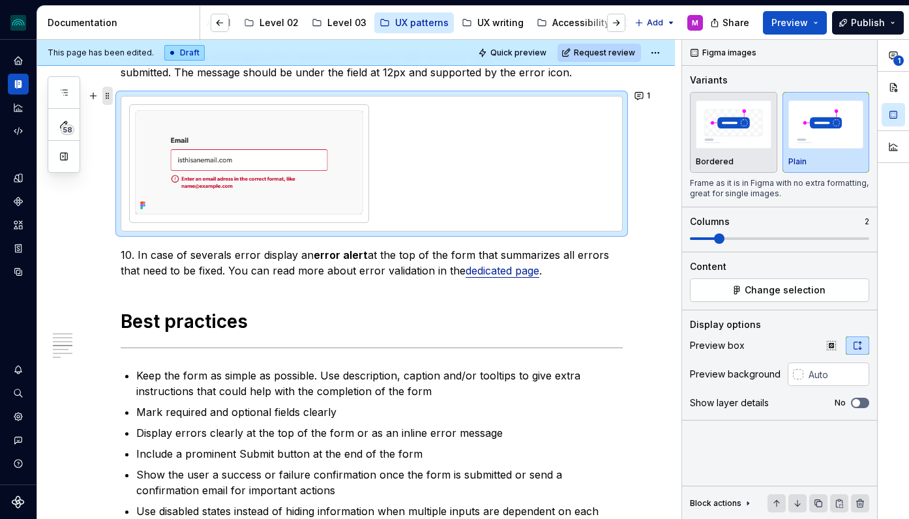
click at [110, 97] on span at bounding box center [107, 96] width 10 height 18
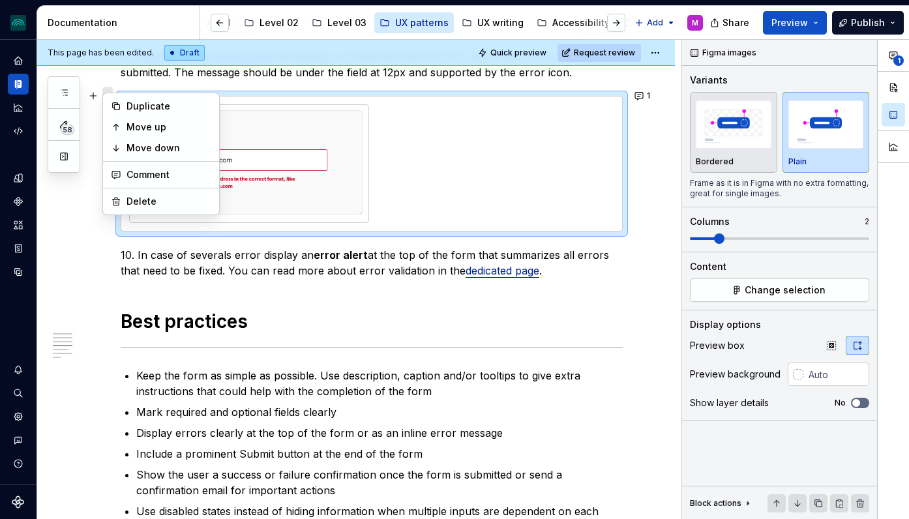
scroll to position [1900, 0]
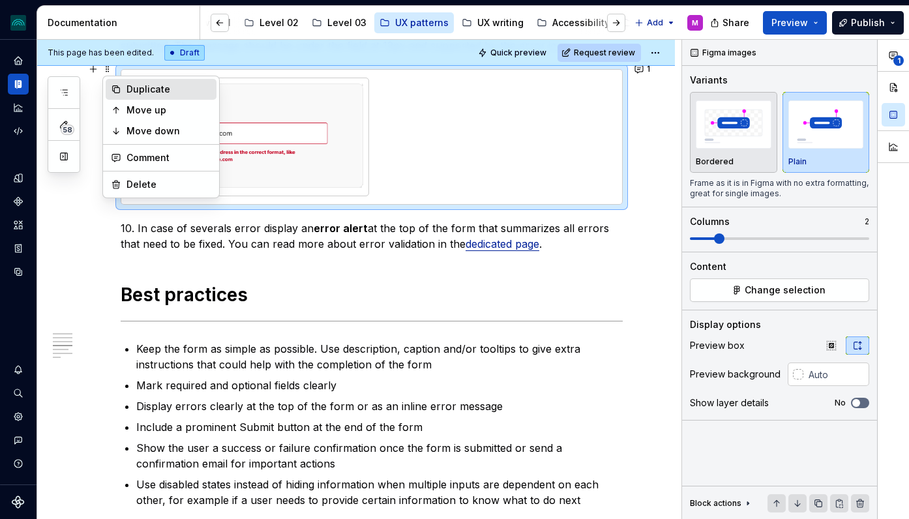
click at [160, 89] on div "Duplicate" at bounding box center [169, 89] width 85 height 13
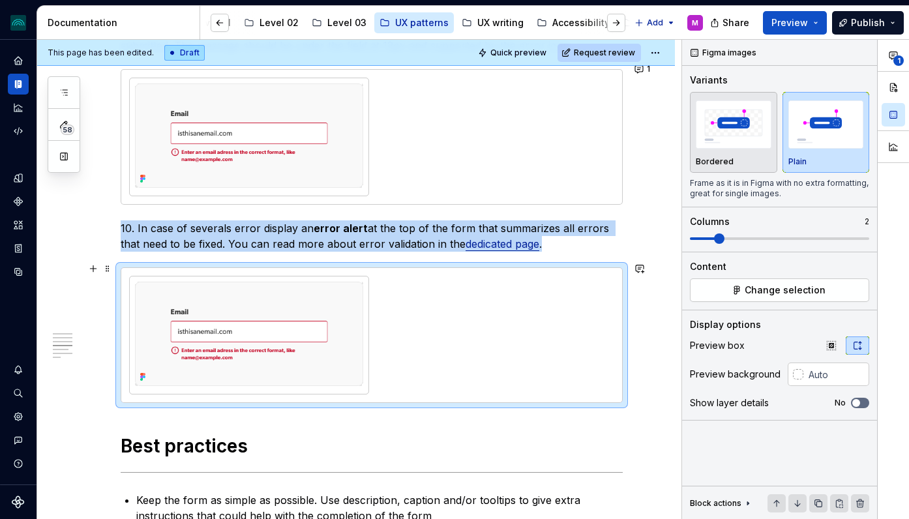
click at [455, 306] on div at bounding box center [371, 335] width 485 height 119
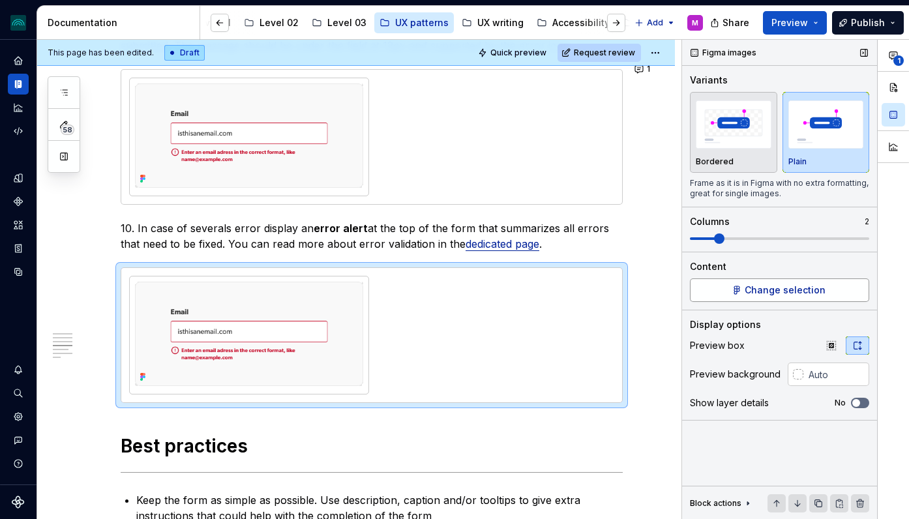
click at [815, 290] on span "Change selection" at bounding box center [785, 290] width 81 height 13
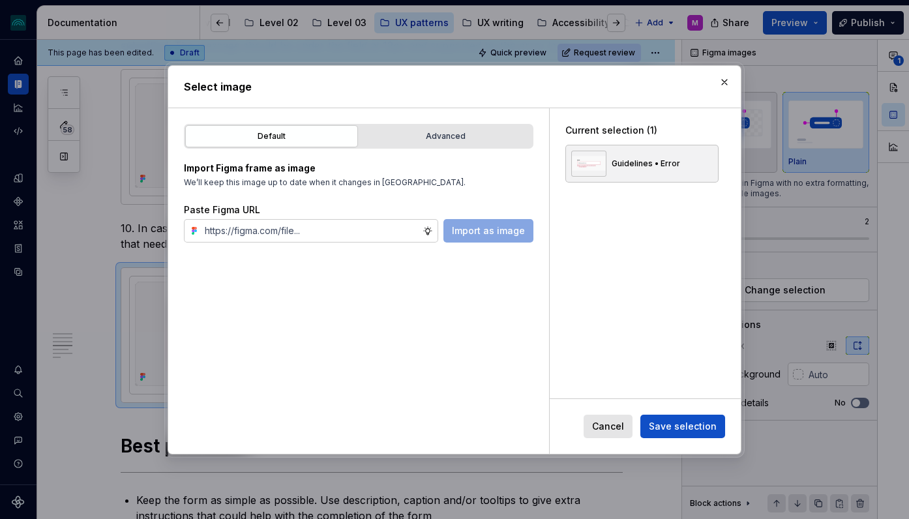
type textarea "*"
click at [480, 138] on div "Advanced" at bounding box center [446, 136] width 164 height 13
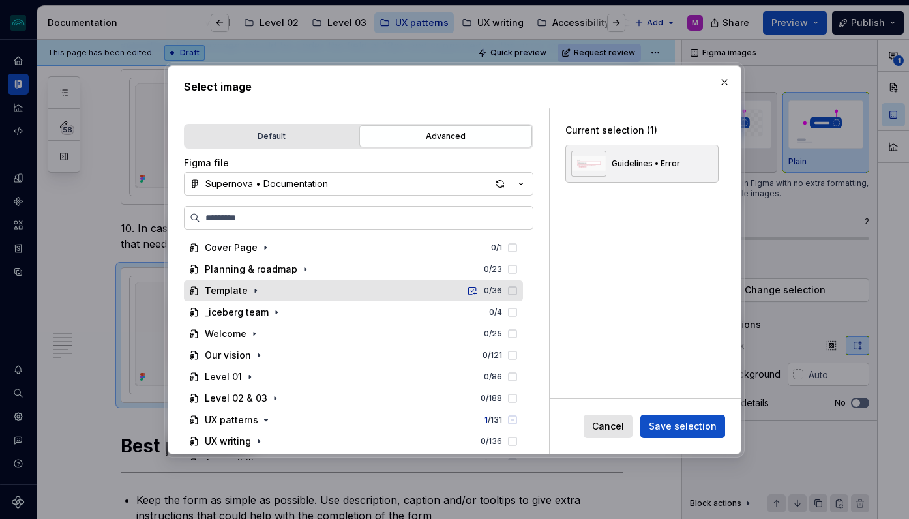
scroll to position [35, 0]
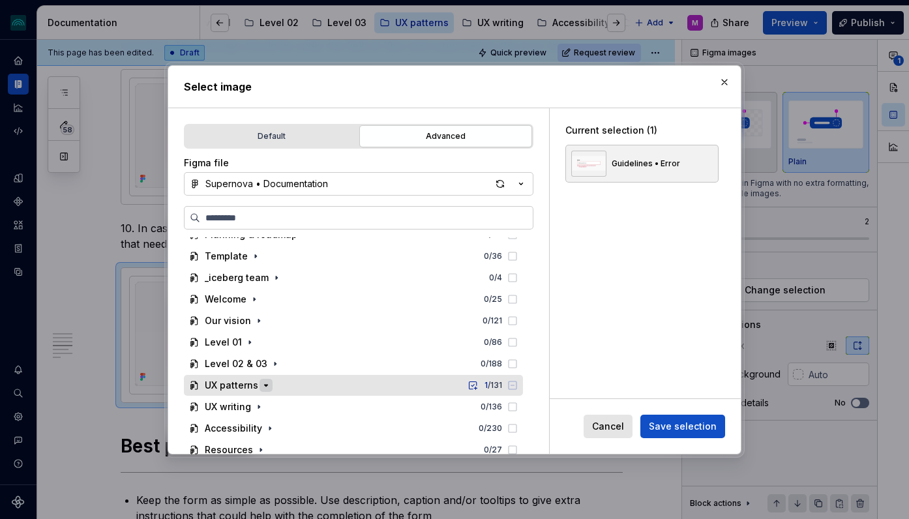
click at [261, 387] on icon "button" at bounding box center [266, 385] width 10 height 10
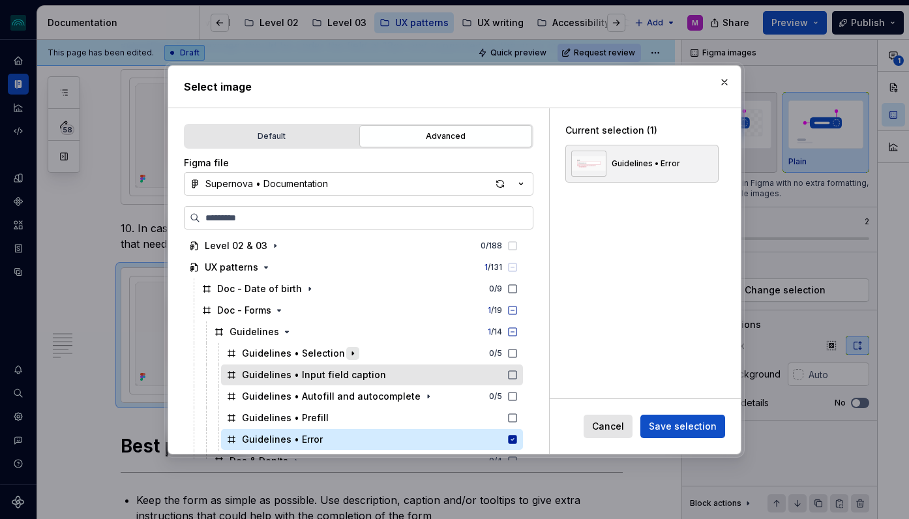
scroll to position [133, 0]
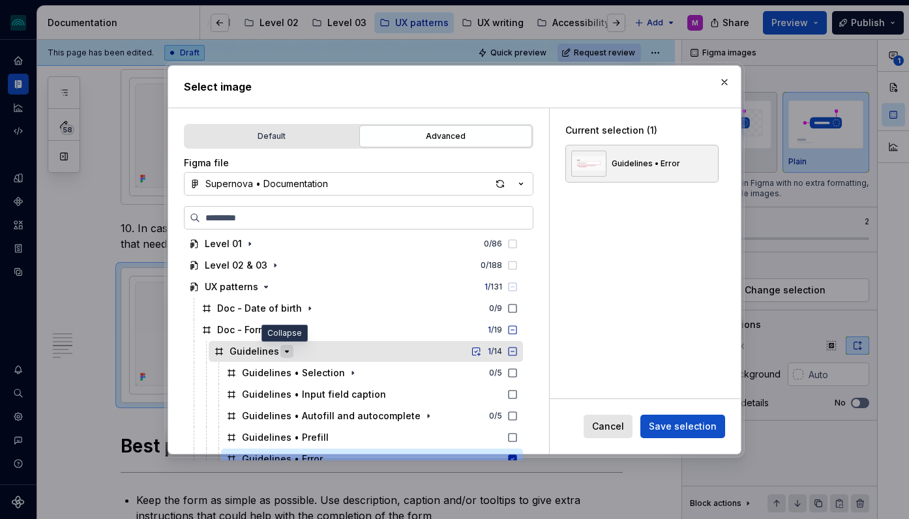
click at [282, 352] on icon "button" at bounding box center [287, 351] width 10 height 10
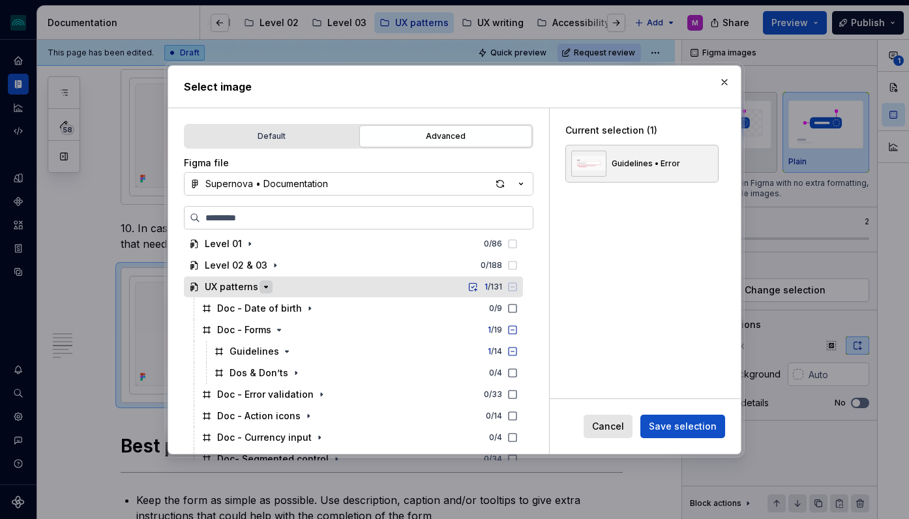
click at [265, 288] on icon "button" at bounding box center [266, 287] width 10 height 10
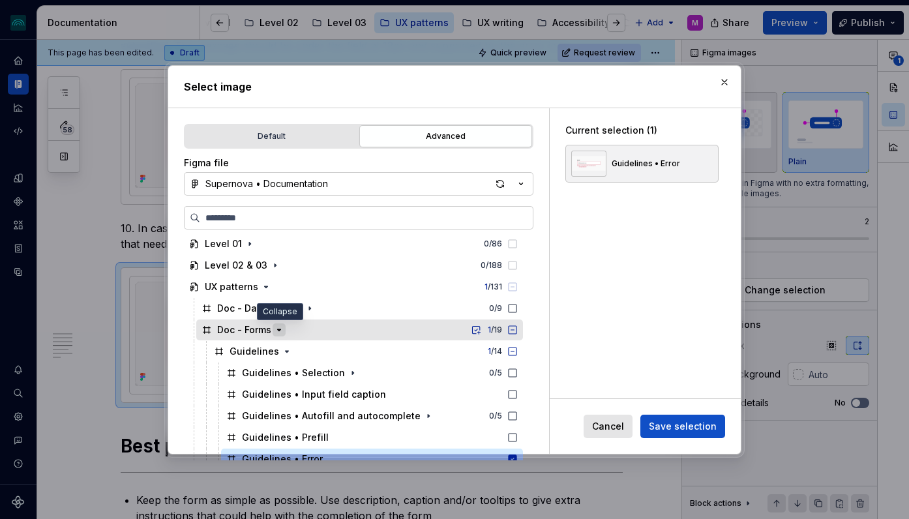
click at [276, 329] on icon "button" at bounding box center [279, 330] width 10 height 10
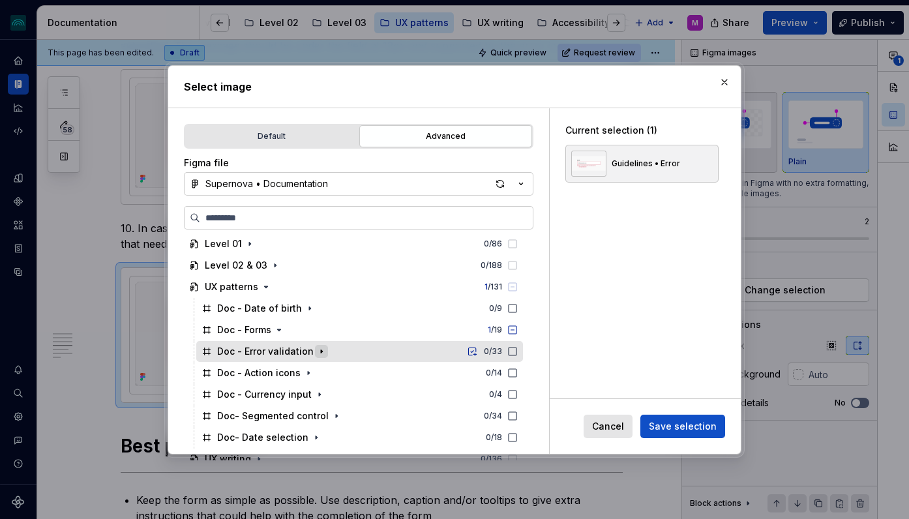
click at [321, 351] on icon "button" at bounding box center [321, 351] width 1 height 3
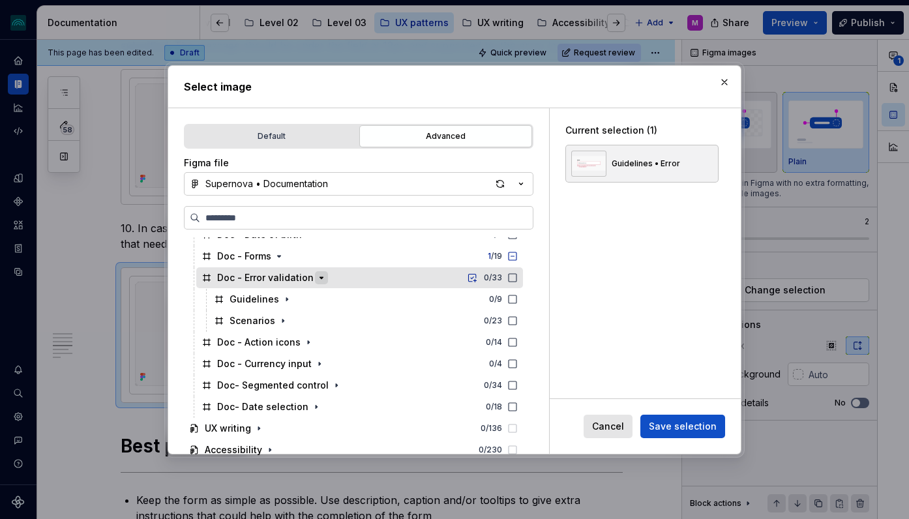
scroll to position [228, 0]
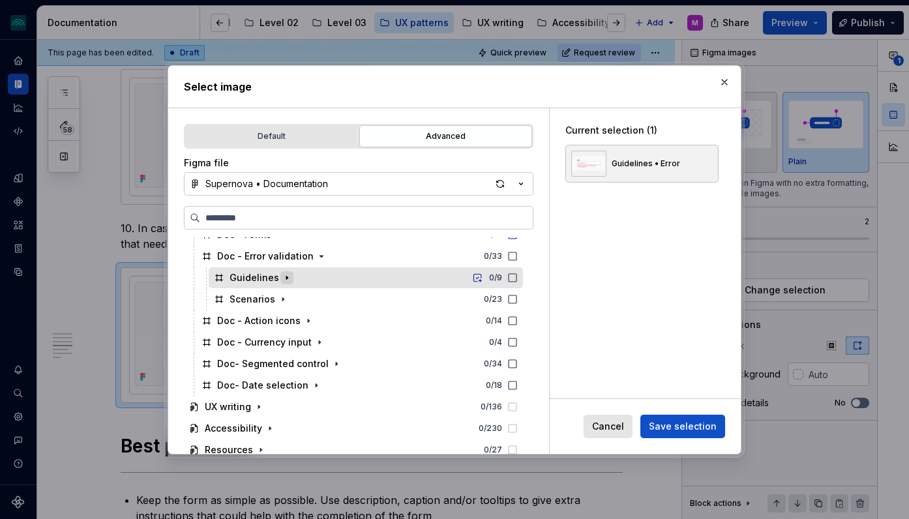
click at [283, 275] on icon "button" at bounding box center [287, 278] width 10 height 10
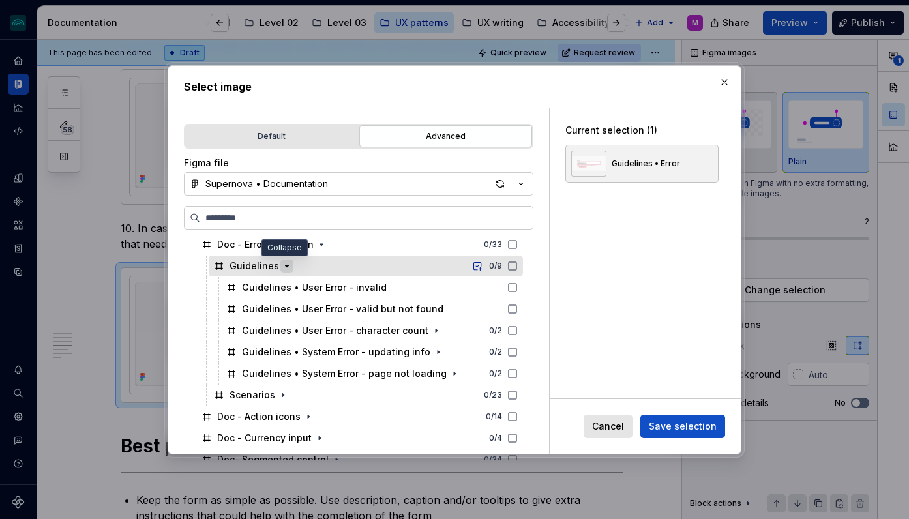
click at [286, 265] on icon "button" at bounding box center [287, 265] width 3 height 1
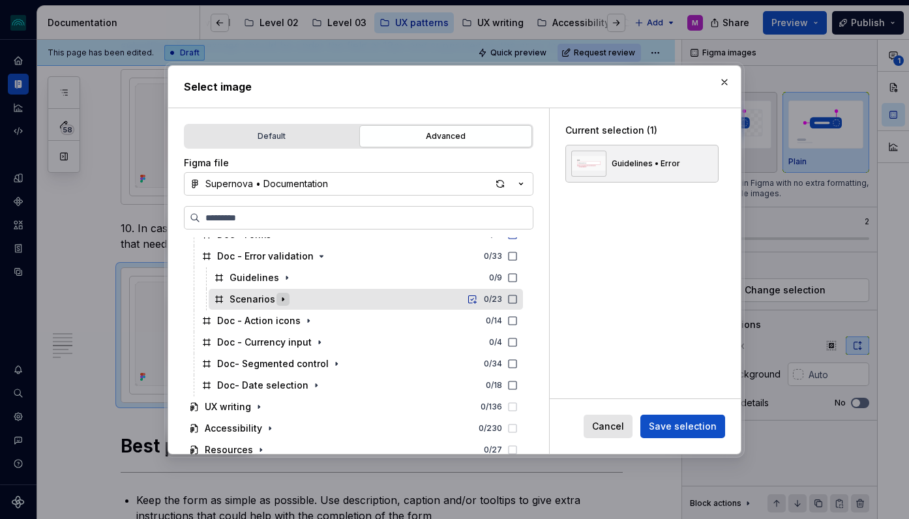
click at [281, 301] on icon "button" at bounding box center [283, 299] width 10 height 10
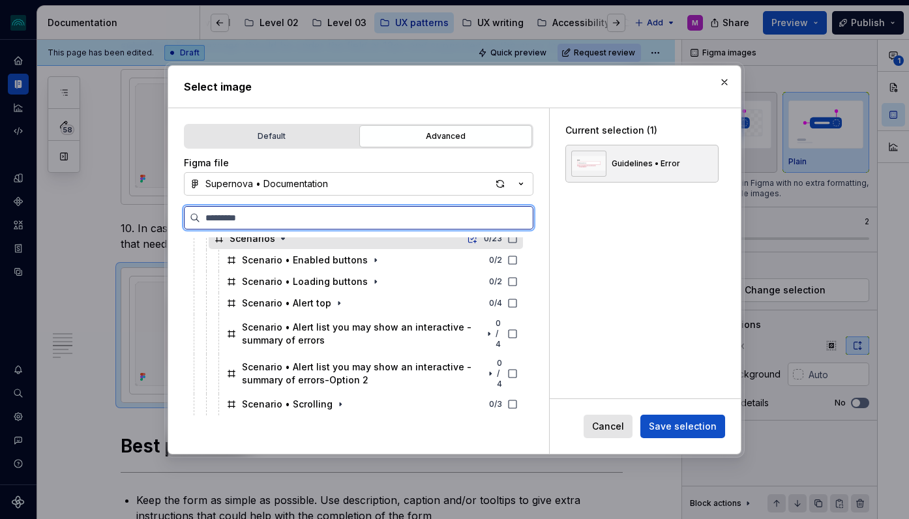
scroll to position [291, 0]
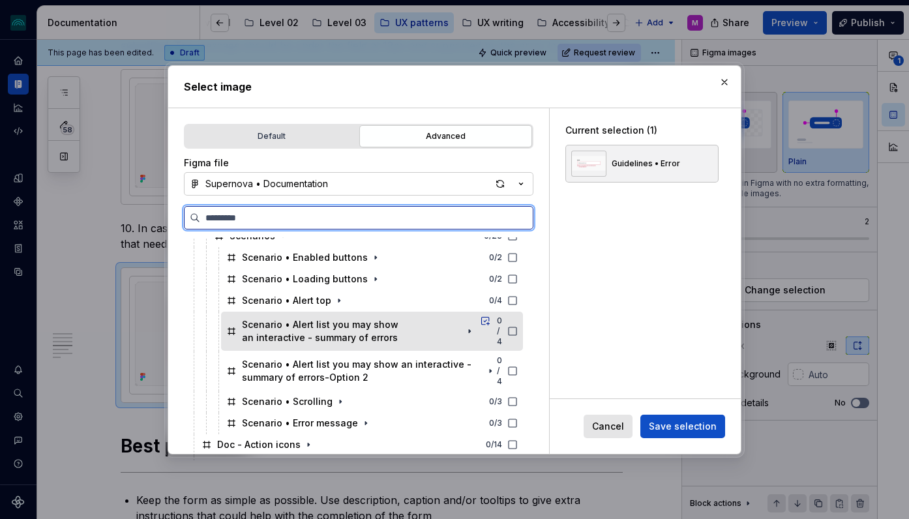
click at [453, 333] on div "Scenario • Alert list you may show an interactive - summary of errors" at bounding box center [352, 331] width 220 height 26
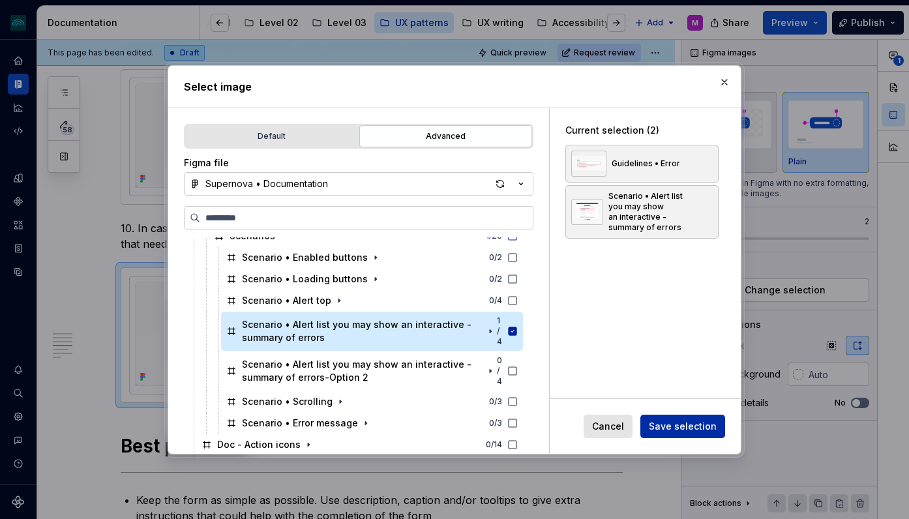
click at [687, 426] on span "Save selection" at bounding box center [683, 426] width 68 height 13
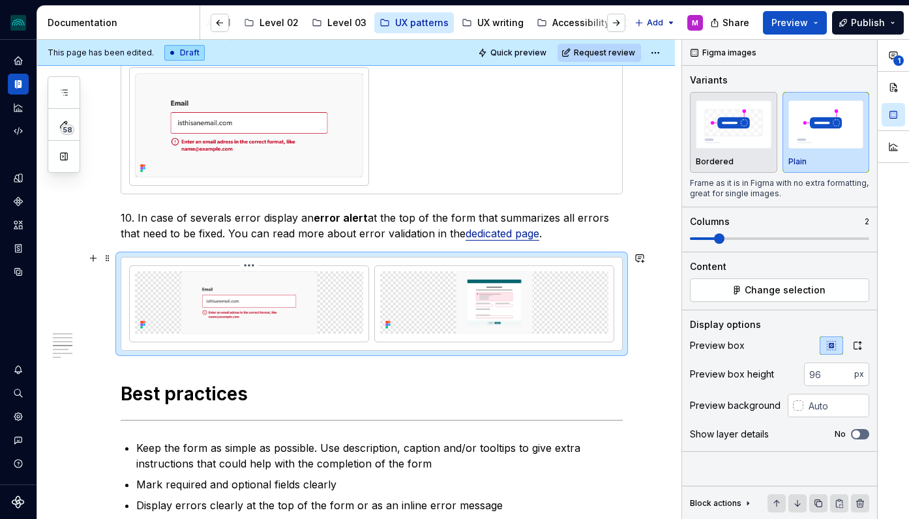
scroll to position [1909, 0]
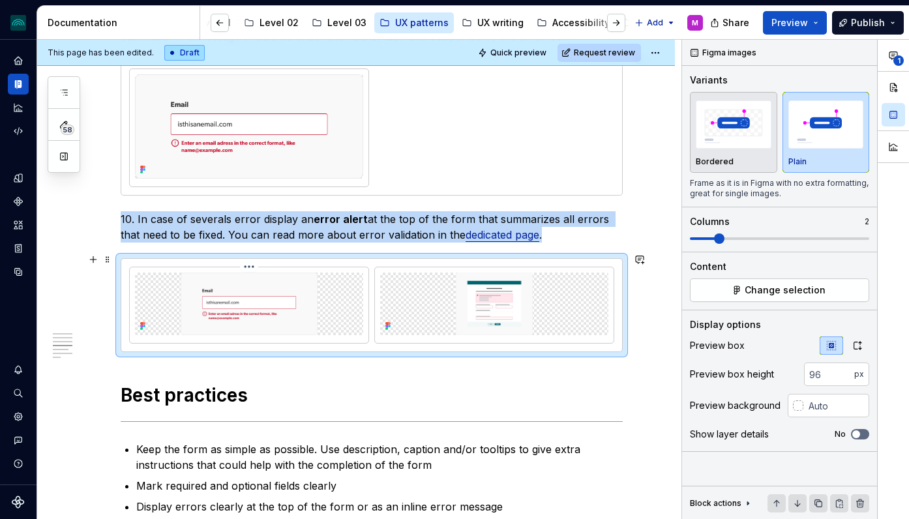
click at [264, 283] on img at bounding box center [249, 304] width 228 height 63
click at [791, 292] on span "Change selection" at bounding box center [785, 290] width 81 height 13
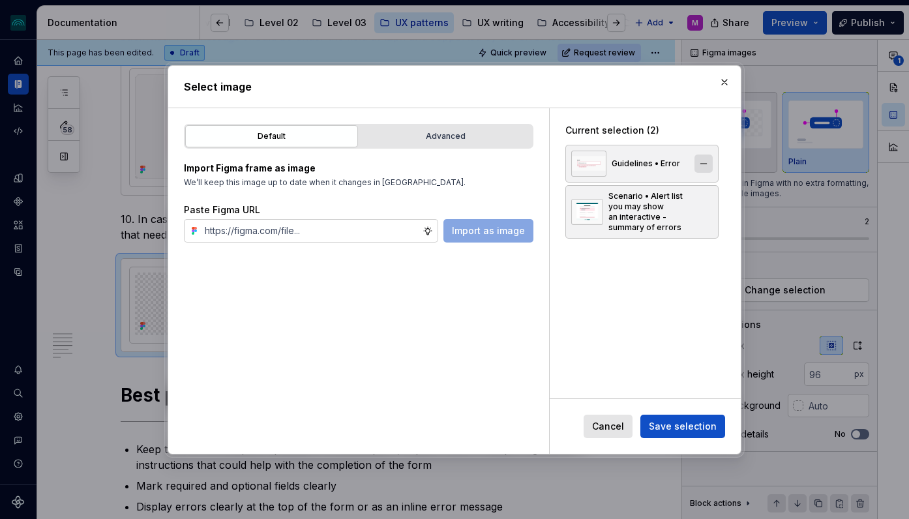
click at [709, 162] on button "button" at bounding box center [703, 164] width 18 height 18
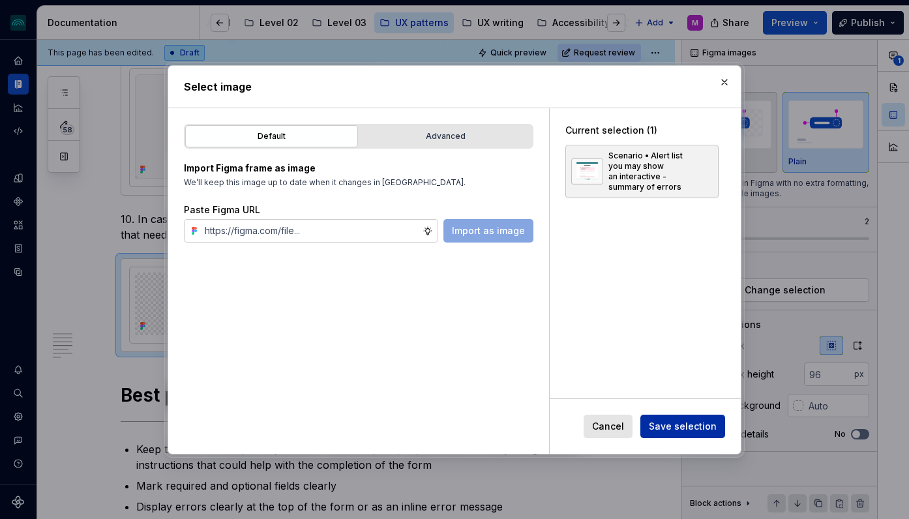
click at [684, 429] on span "Save selection" at bounding box center [683, 426] width 68 height 13
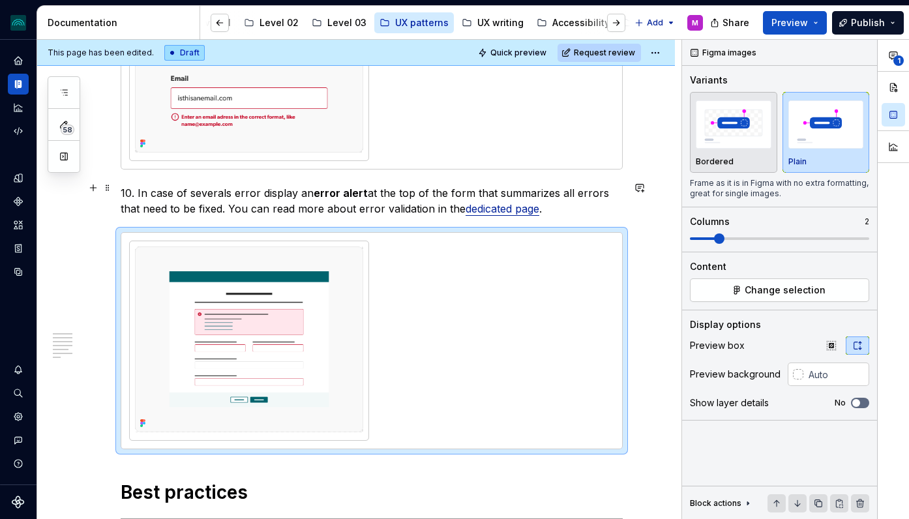
scroll to position [1965, 0]
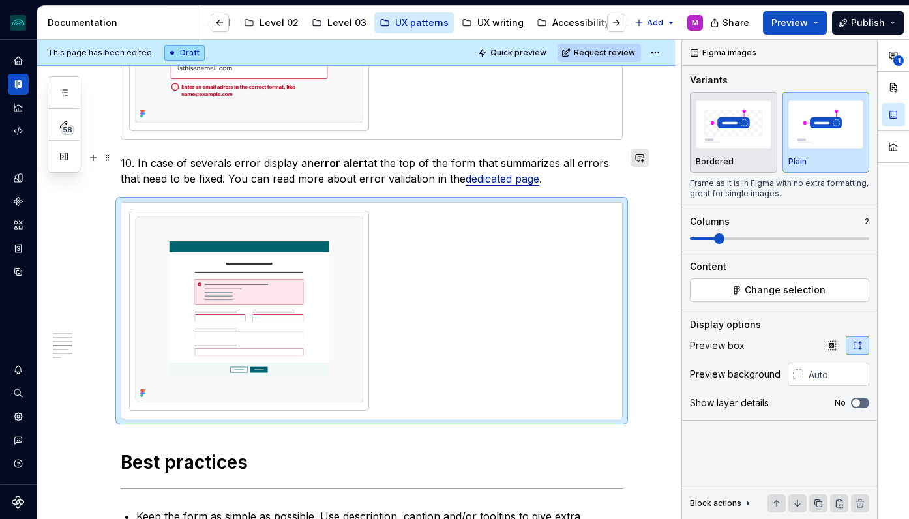
click at [649, 160] on button "button" at bounding box center [640, 158] width 18 height 18
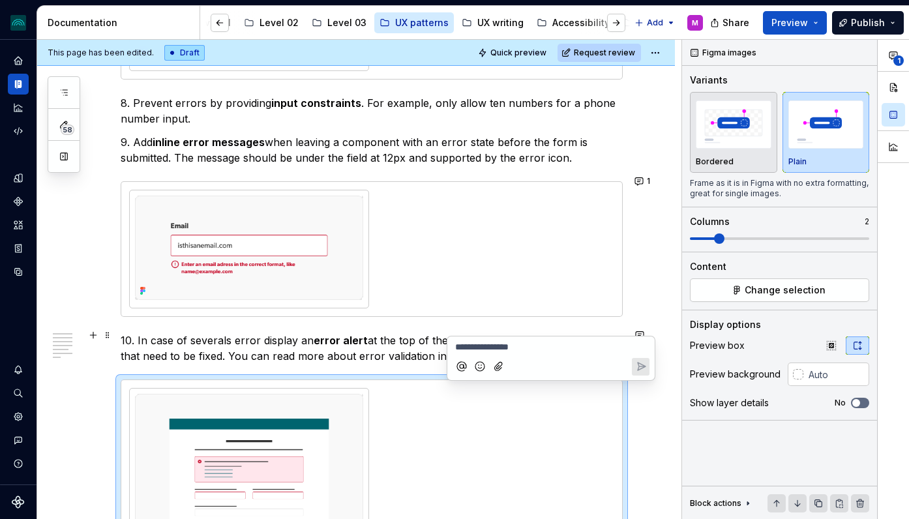
scroll to position [1790, 0]
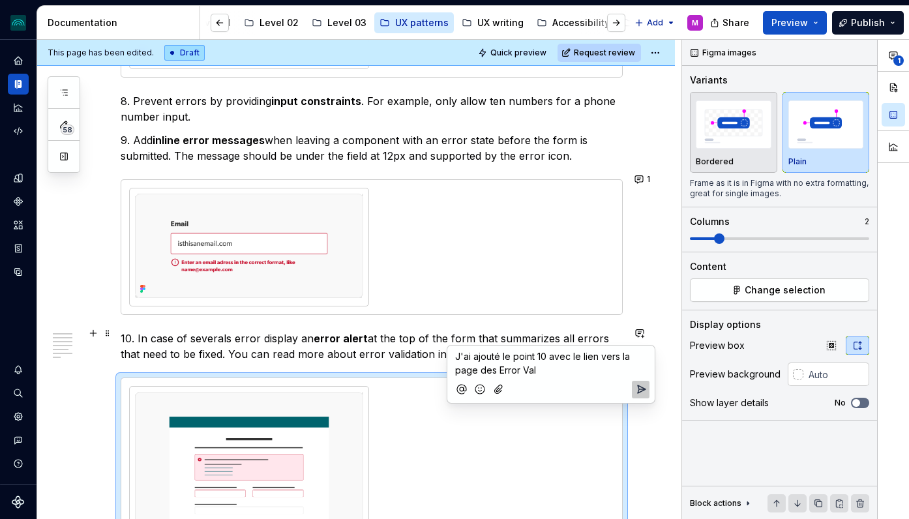
type textarea "*"
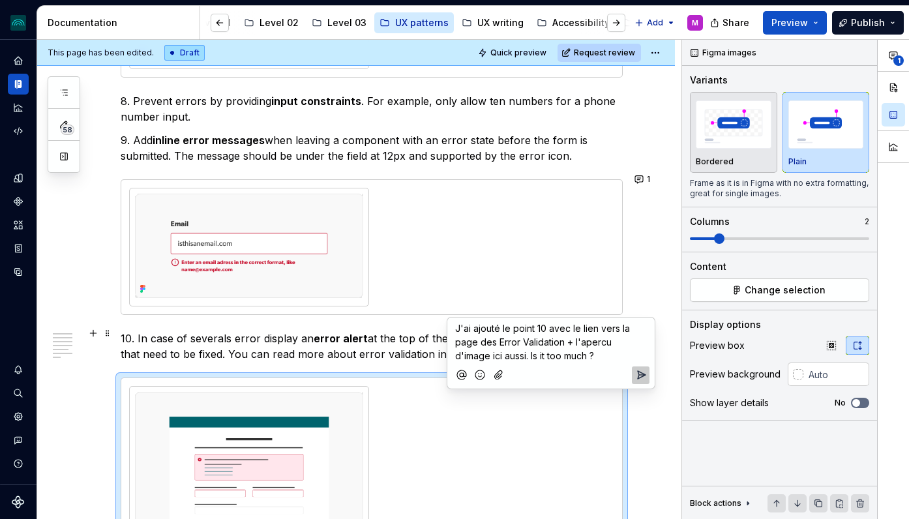
scroll to position [1823, 0]
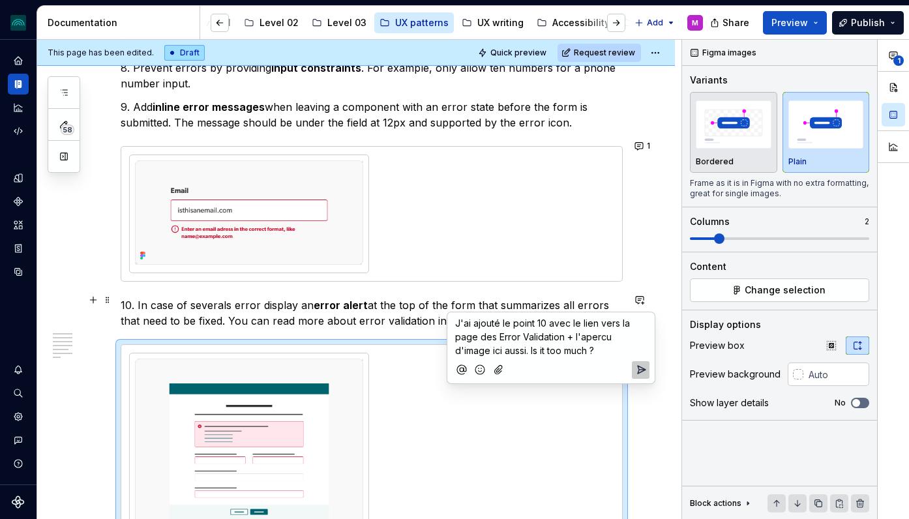
click at [457, 321] on span "J'ai ajouté le point 10 avec le lien vers la page des Error Validation + l'aper…" at bounding box center [543, 337] width 177 height 38
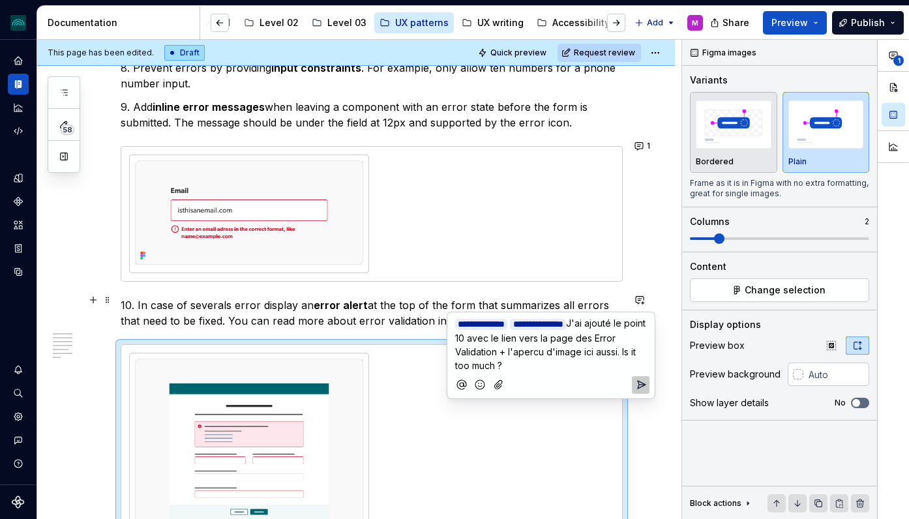
click at [590, 363] on p "**********" at bounding box center [551, 344] width 192 height 56
click at [479, 383] on circle "Add emoji" at bounding box center [479, 383] width 1 height 1
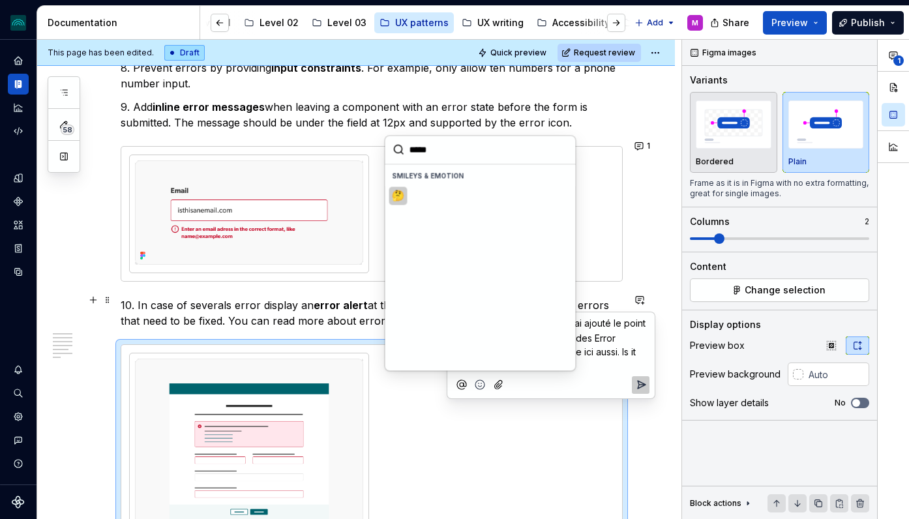
click at [396, 197] on span "🤔" at bounding box center [398, 195] width 10 height 13
type input "*****"
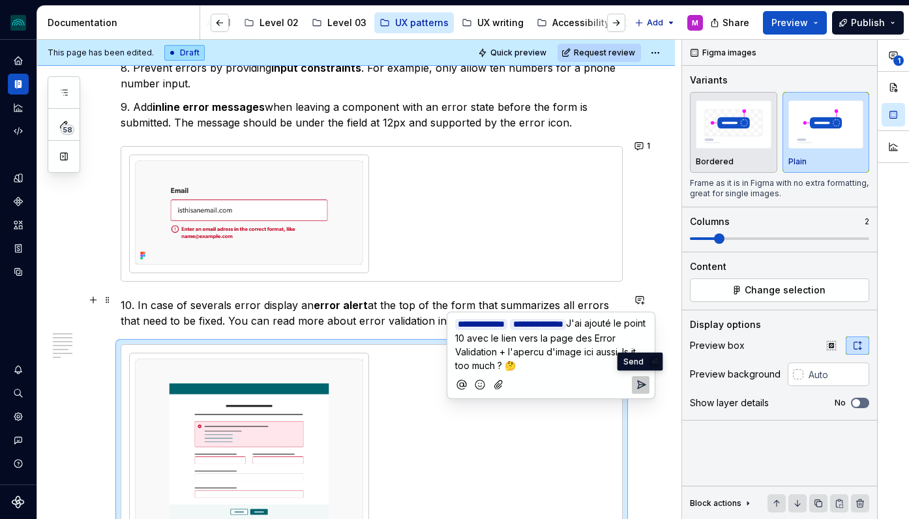
click at [635, 381] on icon "Send" at bounding box center [640, 384] width 13 height 13
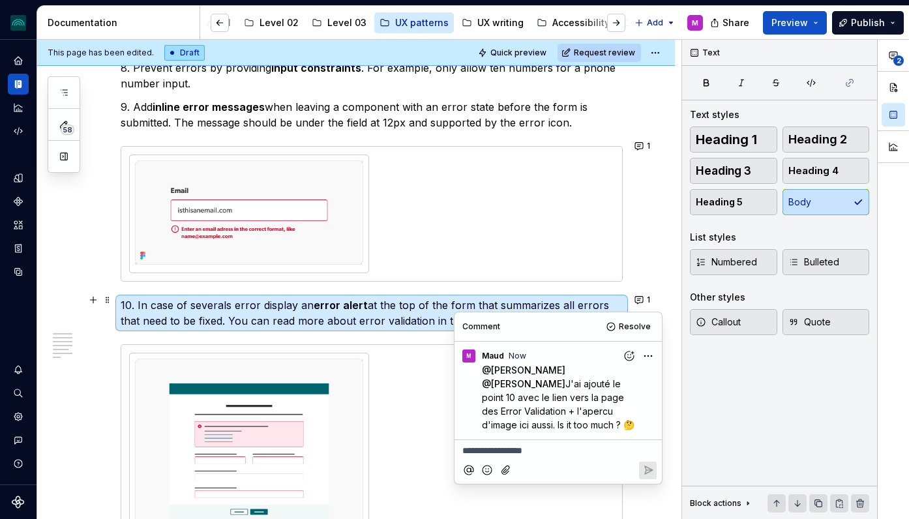
click at [658, 272] on div "Problem to solve The user needs to provide personal information. Solution Provi…" at bounding box center [356, 172] width 638 height 3544
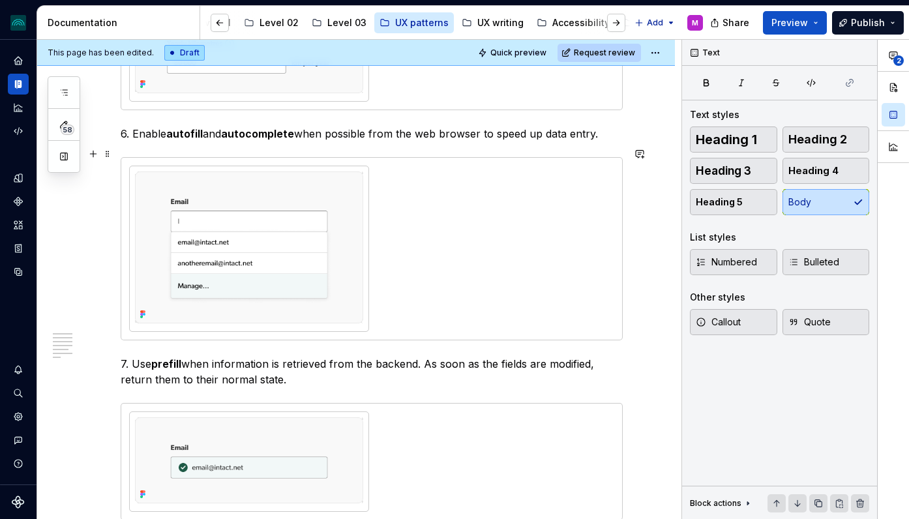
scroll to position [1345, 0]
type textarea "*"
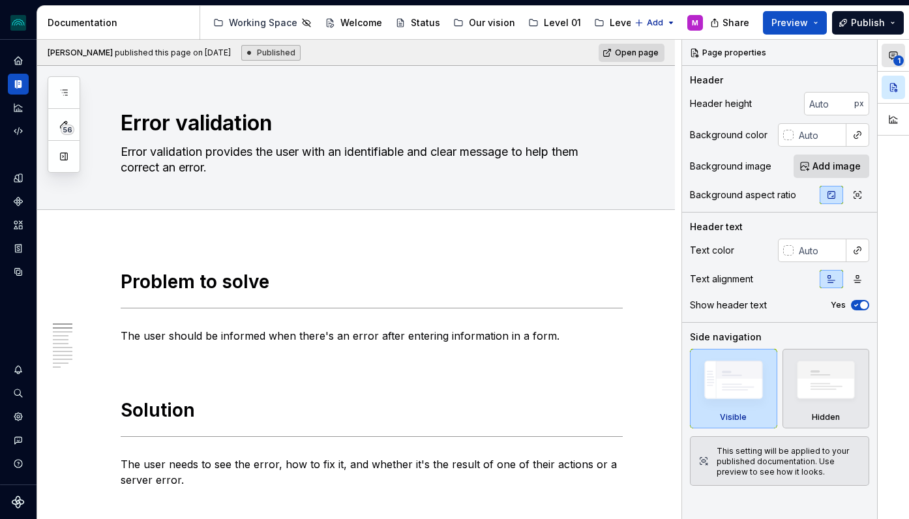
click at [894, 58] on span "1" at bounding box center [898, 60] width 10 height 10
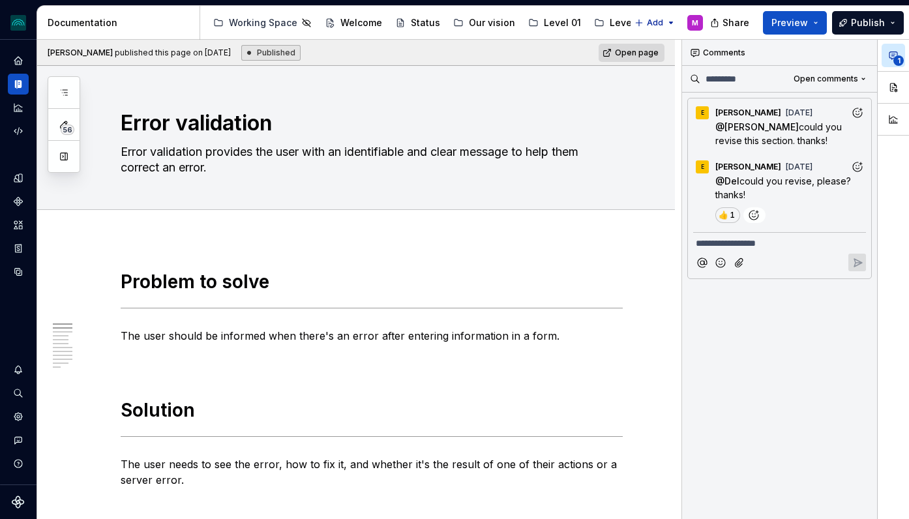
click at [894, 58] on span "1" at bounding box center [898, 60] width 10 height 10
type textarea "*"
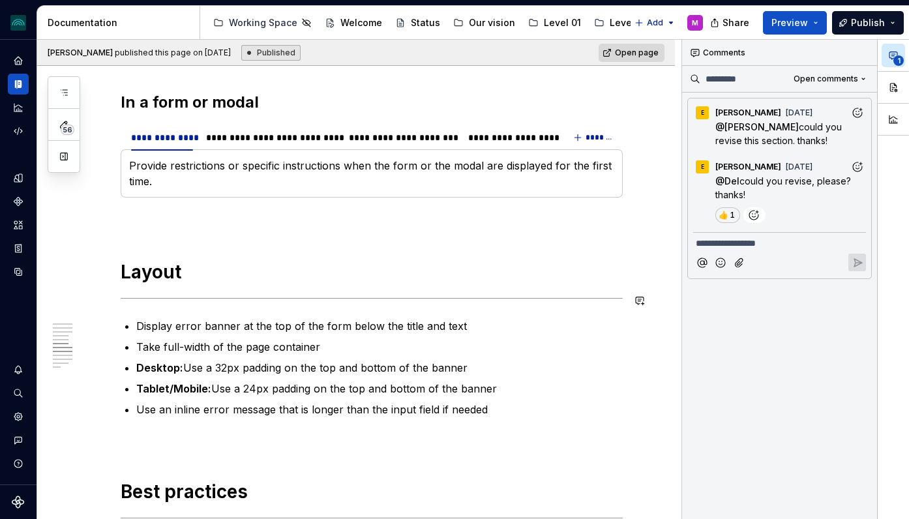
scroll to position [1511, 0]
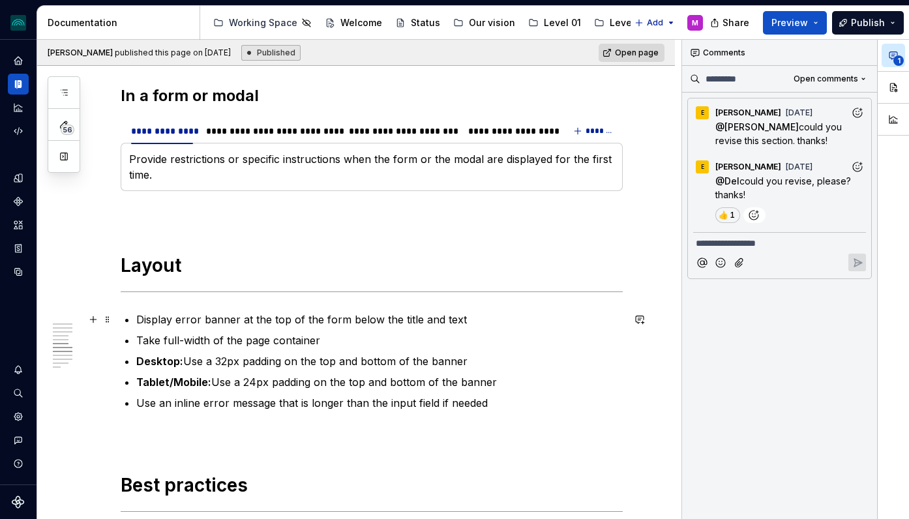
click at [237, 318] on p "Display error banner at the top of the form below the title and text" at bounding box center [379, 320] width 486 height 16
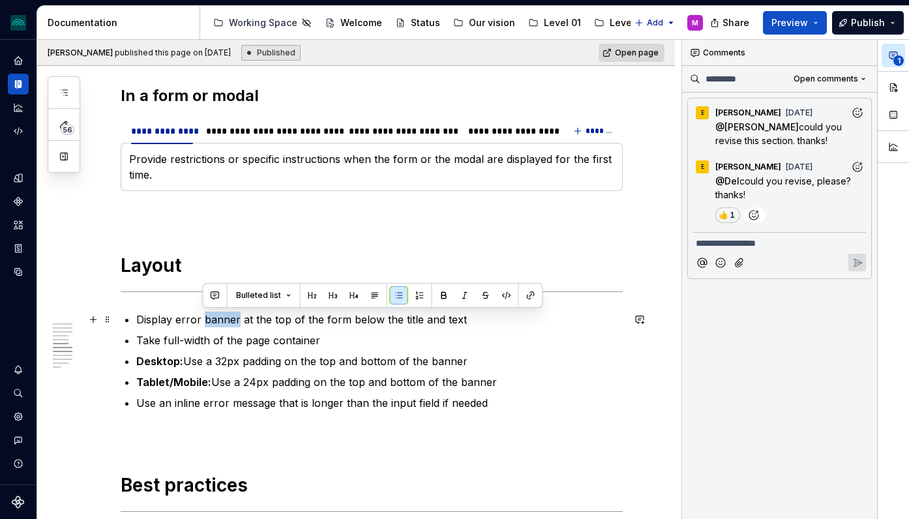
drag, startPoint x: 237, startPoint y: 318, endPoint x: 205, endPoint y: 316, distance: 32.0
click at [205, 316] on p "Display error banner at the top of the form below the title and text" at bounding box center [379, 320] width 486 height 16
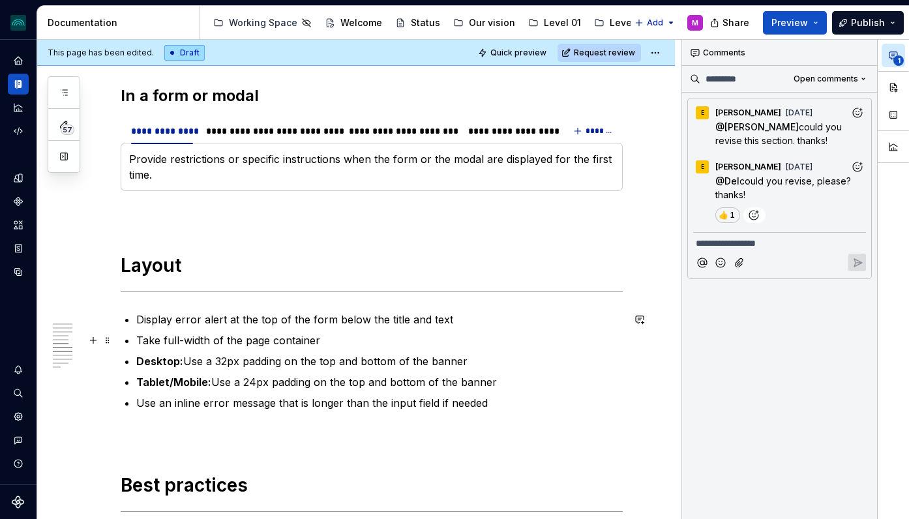
click at [396, 345] on p "Take full-width of the page container" at bounding box center [379, 341] width 486 height 16
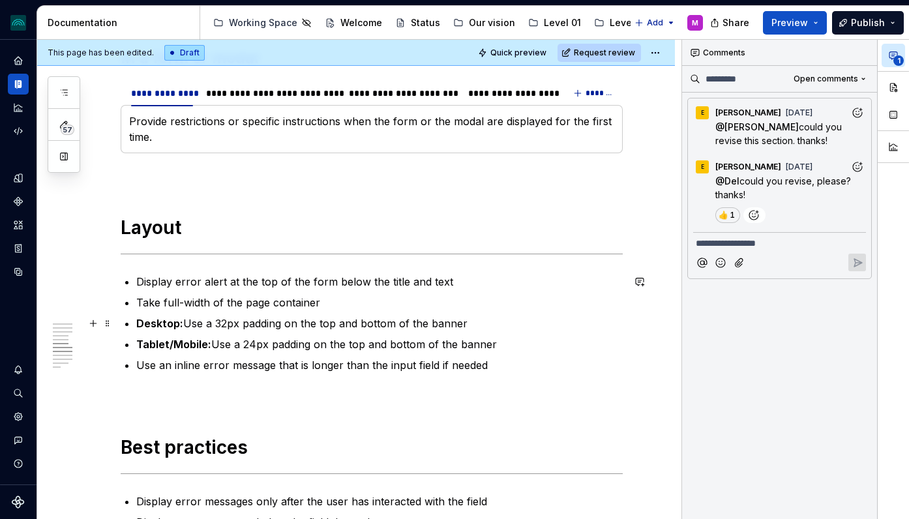
scroll to position [1549, 0]
click at [318, 380] on div "**********" at bounding box center [372, 346] width 502 height 3251
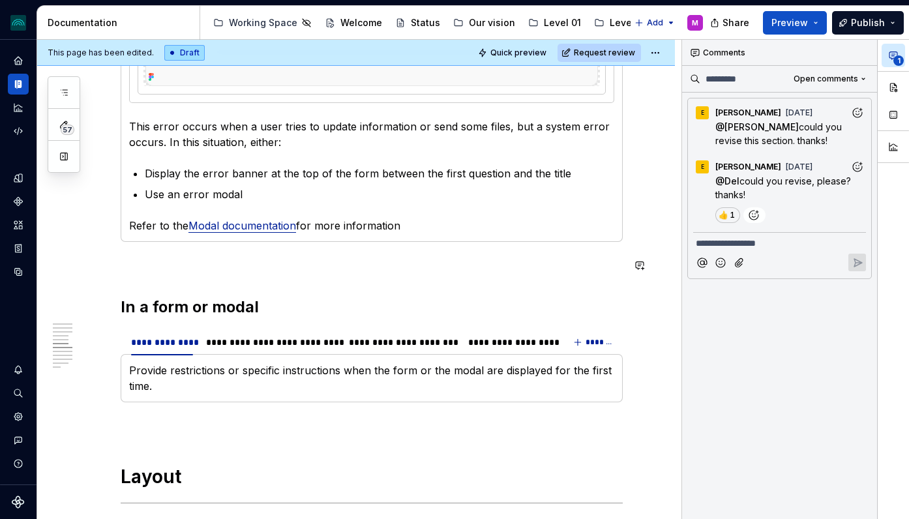
scroll to position [1299, 0]
click at [522, 348] on div "**********" at bounding box center [509, 342] width 83 height 13
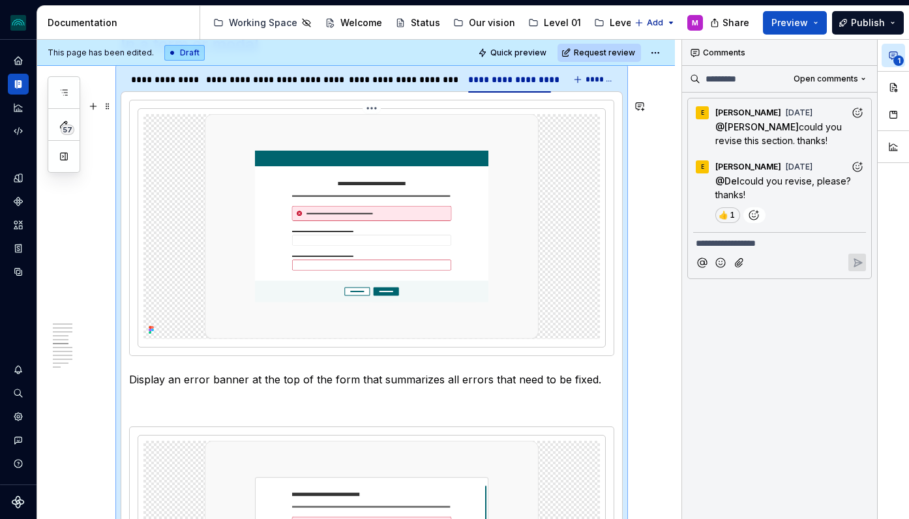
scroll to position [1557, 0]
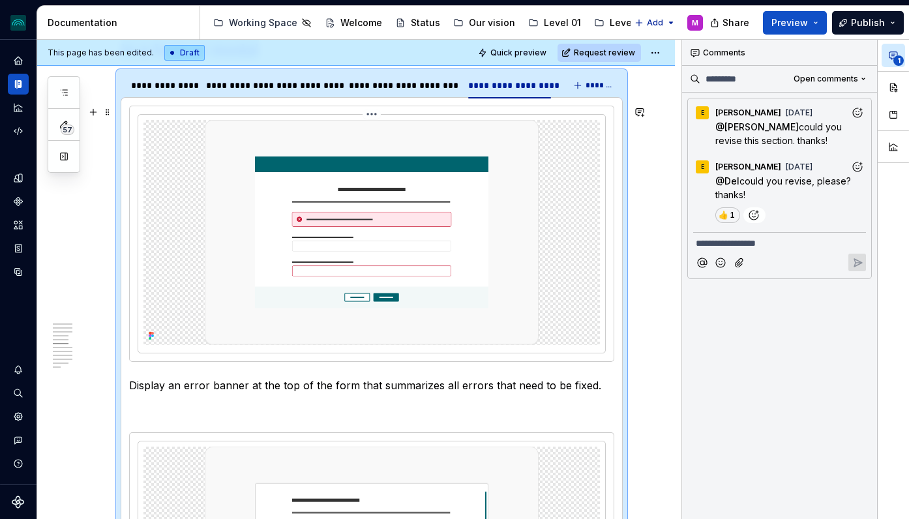
click at [294, 261] on img at bounding box center [372, 232] width 334 height 225
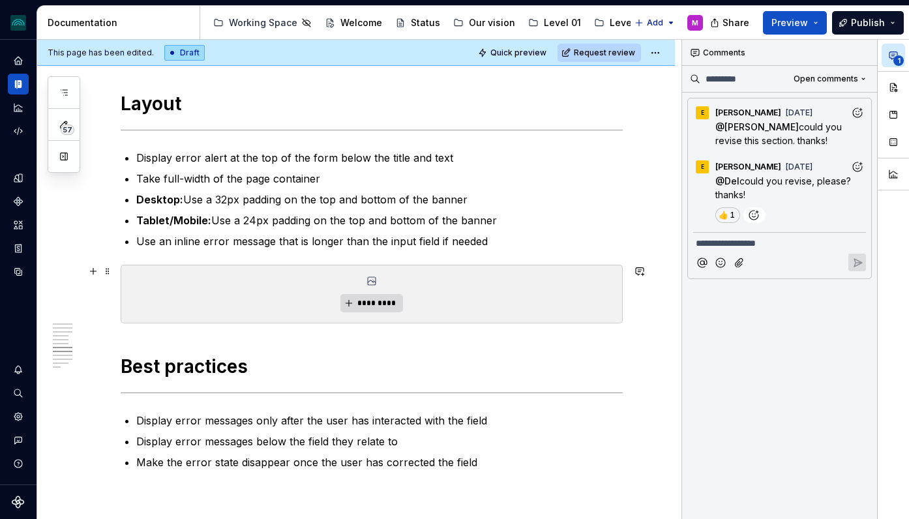
scroll to position [2484, 0]
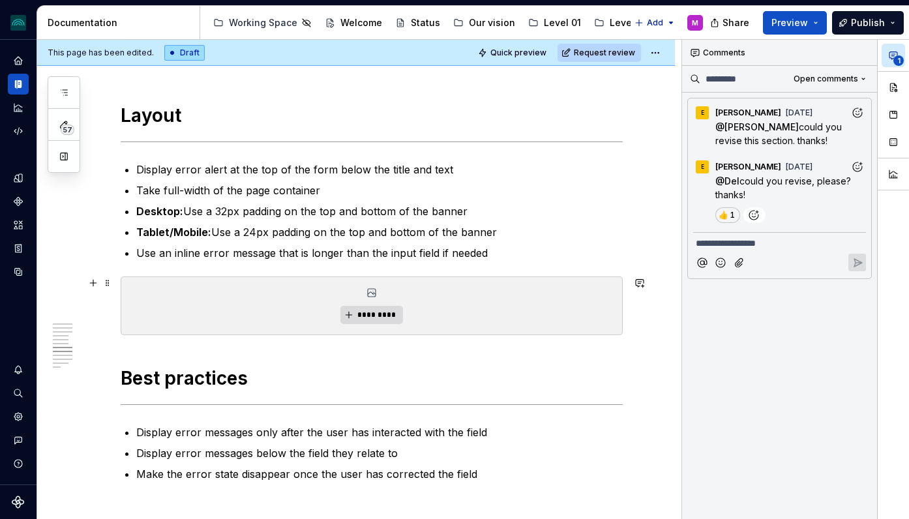
click at [276, 304] on div "*********" at bounding box center [371, 305] width 501 height 57
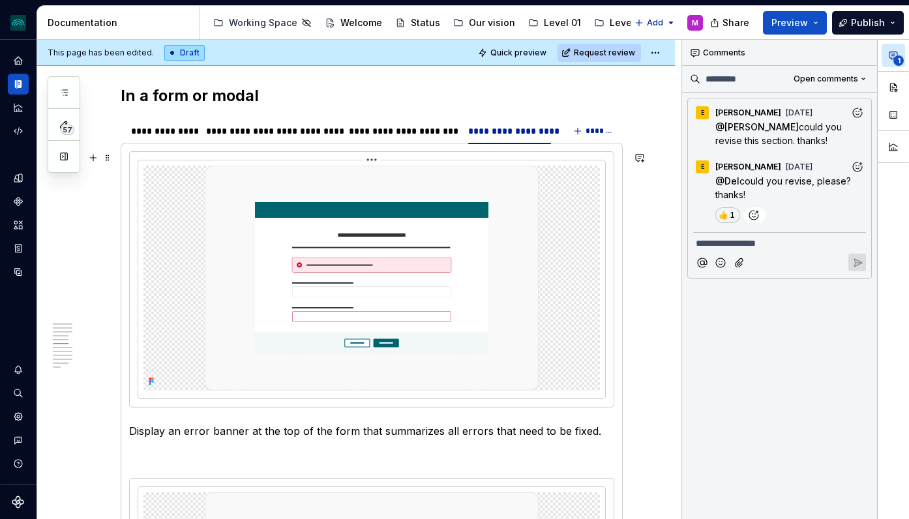
scroll to position [1510, 0]
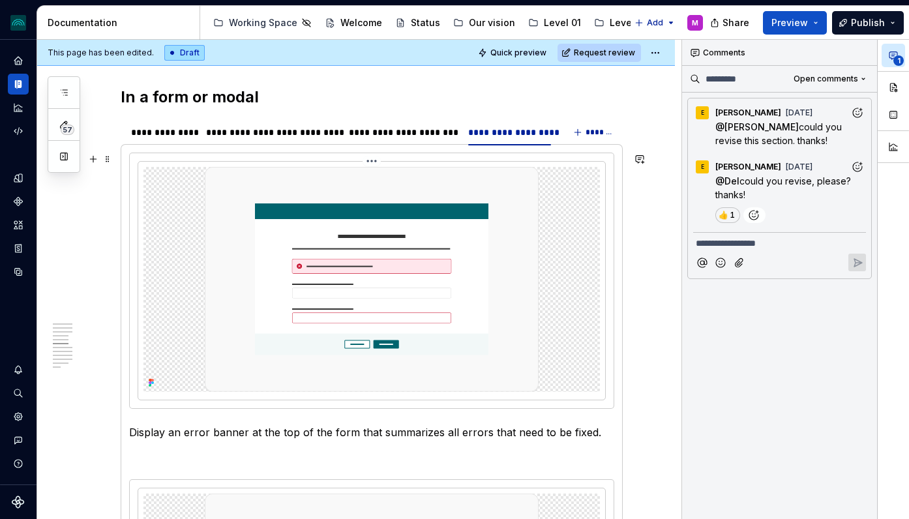
click at [215, 301] on img at bounding box center [372, 279] width 334 height 225
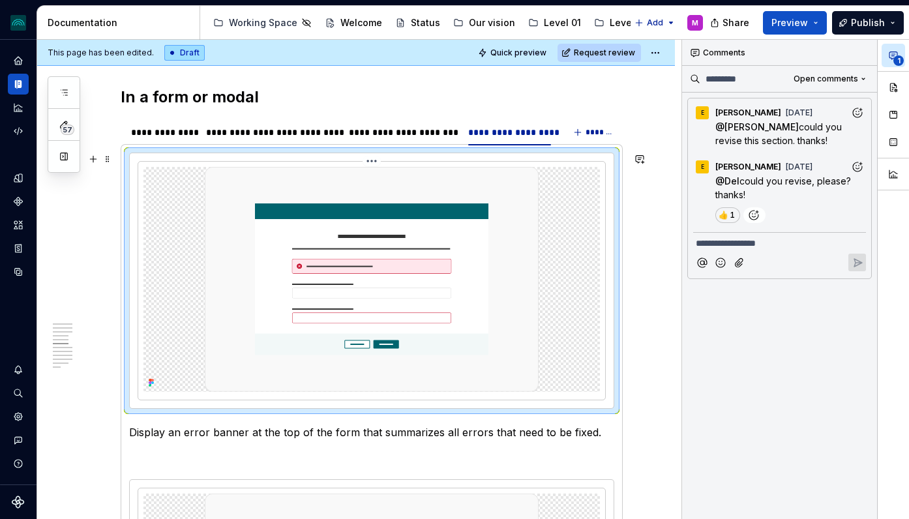
click at [378, 163] on html "iceberg M Design system data Documentation Accessibility guide for tree Page tr…" at bounding box center [454, 259] width 909 height 519
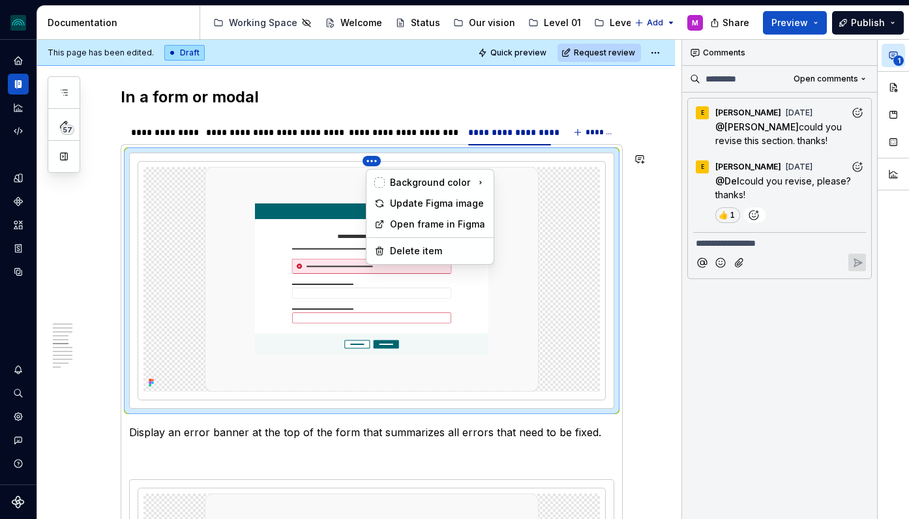
click at [224, 291] on html "iceberg M Design system data Documentation Accessibility guide for tree Page tr…" at bounding box center [454, 259] width 909 height 519
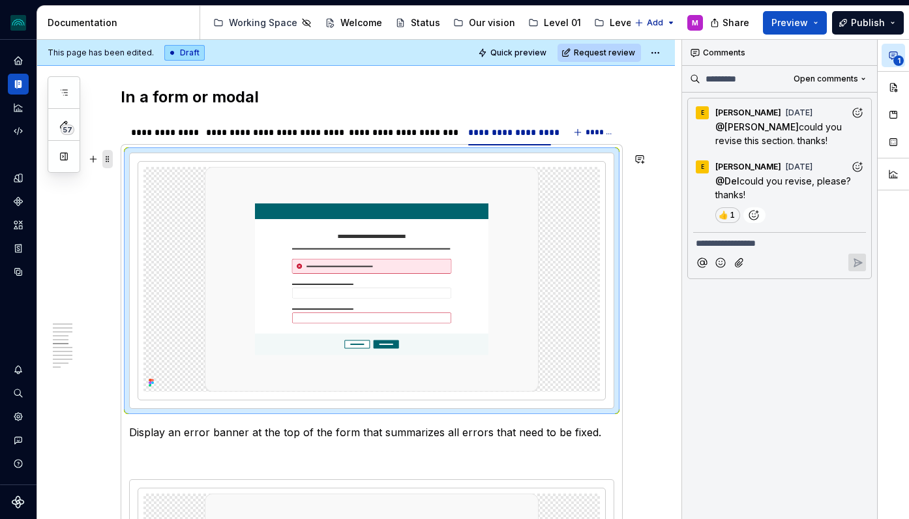
click at [110, 158] on span at bounding box center [107, 159] width 10 height 18
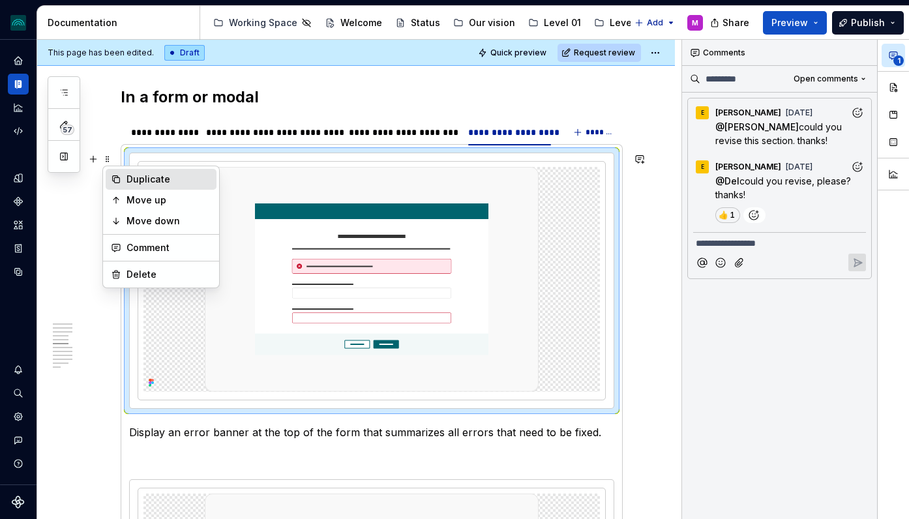
click at [145, 185] on div "Duplicate" at bounding box center [169, 179] width 85 height 13
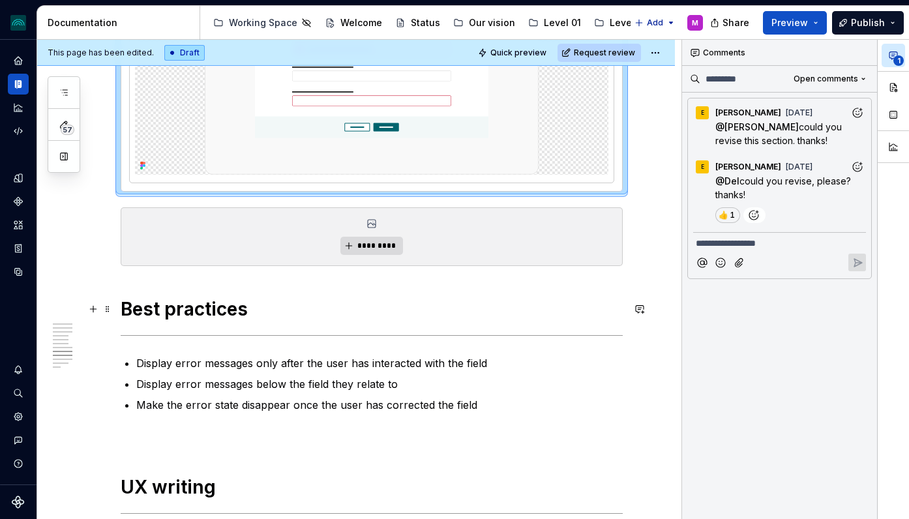
scroll to position [2830, 0]
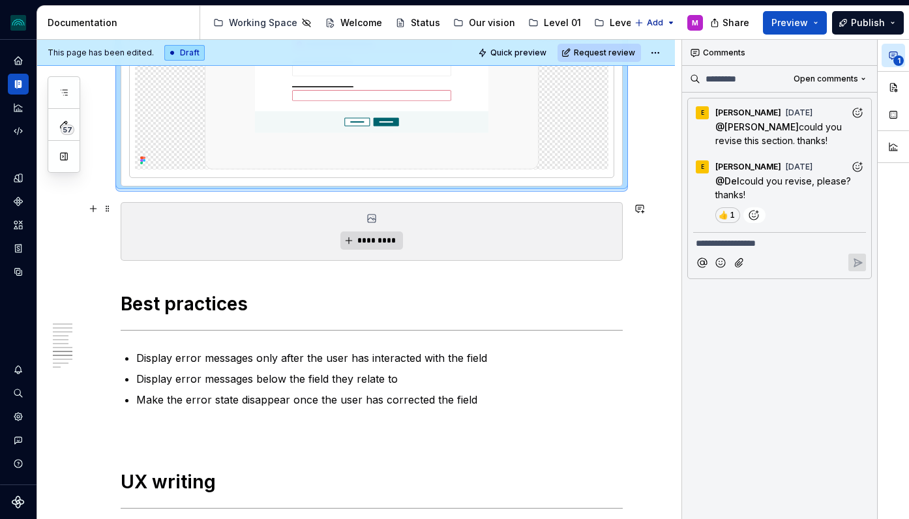
click at [230, 238] on div "*********" at bounding box center [371, 231] width 501 height 57
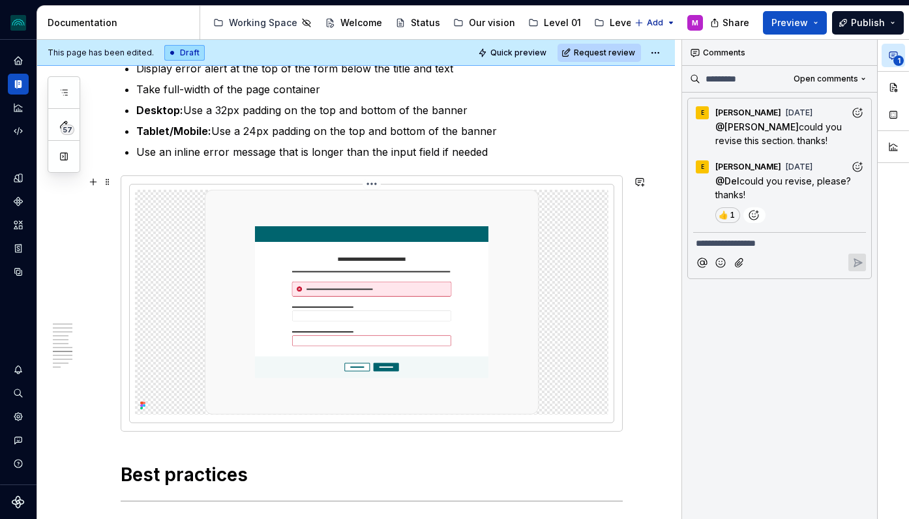
scroll to position [2571, 0]
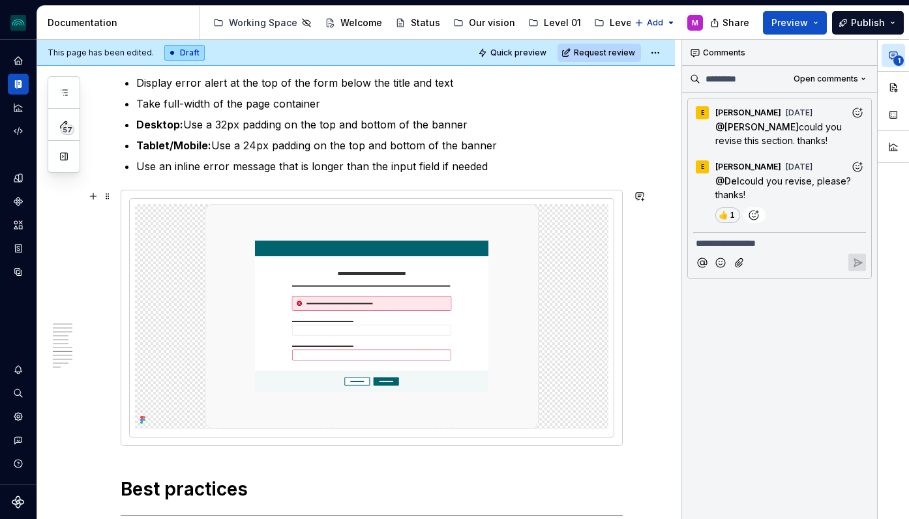
click at [181, 209] on div at bounding box center [371, 316] width 473 height 225
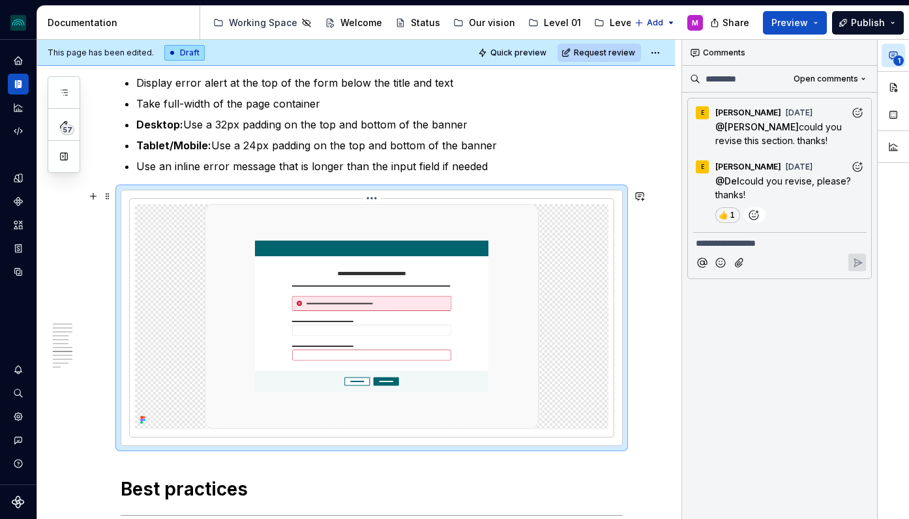
click at [374, 199] on html "iceberg M Design system data Documentation Accessibility guide for tree Page tr…" at bounding box center [454, 259] width 909 height 519
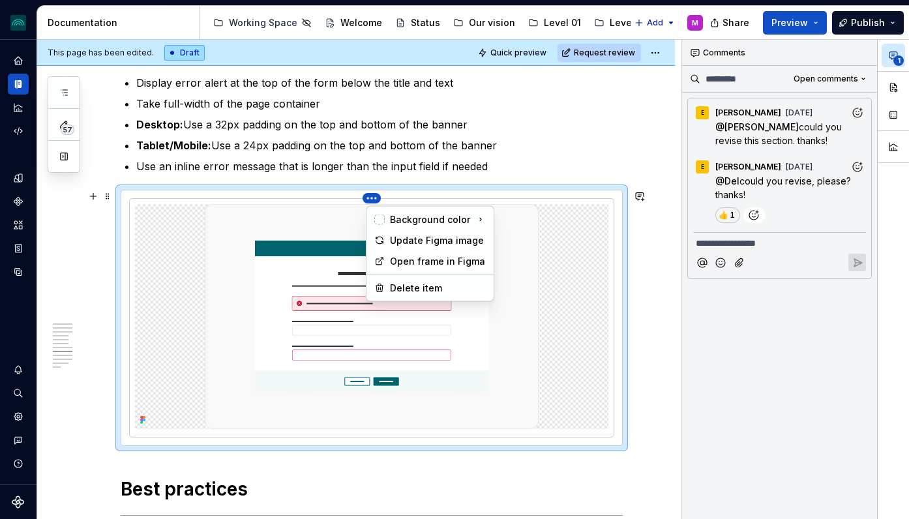
click at [224, 259] on html "iceberg M Design system data Documentation Accessibility guide for tree Page tr…" at bounding box center [454, 259] width 909 height 519
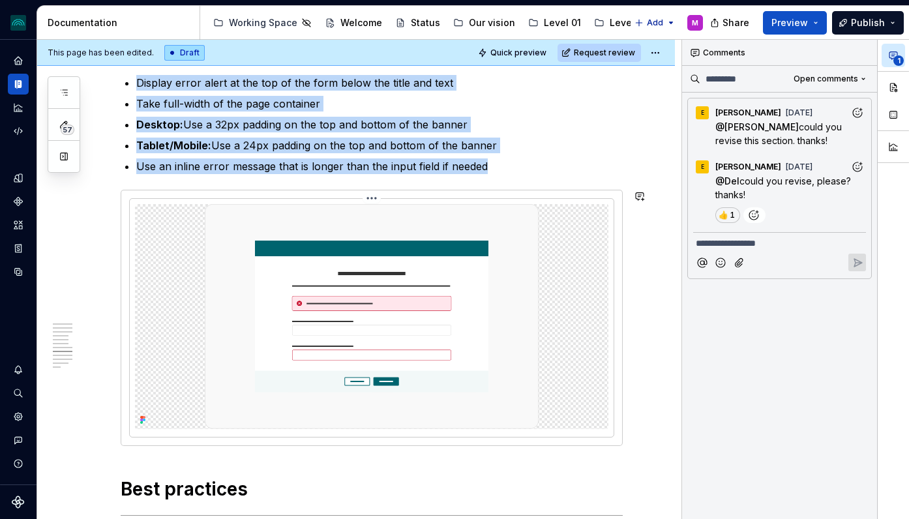
click at [224, 259] on img at bounding box center [372, 316] width 334 height 225
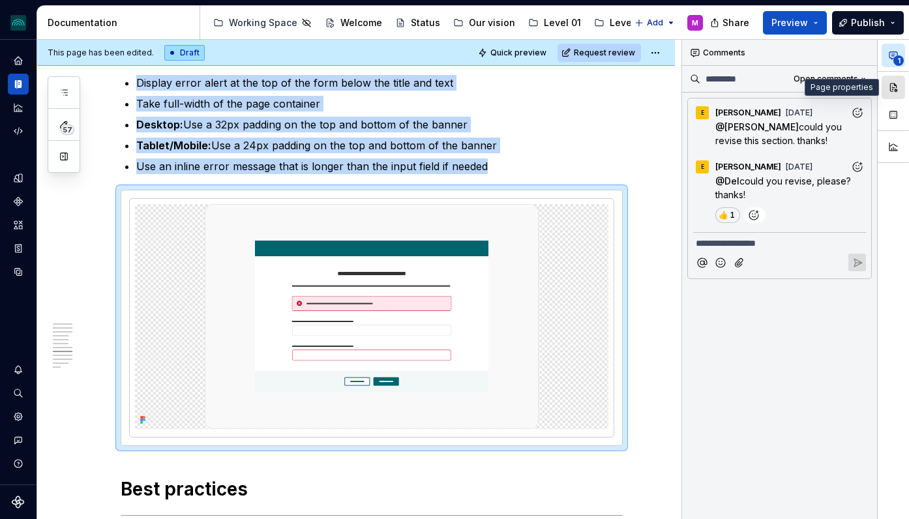
click at [889, 89] on button "button" at bounding box center [893, 87] width 23 height 23
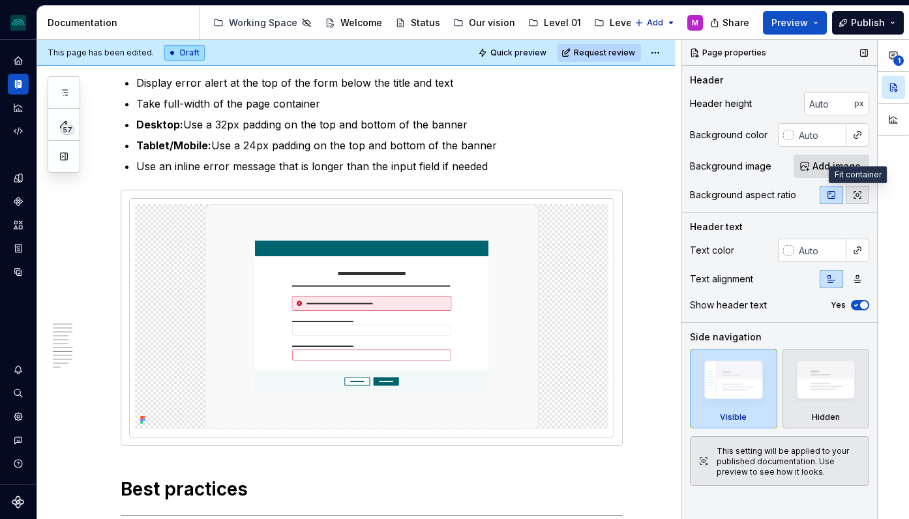
click at [860, 196] on icon "button" at bounding box center [857, 195] width 10 height 10
click at [835, 197] on icon "button" at bounding box center [831, 195] width 7 height 7
click at [825, 400] on img at bounding box center [826, 383] width 76 height 57
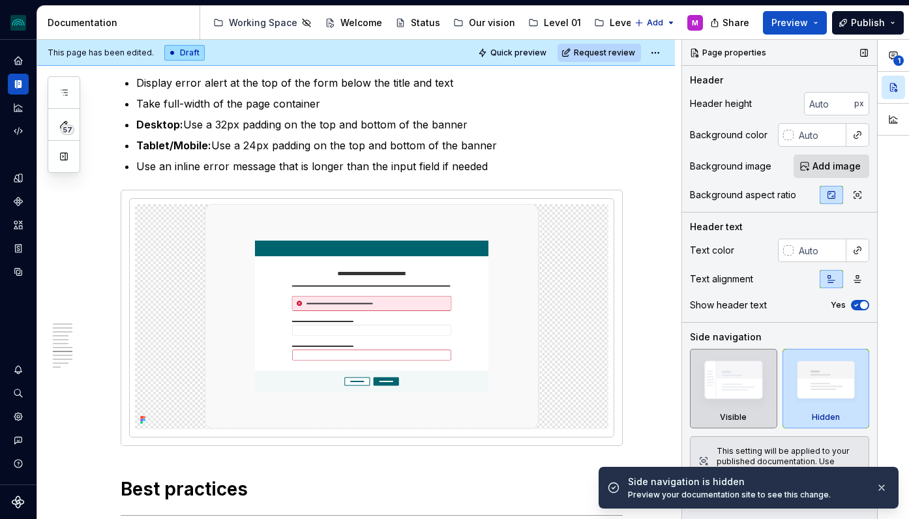
click at [743, 401] on img at bounding box center [734, 383] width 76 height 57
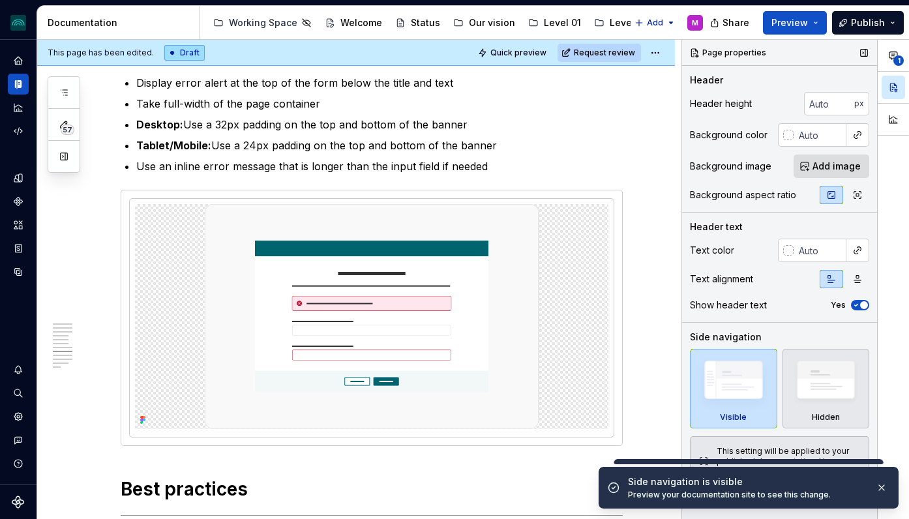
click at [858, 306] on icon "button" at bounding box center [856, 305] width 10 height 8
click at [858, 306] on span "button" at bounding box center [856, 305] width 8 height 8
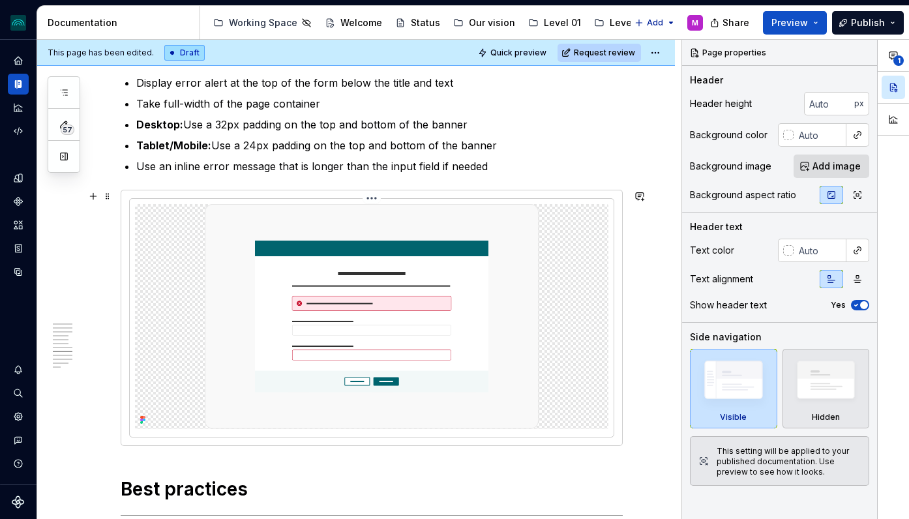
click at [387, 419] on img at bounding box center [372, 316] width 334 height 225
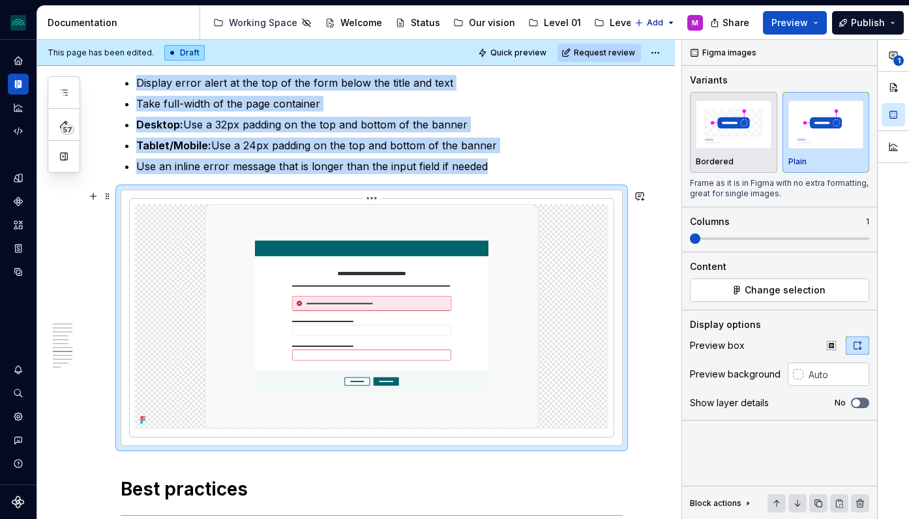
type textarea "*"
click at [728, 139] on img "button" at bounding box center [734, 124] width 76 height 48
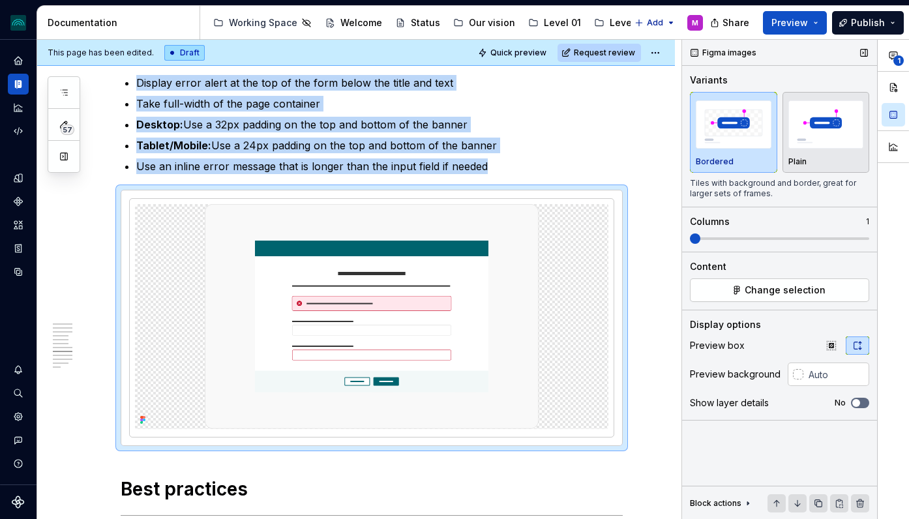
click at [728, 139] on img "button" at bounding box center [734, 124] width 76 height 48
click at [838, 130] on img "button" at bounding box center [826, 124] width 76 height 48
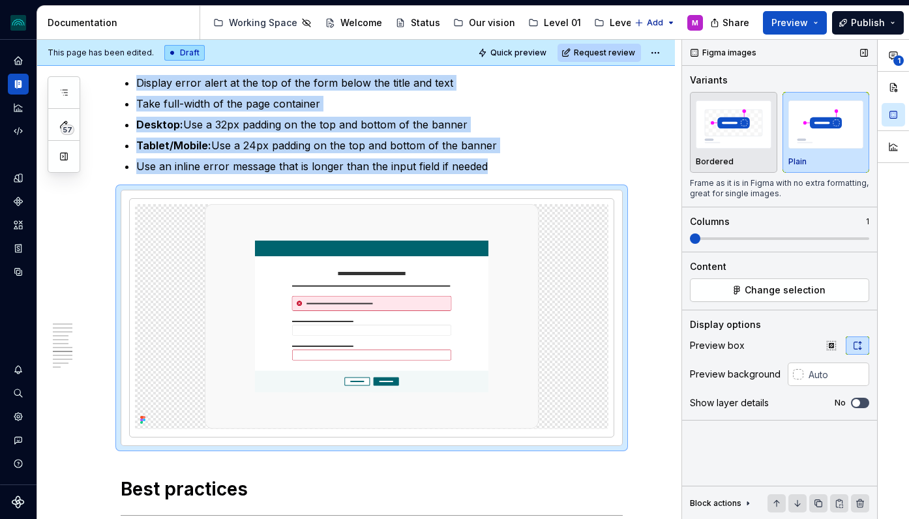
click at [863, 404] on button "No" at bounding box center [860, 403] width 18 height 10
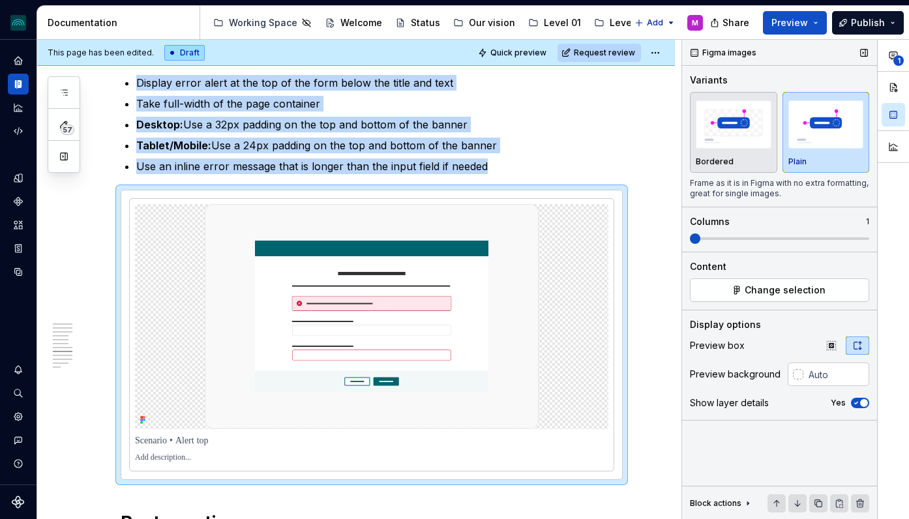
click at [863, 404] on span "button" at bounding box center [864, 403] width 8 height 8
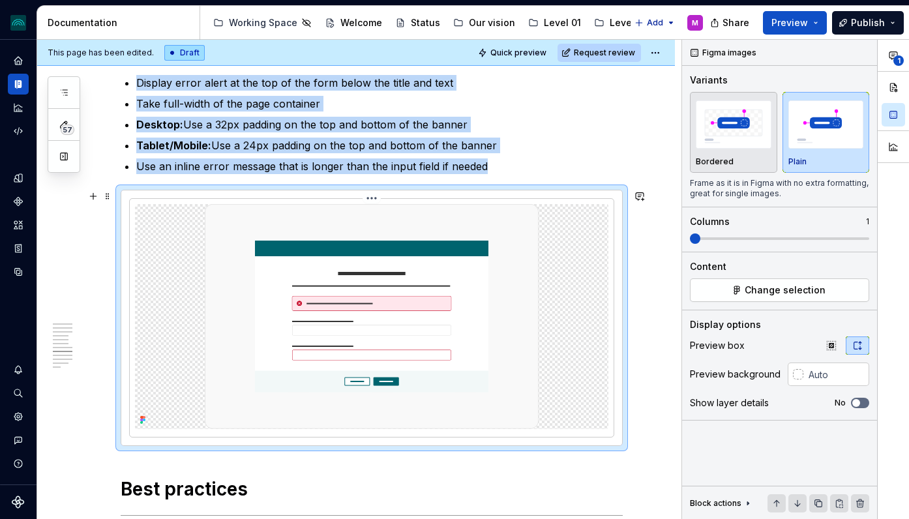
click at [463, 304] on img at bounding box center [372, 316] width 334 height 225
click at [378, 198] on html "iceberg M Design system data Documentation Accessibility guide for tree Page tr…" at bounding box center [454, 259] width 909 height 519
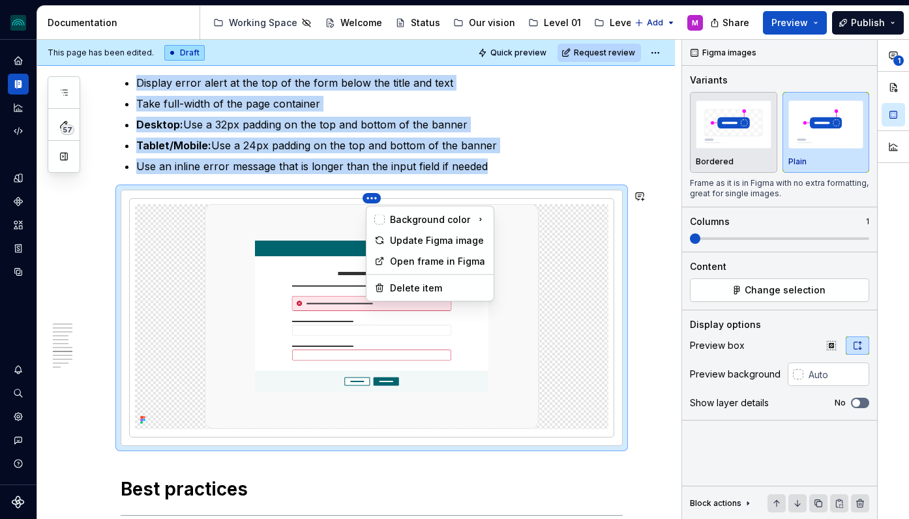
click at [269, 294] on html "iceberg M Design system data Documentation Accessibility guide for tree Page tr…" at bounding box center [454, 259] width 909 height 519
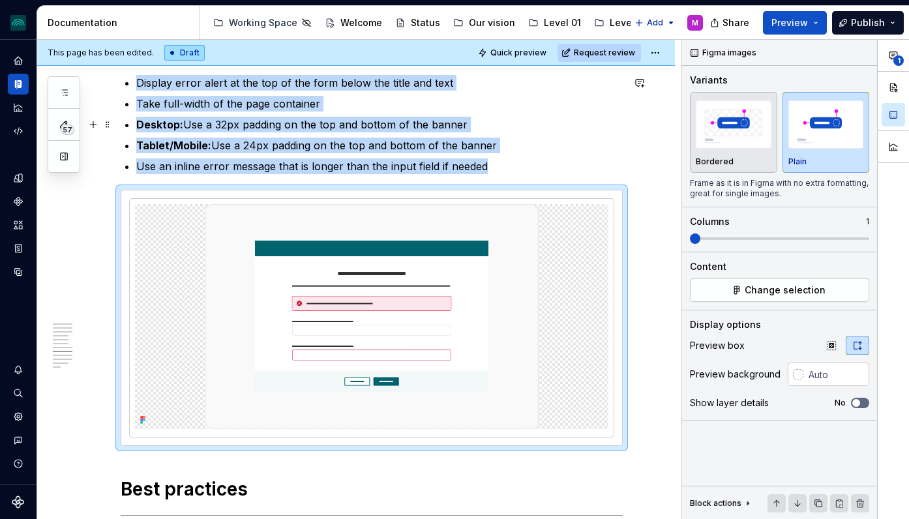
click at [479, 130] on p "Desktop: Use a 32px padding on the top and bottom of the banner" at bounding box center [379, 125] width 486 height 16
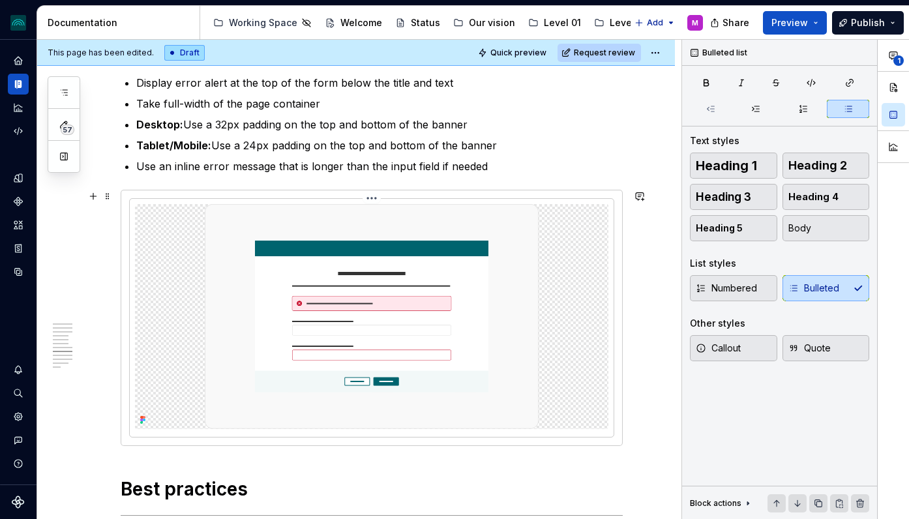
click at [394, 311] on img at bounding box center [372, 316] width 334 height 225
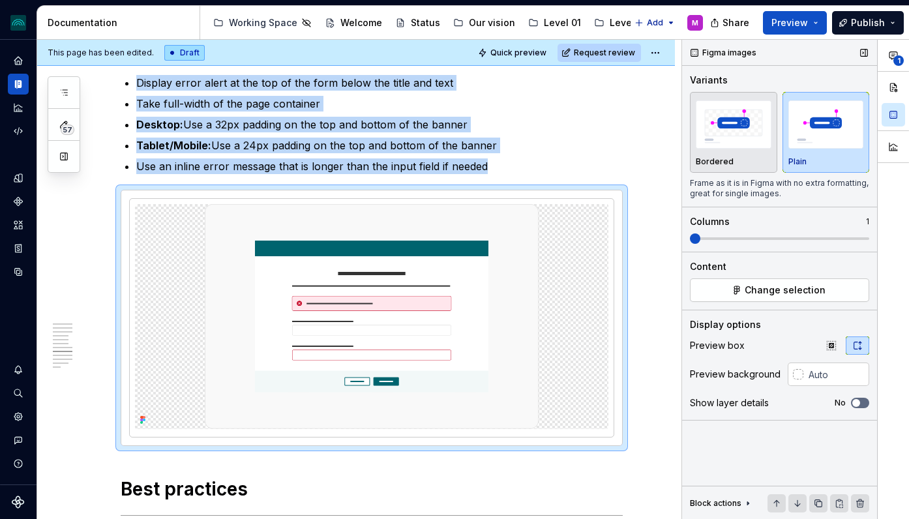
click at [721, 241] on span at bounding box center [779, 238] width 179 height 10
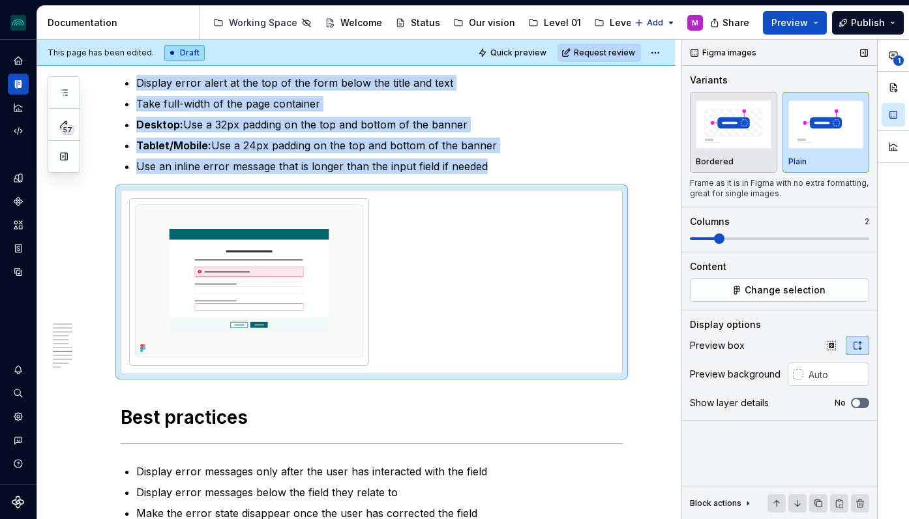
click at [690, 235] on span at bounding box center [779, 238] width 179 height 10
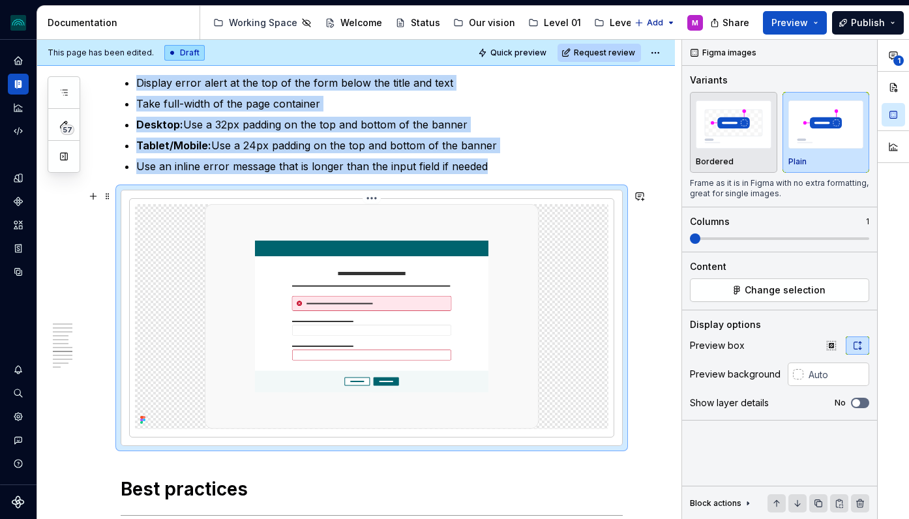
click at [441, 315] on img at bounding box center [372, 316] width 334 height 225
click at [721, 130] on img "button" at bounding box center [734, 124] width 76 height 48
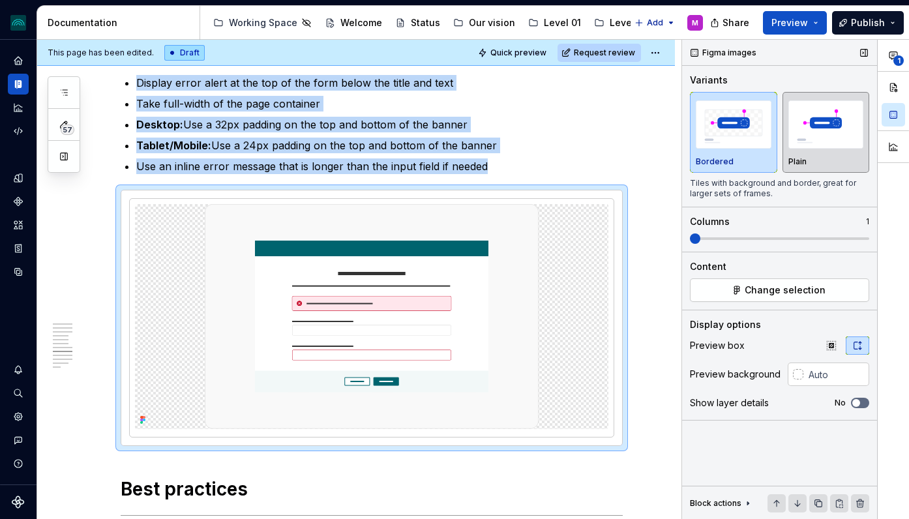
click at [822, 130] on img "button" at bounding box center [826, 124] width 76 height 48
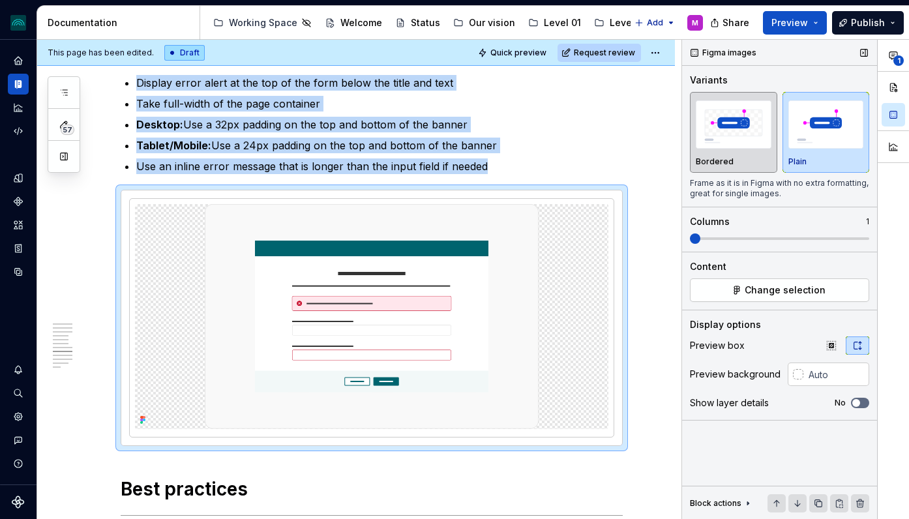
click at [757, 132] on img "button" at bounding box center [734, 124] width 76 height 48
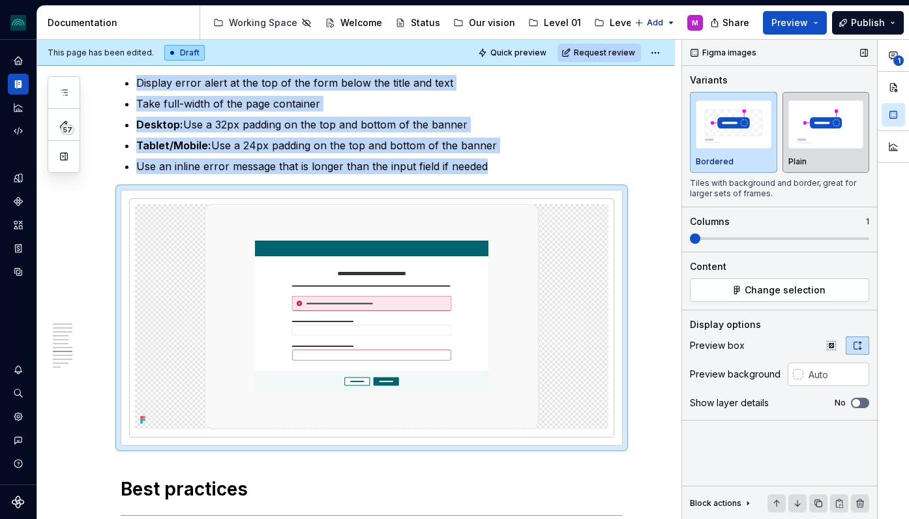
click at [817, 121] on img "button" at bounding box center [826, 124] width 76 height 48
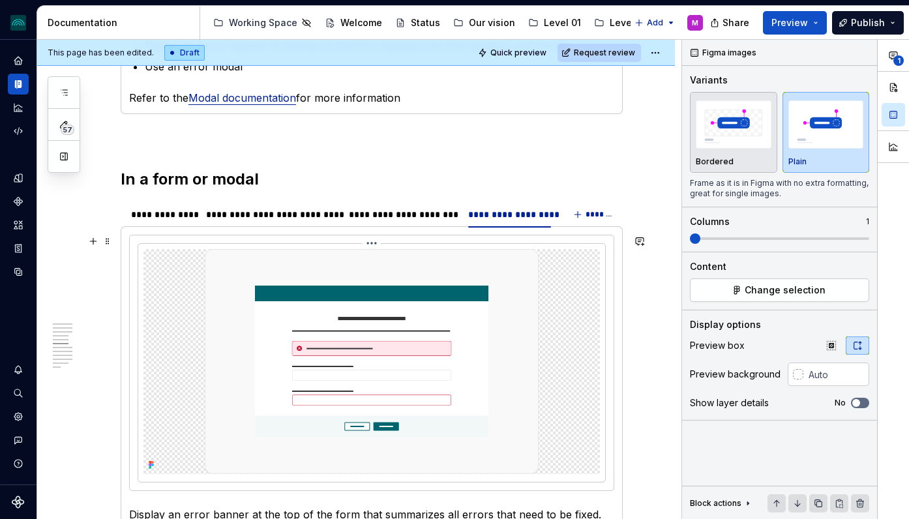
click at [417, 340] on img at bounding box center [372, 361] width 334 height 225
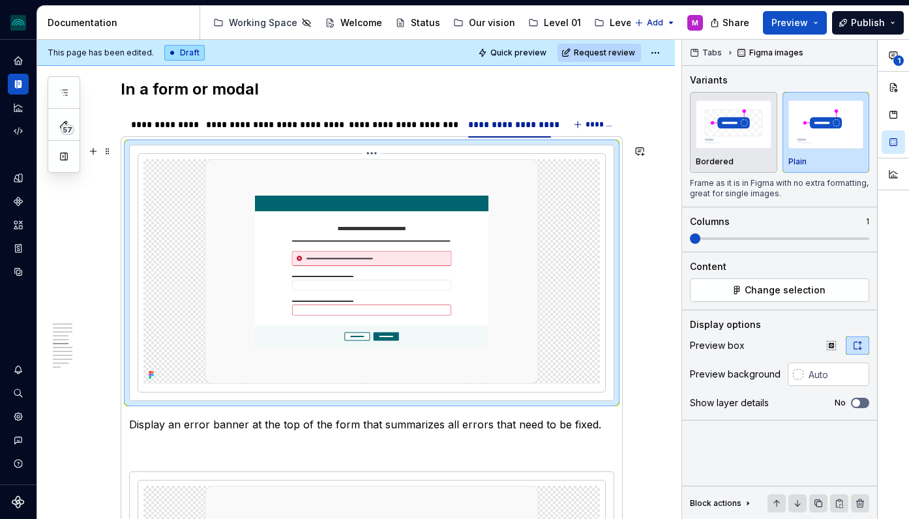
scroll to position [1524, 0]
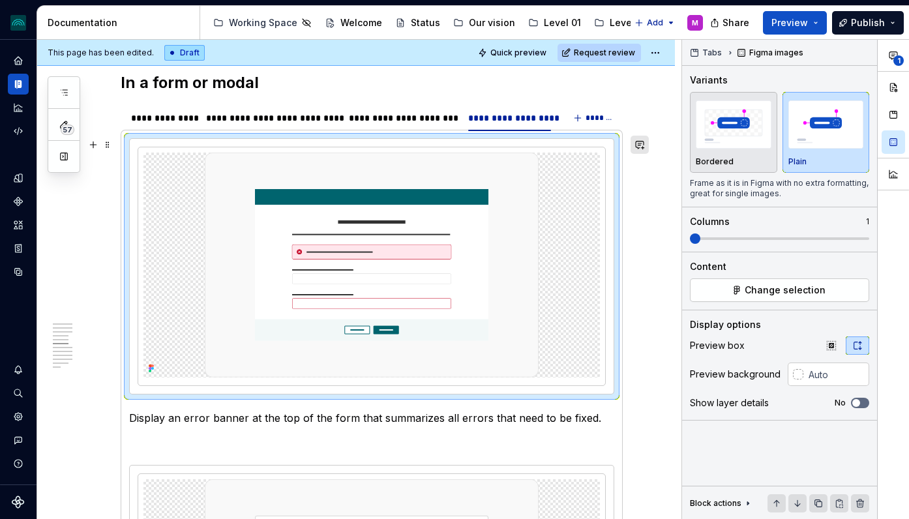
click at [649, 136] on button "button" at bounding box center [640, 145] width 18 height 18
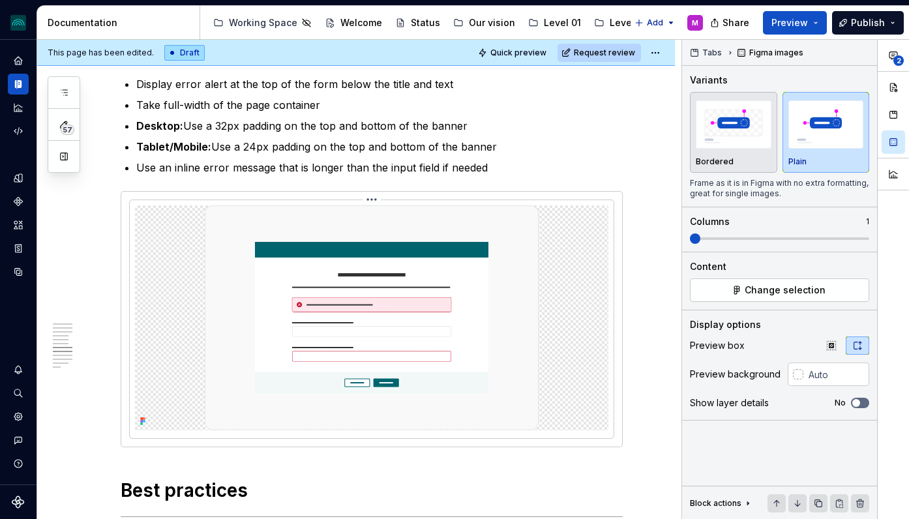
scroll to position [2536, 0]
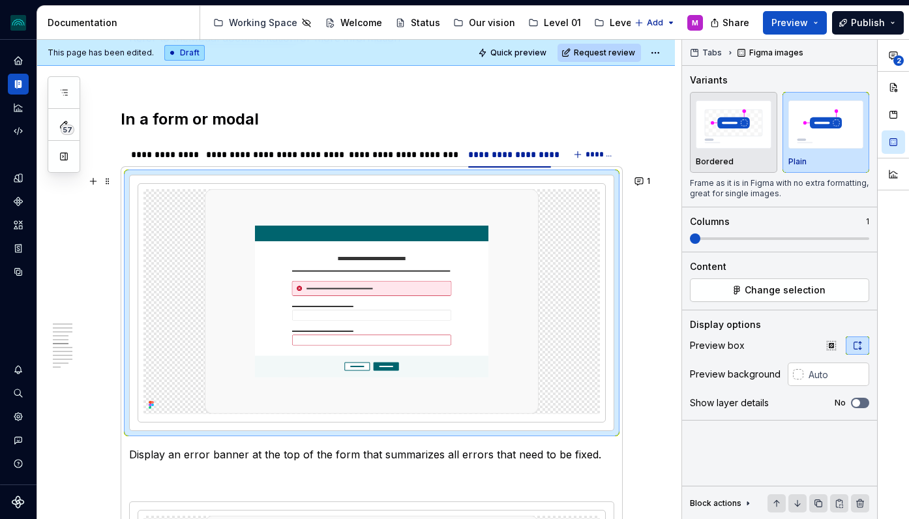
scroll to position [1463, 0]
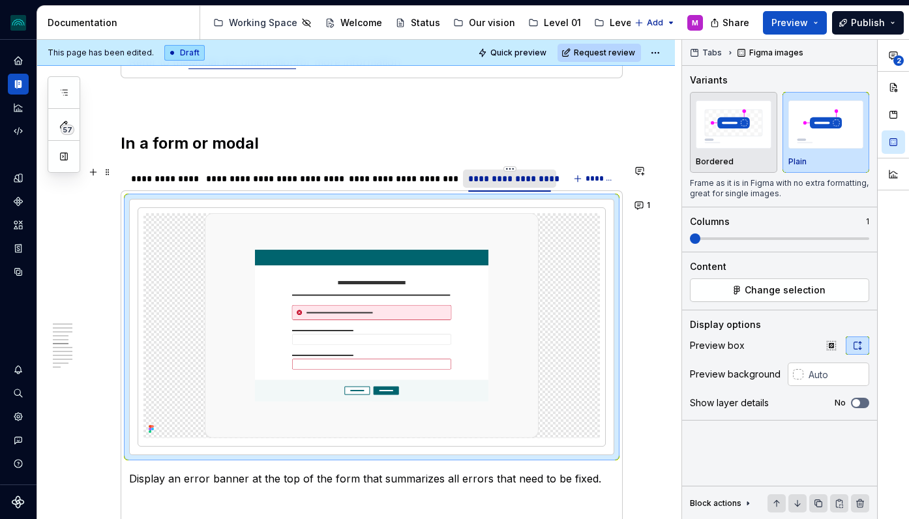
click at [512, 177] on div "**********" at bounding box center [509, 178] width 83 height 13
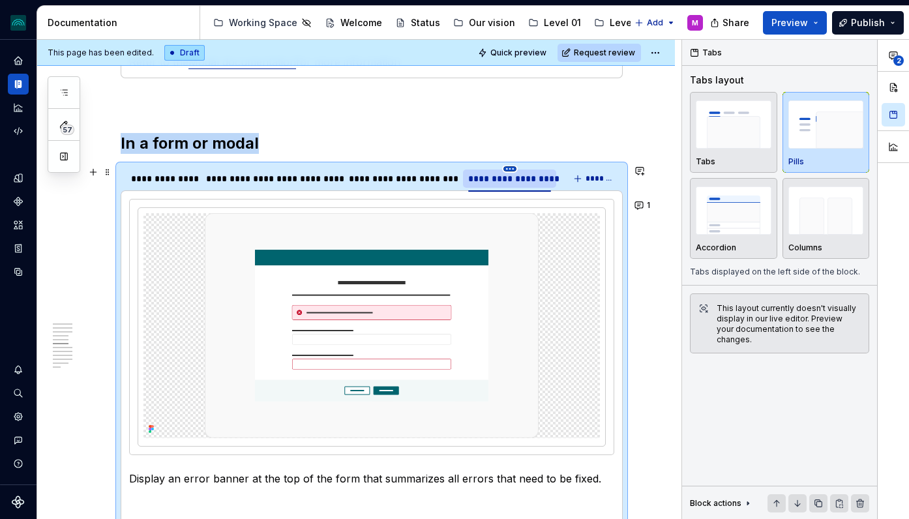
click at [510, 168] on html "iceberg M Design system data Documentation Accessibility guide for tree Page tr…" at bounding box center [454, 259] width 909 height 519
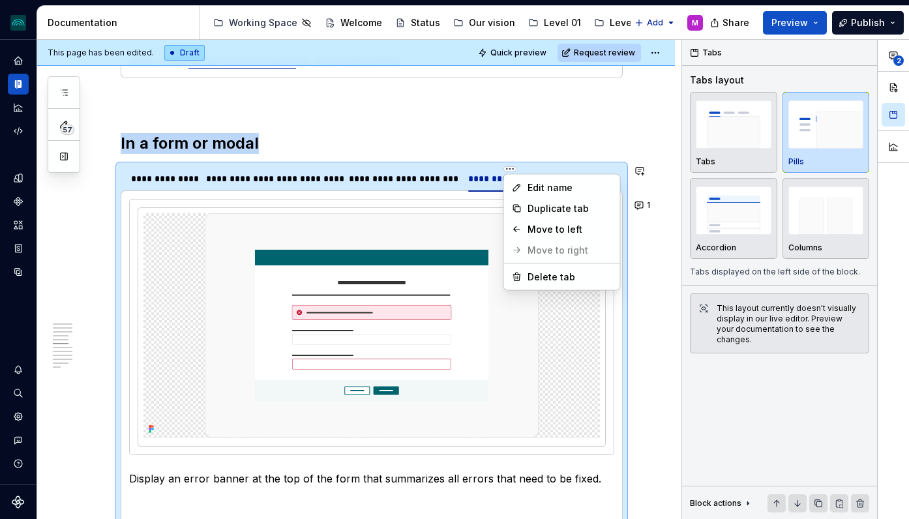
click at [224, 143] on html "iceberg M Design system data Documentation Accessibility guide for tree Page tr…" at bounding box center [454, 259] width 909 height 519
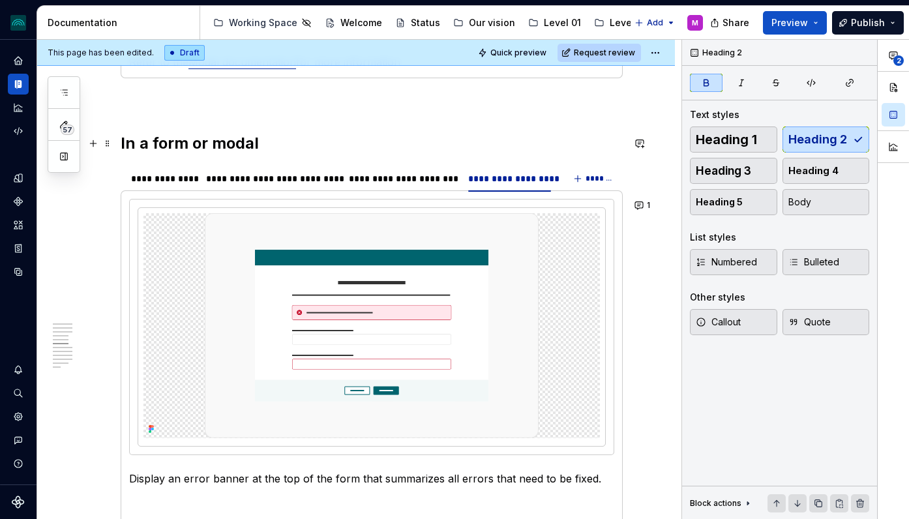
click at [260, 139] on h2 "In a form or modal" at bounding box center [372, 143] width 502 height 21
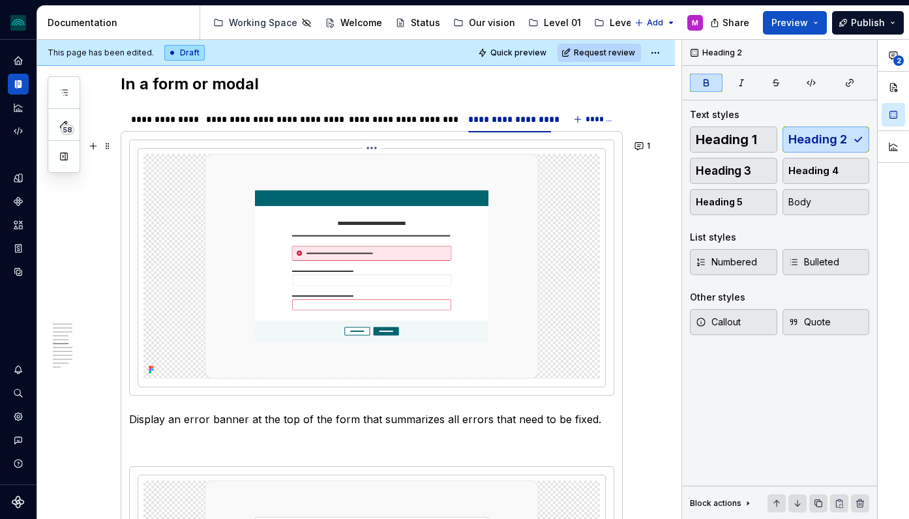
scroll to position [1525, 0]
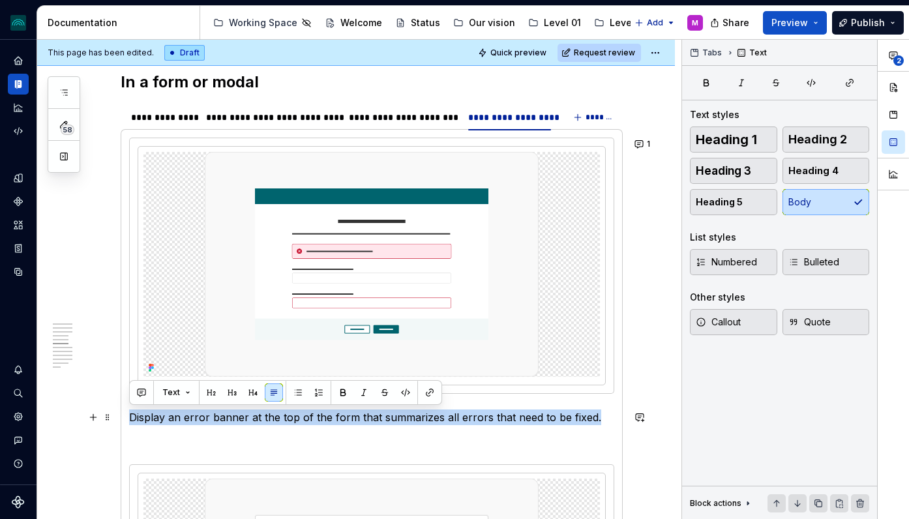
drag, startPoint x: 129, startPoint y: 415, endPoint x: 597, endPoint y: 410, distance: 468.2
click at [597, 410] on p "Display an error banner at the top of the form that summarizes all errors that …" at bounding box center [371, 418] width 485 height 16
copy p "Display an error banner at the top of the form that summarizes all errors that …"
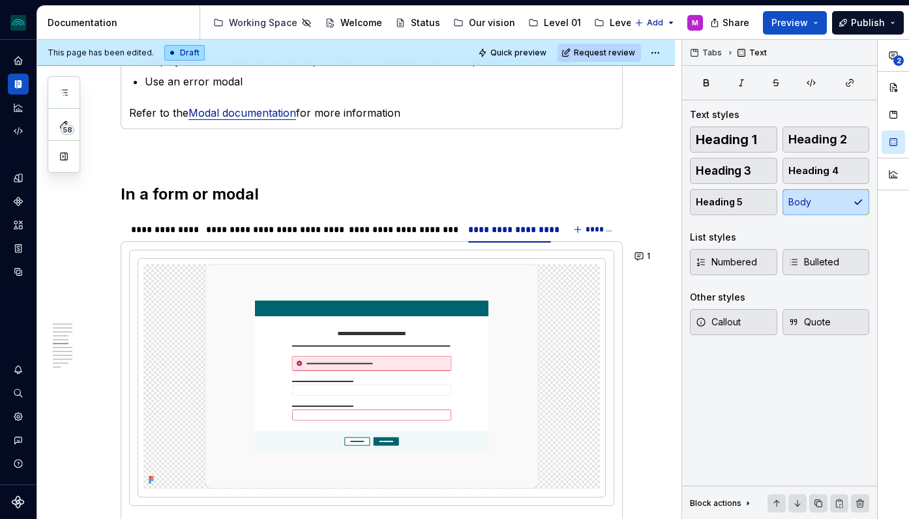
scroll to position [1529, 0]
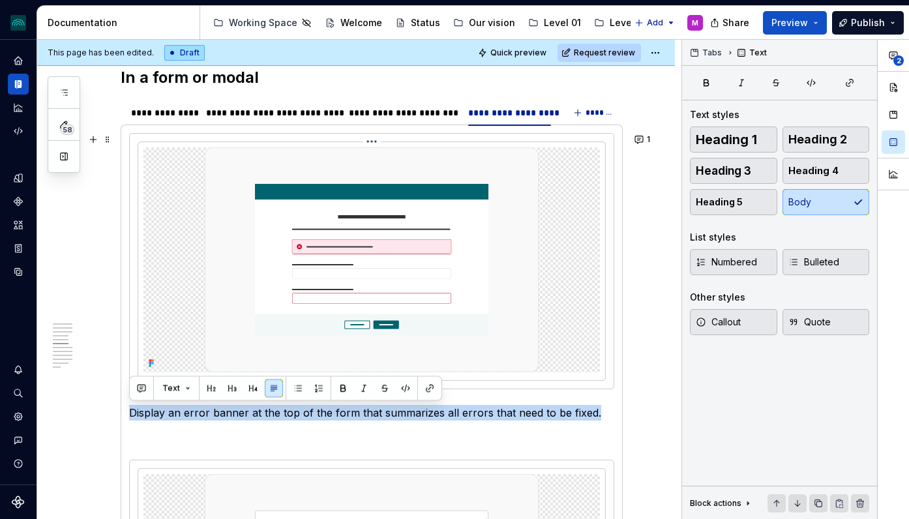
click at [430, 231] on img at bounding box center [372, 259] width 334 height 225
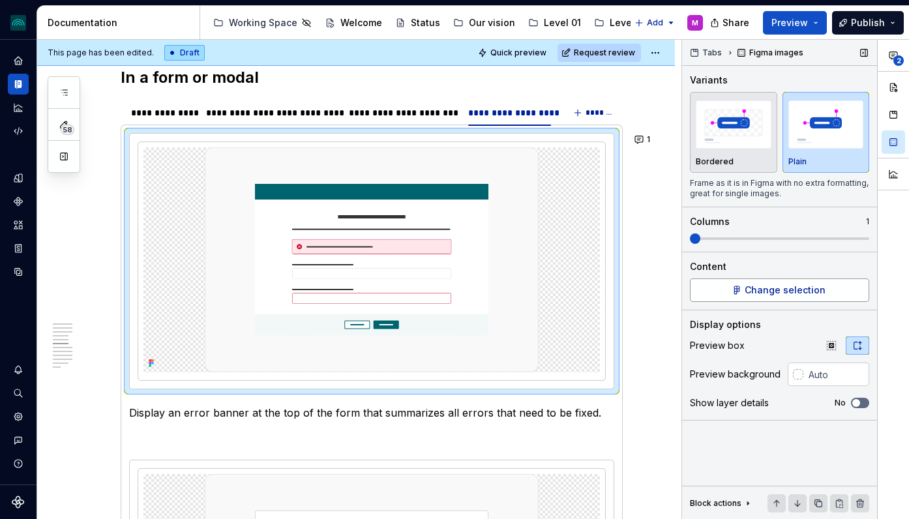
click at [796, 284] on span "Change selection" at bounding box center [785, 290] width 81 height 13
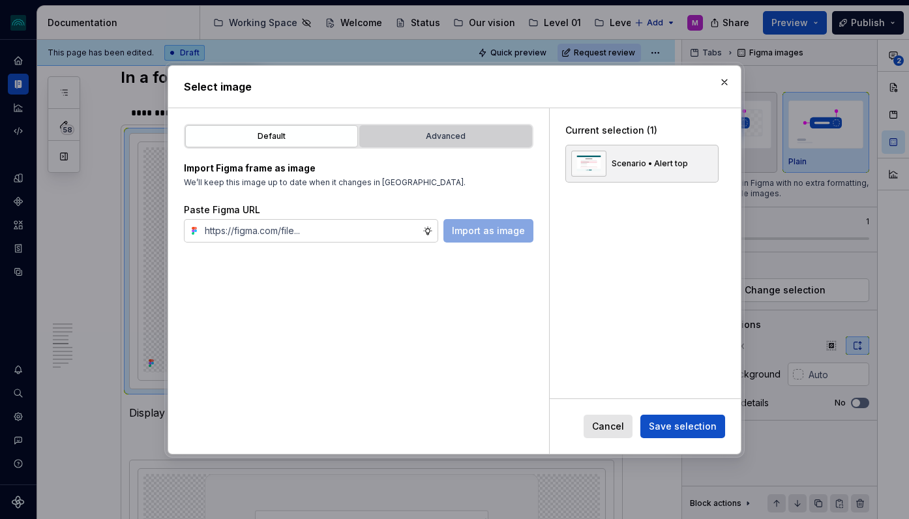
click at [438, 145] on button "Advanced" at bounding box center [445, 136] width 173 height 22
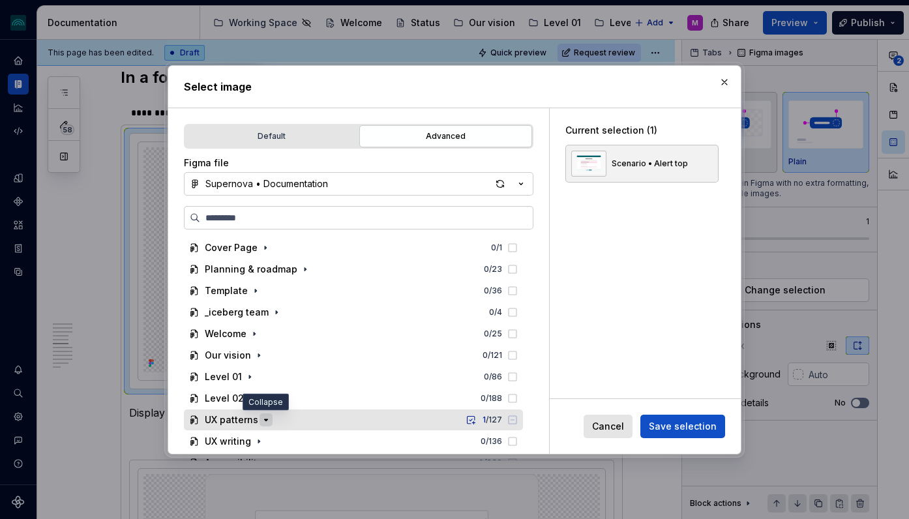
click at [267, 417] on icon "button" at bounding box center [266, 420] width 10 height 10
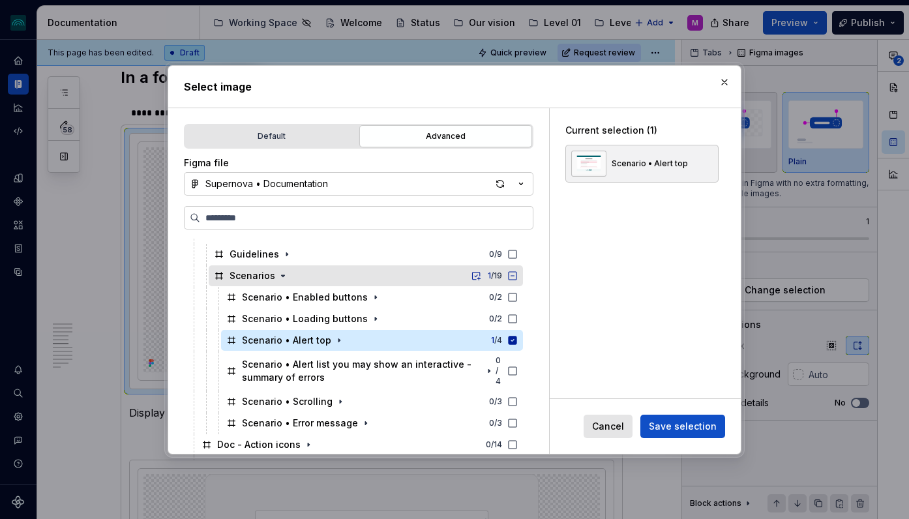
scroll to position [291, 0]
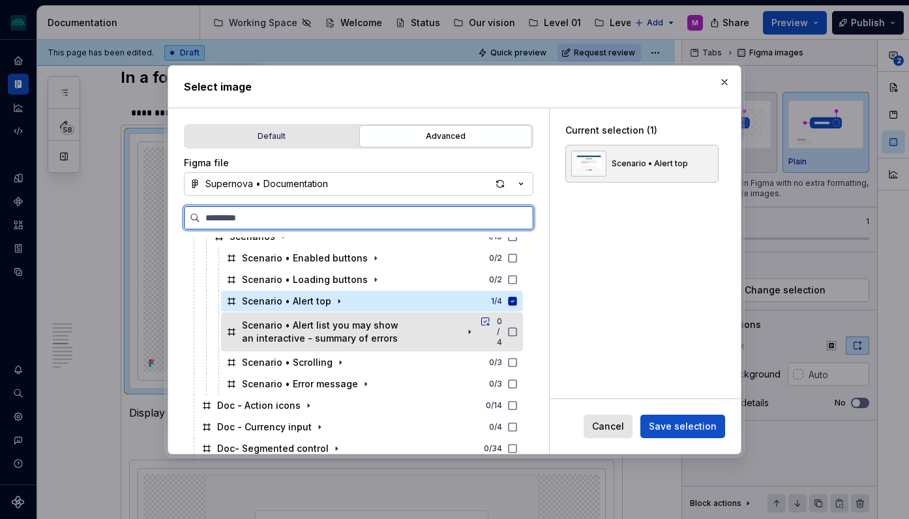
click at [518, 332] on icon at bounding box center [512, 332] width 10 height 10
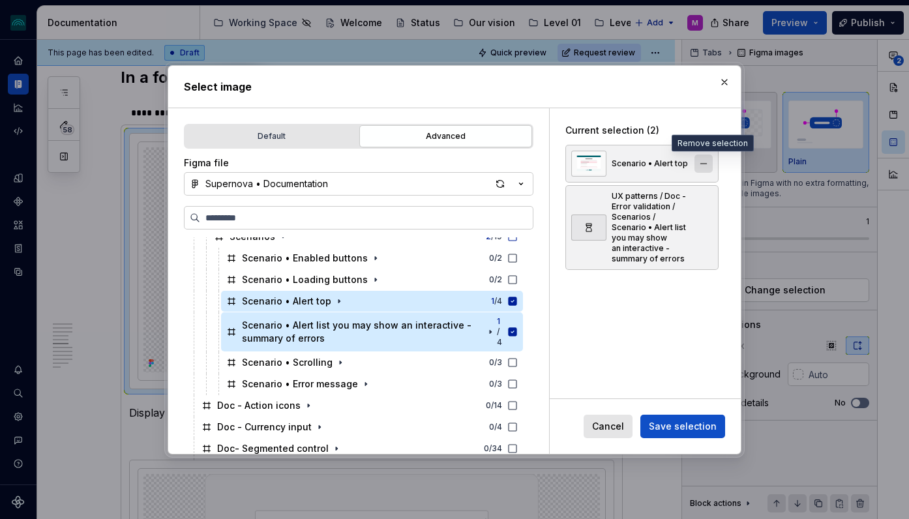
click at [708, 164] on button "button" at bounding box center [703, 164] width 18 height 18
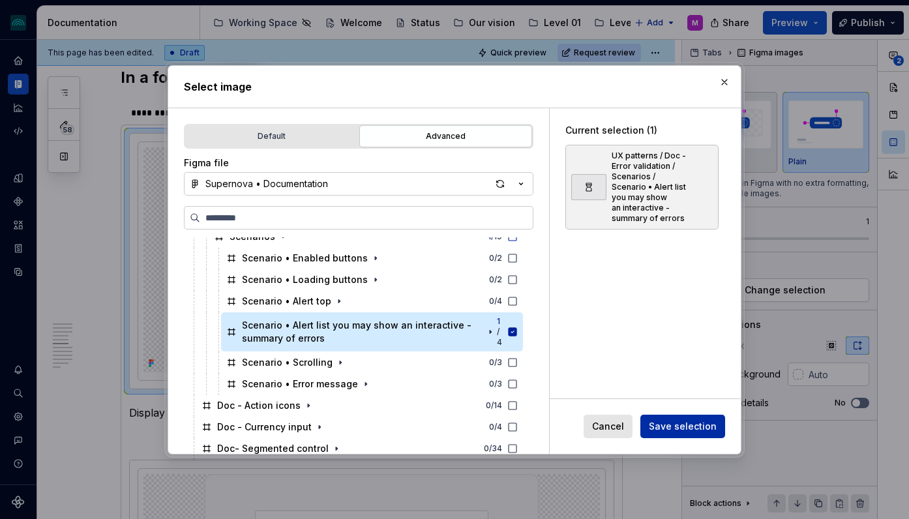
click at [680, 426] on span "Save selection" at bounding box center [683, 426] width 68 height 13
click at [475, 333] on icon "button" at bounding box center [469, 332] width 10 height 10
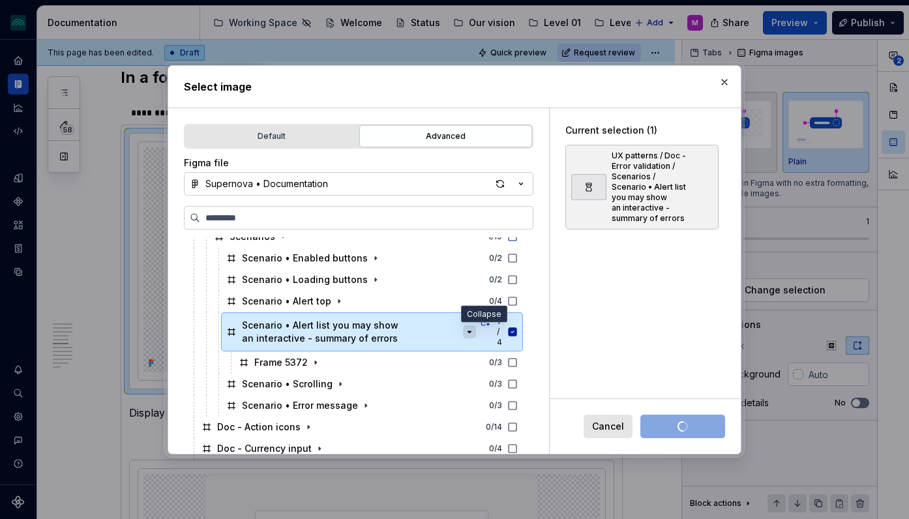
click at [475, 333] on icon "button" at bounding box center [469, 332] width 10 height 10
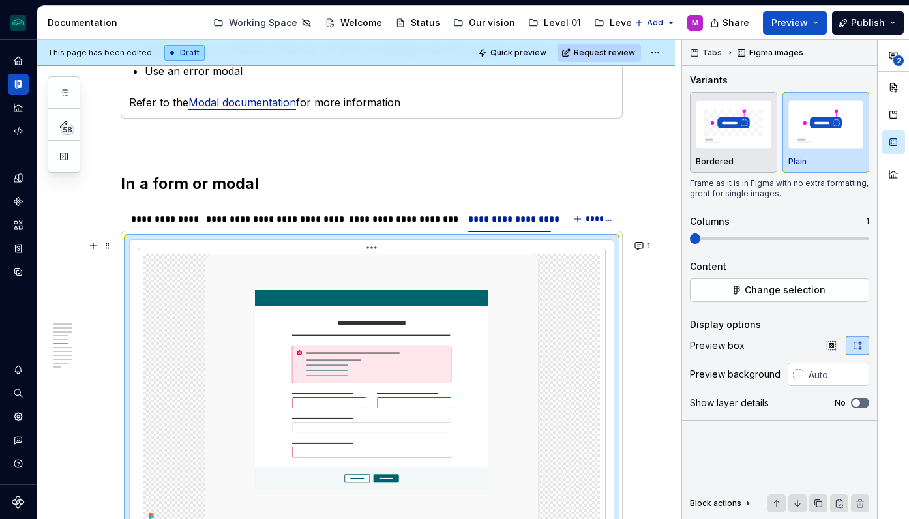
scroll to position [1422, 0]
click at [649, 243] on button "1" at bounding box center [643, 246] width 25 height 18
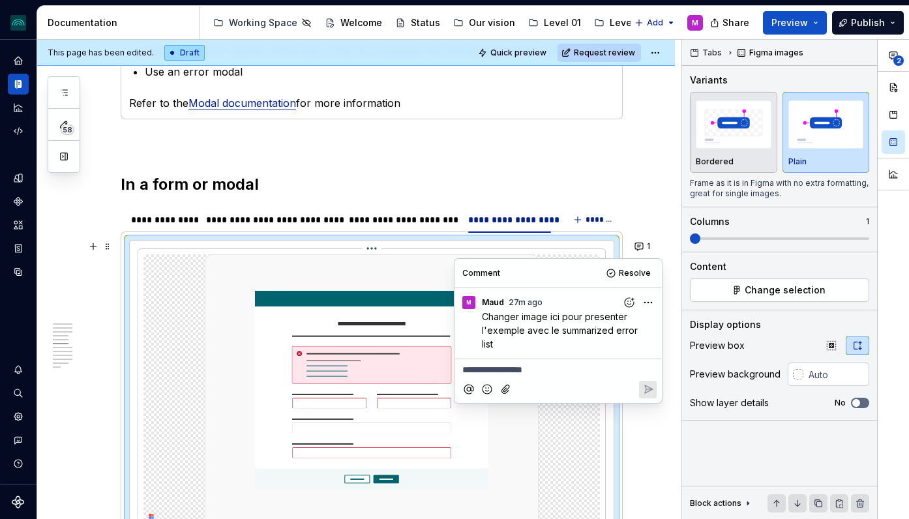
click at [309, 332] on img at bounding box center [372, 390] width 334 height 273
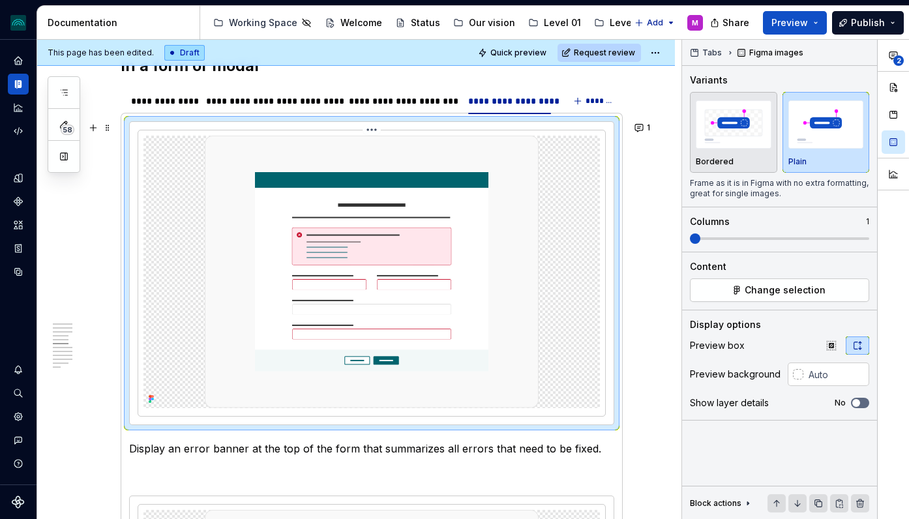
scroll to position [1545, 0]
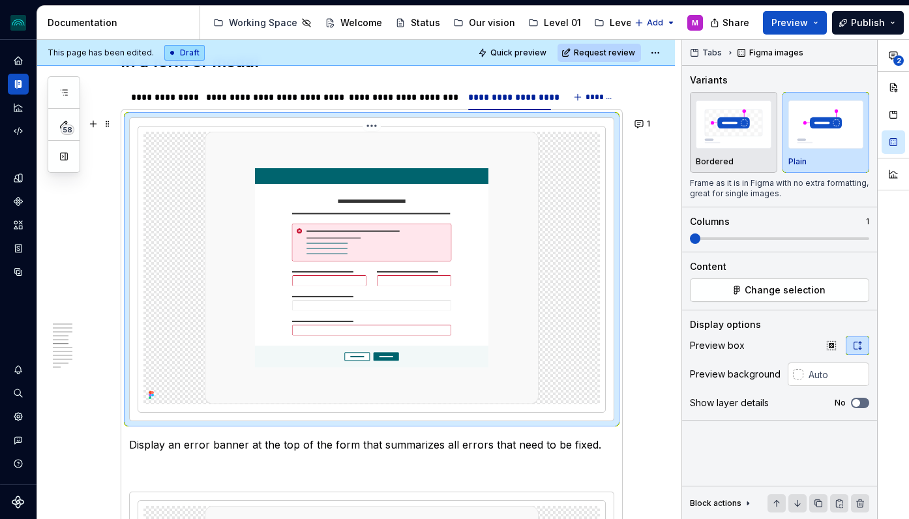
click at [498, 240] on img at bounding box center [372, 268] width 334 height 273
click at [708, 237] on span at bounding box center [779, 238] width 179 height 10
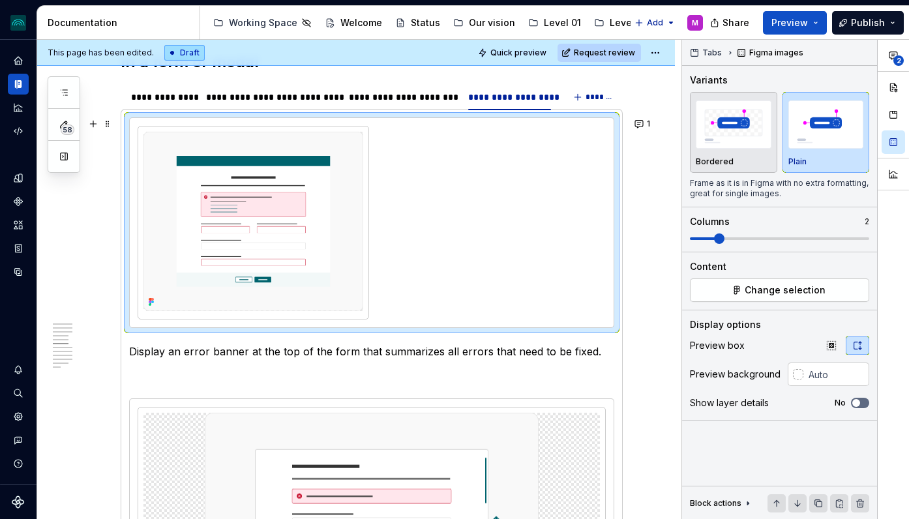
click at [498, 232] on div at bounding box center [372, 223] width 468 height 194
click at [779, 294] on span "Change selection" at bounding box center [785, 290] width 81 height 13
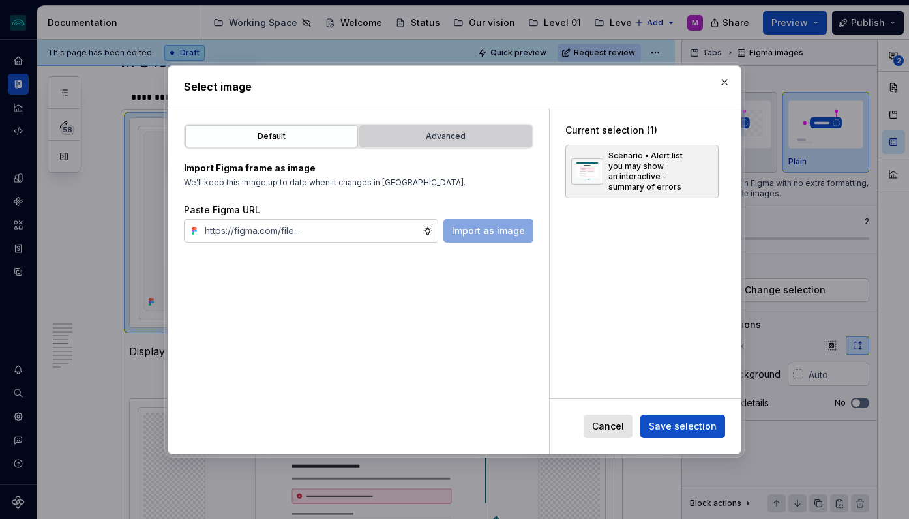
click at [419, 138] on div "Advanced" at bounding box center [446, 136] width 164 height 13
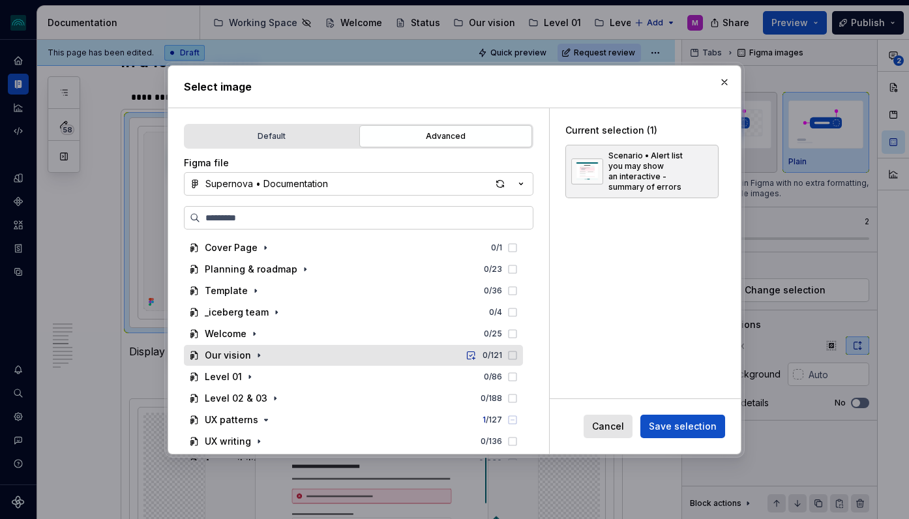
scroll to position [35, 0]
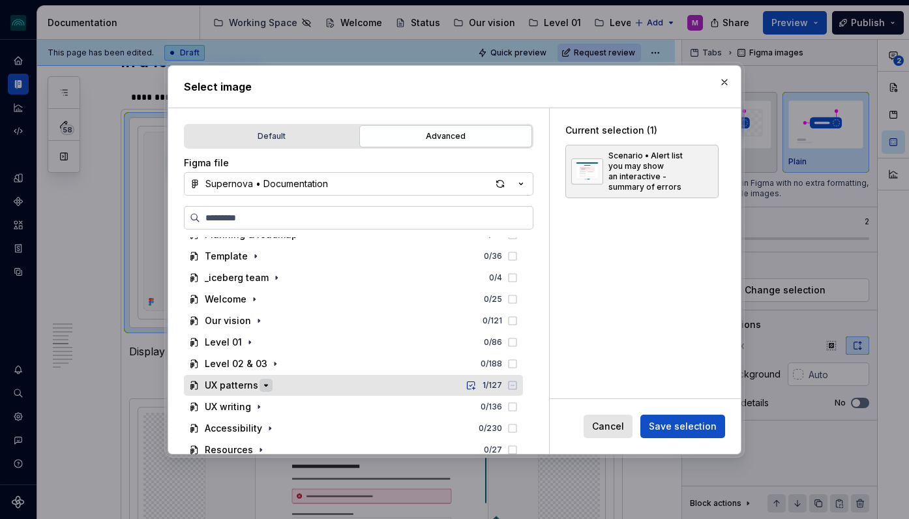
click at [263, 387] on icon "button" at bounding box center [266, 385] width 10 height 10
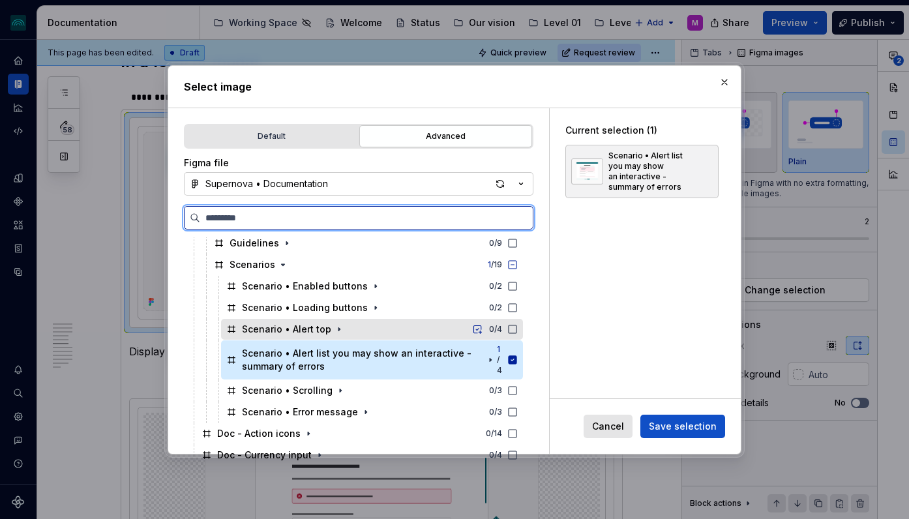
scroll to position [264, 0]
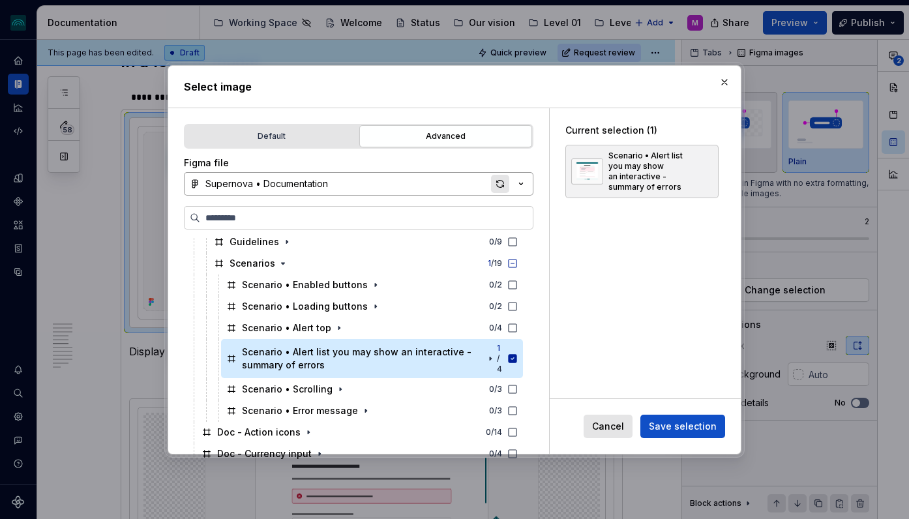
click at [498, 182] on div "button" at bounding box center [500, 184] width 18 height 18
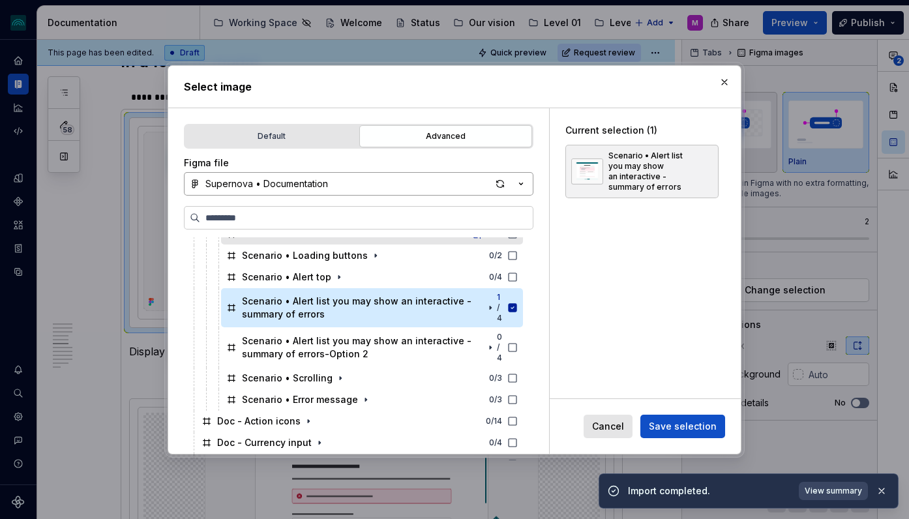
scroll to position [316, 0]
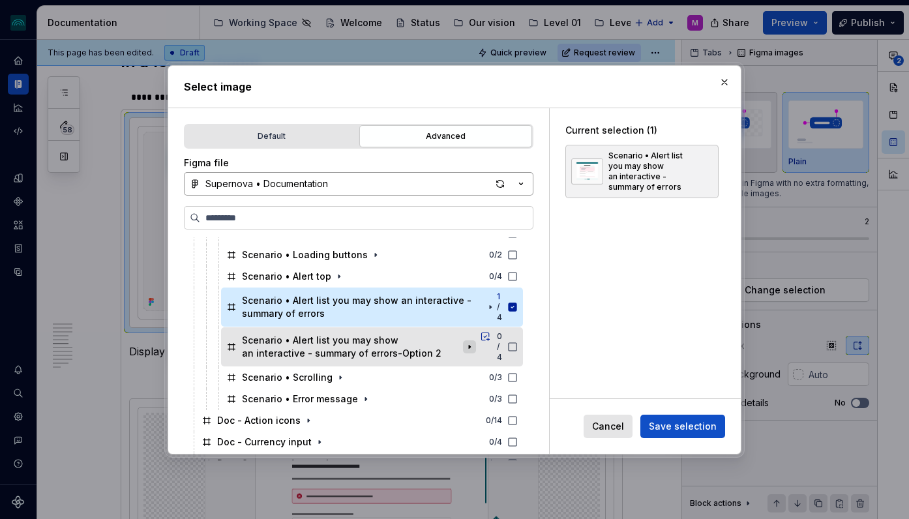
type textarea "*"
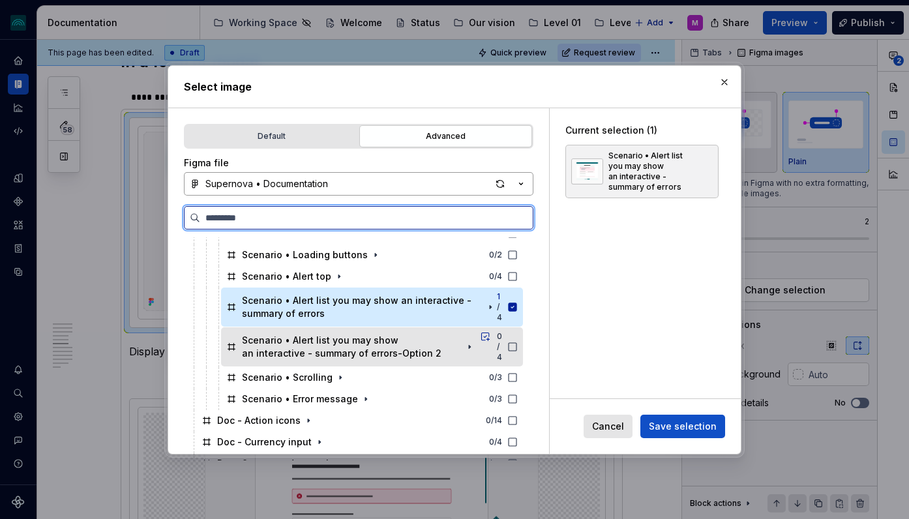
click at [518, 342] on icon at bounding box center [512, 347] width 10 height 10
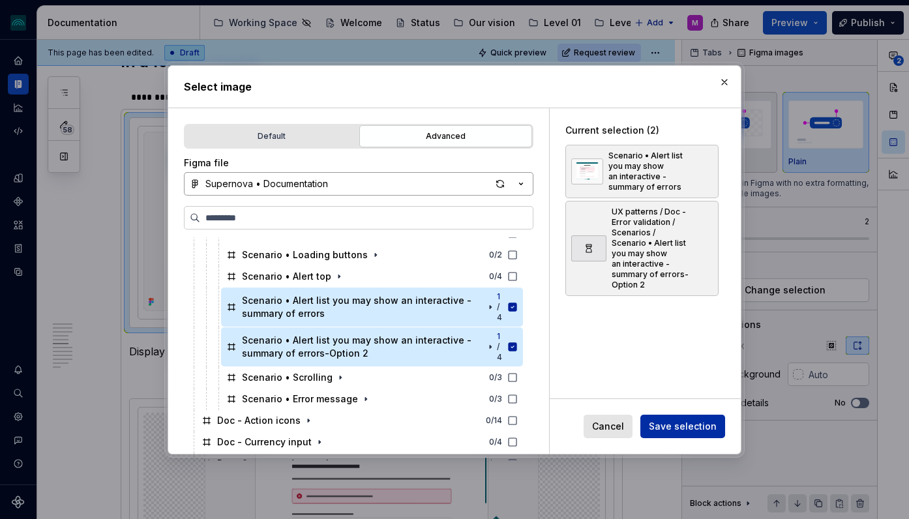
click at [675, 426] on span "Save selection" at bounding box center [683, 426] width 68 height 13
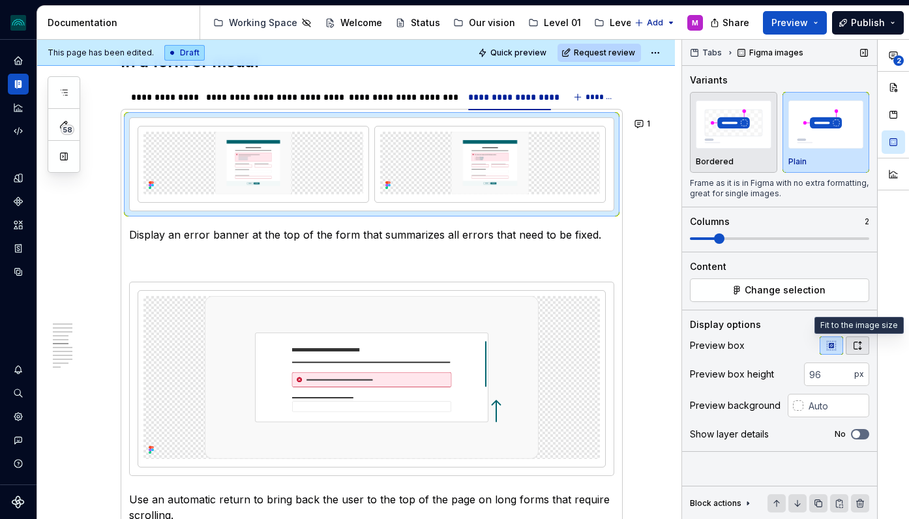
click at [854, 343] on icon "button" at bounding box center [857, 345] width 10 height 10
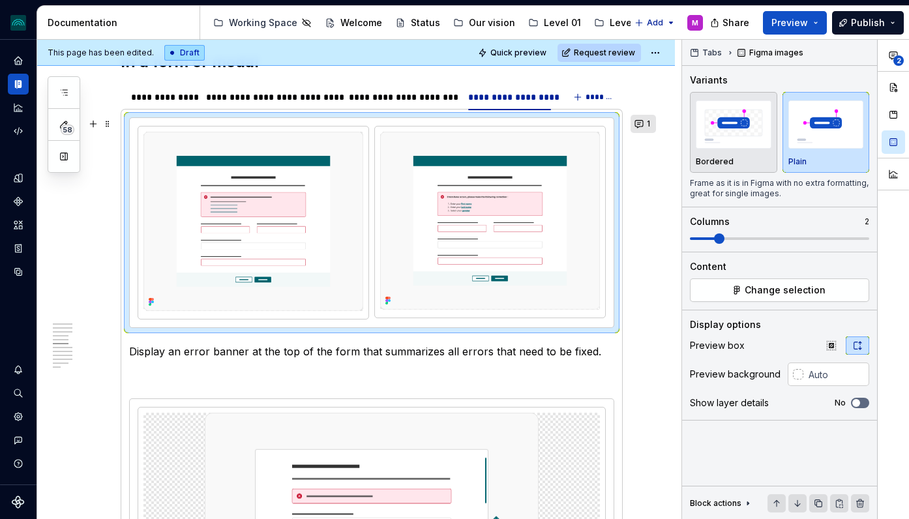
click at [652, 128] on button "1" at bounding box center [643, 124] width 25 height 18
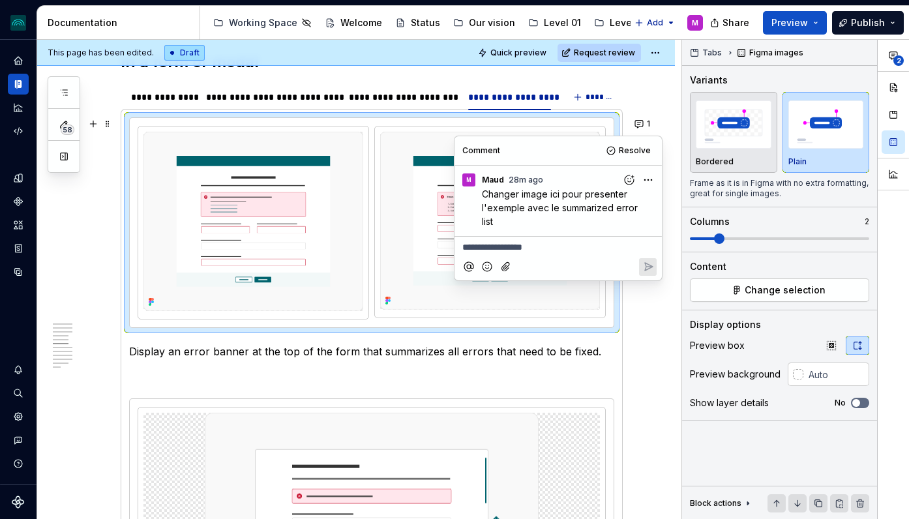
click at [526, 247] on p "**********" at bounding box center [558, 248] width 192 height 14
click at [646, 175] on html "iceberg M Design system data Documentation Accessibility guide for tree Page tr…" at bounding box center [454, 259] width 909 height 519
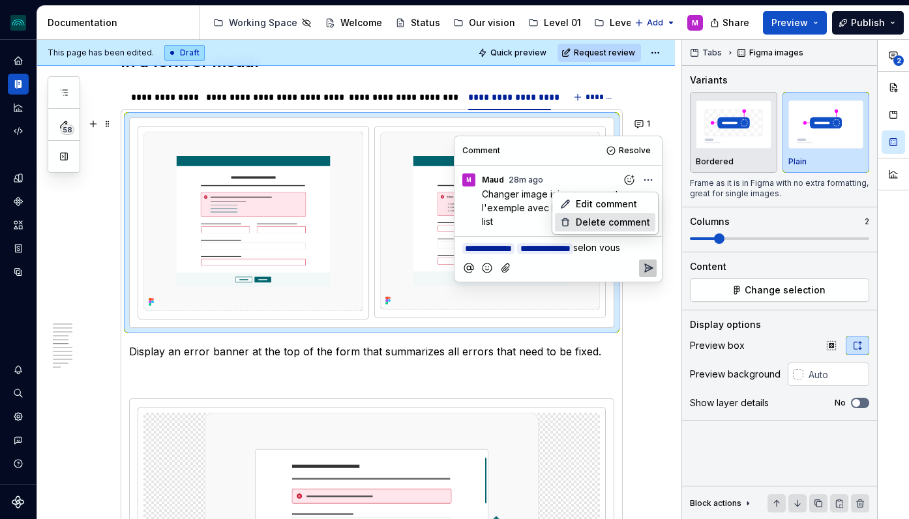
click at [622, 214] on div "Delete comment" at bounding box center [605, 222] width 100 height 18
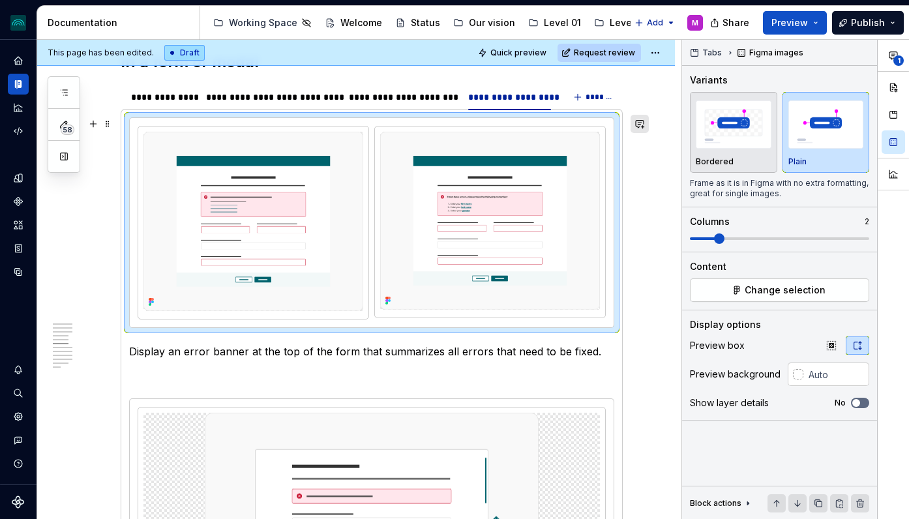
click at [649, 127] on button "button" at bounding box center [640, 124] width 18 height 18
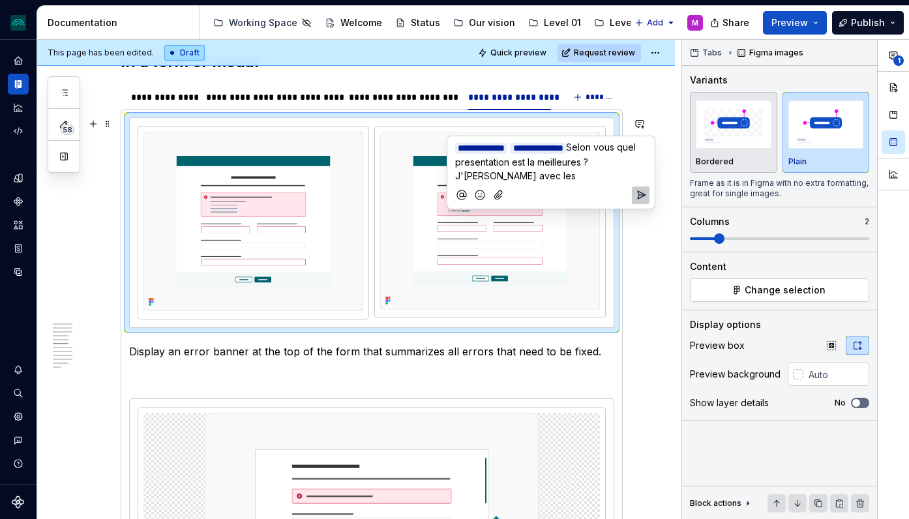
click at [620, 161] on span "Selon vous quel presentation est la meilleures ? J'irais avec les" at bounding box center [546, 162] width 183 height 40
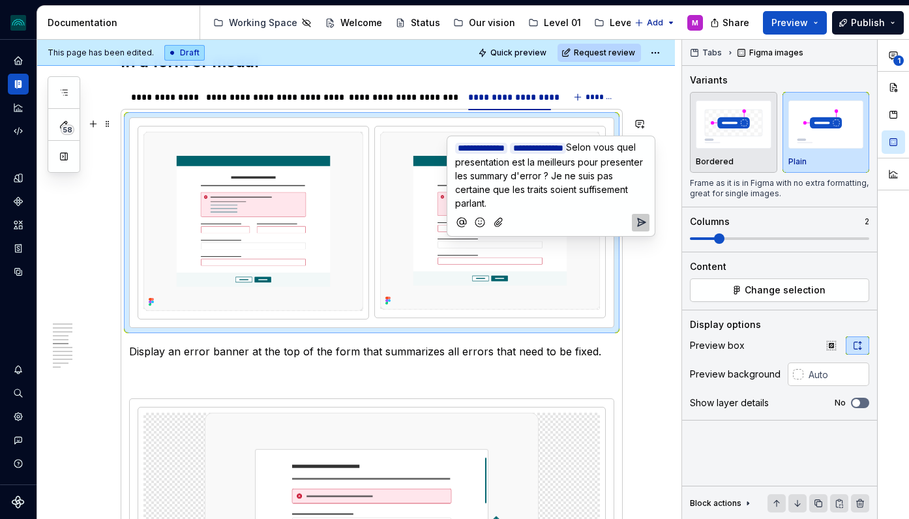
click at [497, 161] on span "Selon vous quel presentation est la meilleurs pour presenter les summary d'erro…" at bounding box center [550, 175] width 190 height 67
click at [636, 162] on p "**********" at bounding box center [551, 175] width 192 height 70
click at [640, 218] on icon "Send" at bounding box center [642, 222] width 8 height 8
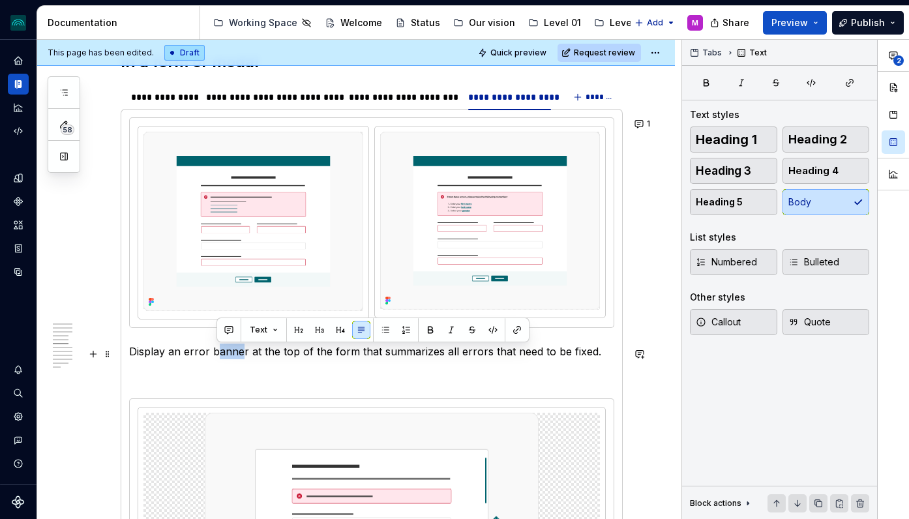
drag, startPoint x: 243, startPoint y: 354, endPoint x: 220, endPoint y: 354, distance: 22.8
click at [220, 354] on p "Display an error banner at the top of the form that summarizes all errors that …" at bounding box center [371, 352] width 485 height 16
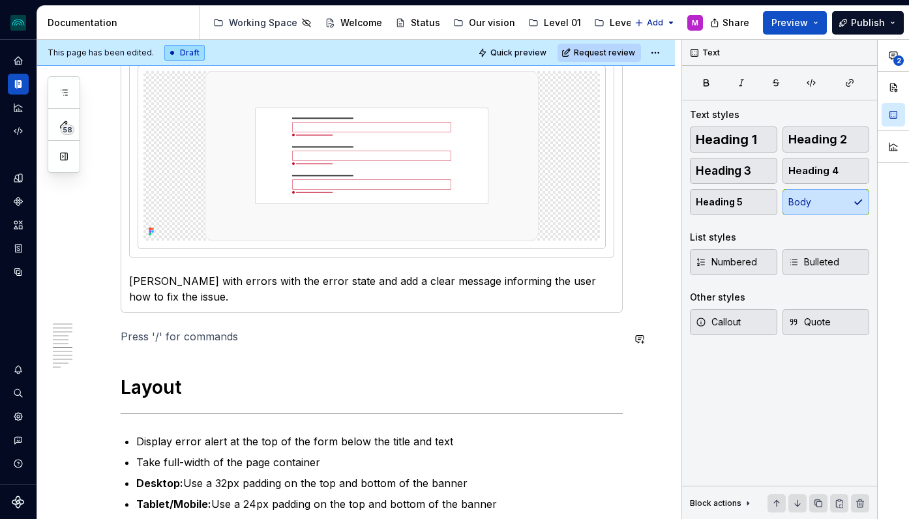
scroll to position [2254, 0]
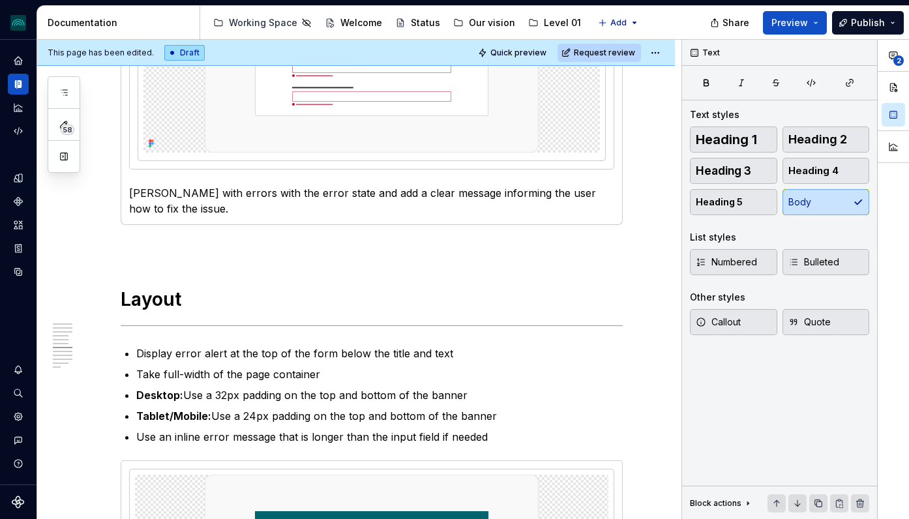
type textarea "*"
